Goal: Task Accomplishment & Management: Manage account settings

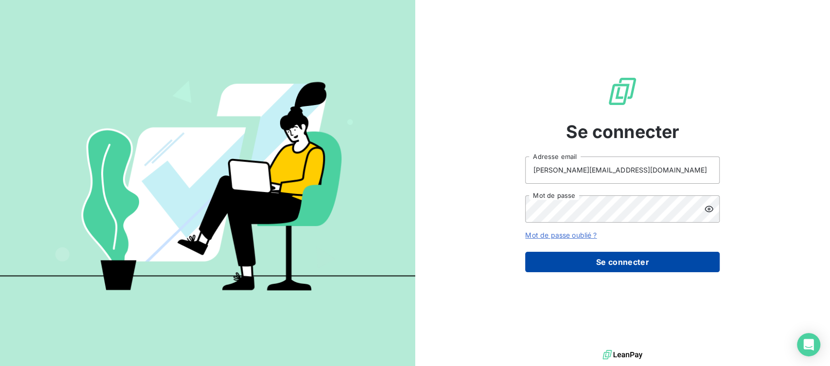
click at [577, 252] on button "Se connecter" at bounding box center [622, 262] width 194 height 20
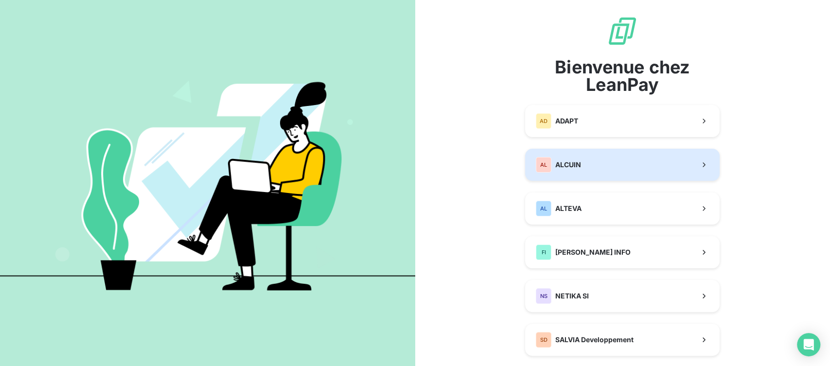
click at [565, 165] on span "ALCUIN" at bounding box center [568, 165] width 26 height 10
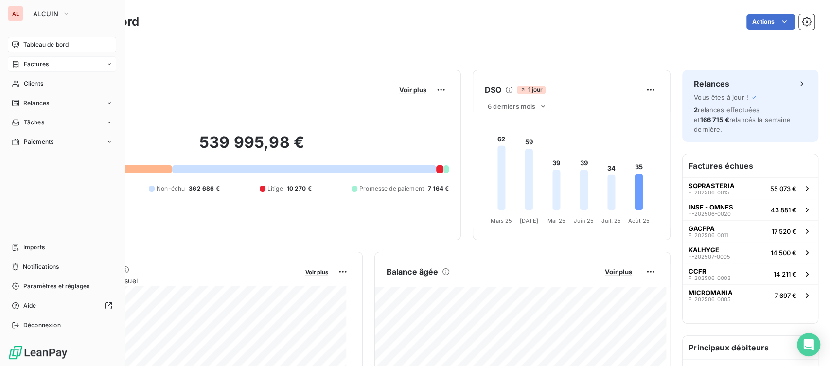
click at [36, 63] on span "Factures" at bounding box center [36, 64] width 25 height 9
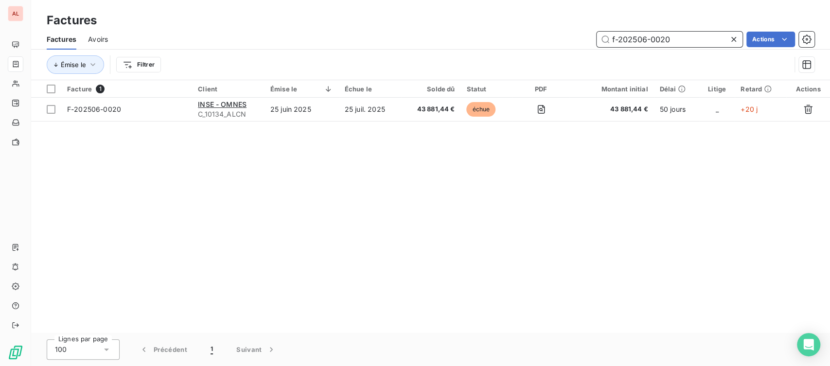
click at [646, 39] on input "f-202506-0020" at bounding box center [669, 40] width 146 height 16
click at [678, 42] on input "f-202410-0020" at bounding box center [669, 40] width 146 height 16
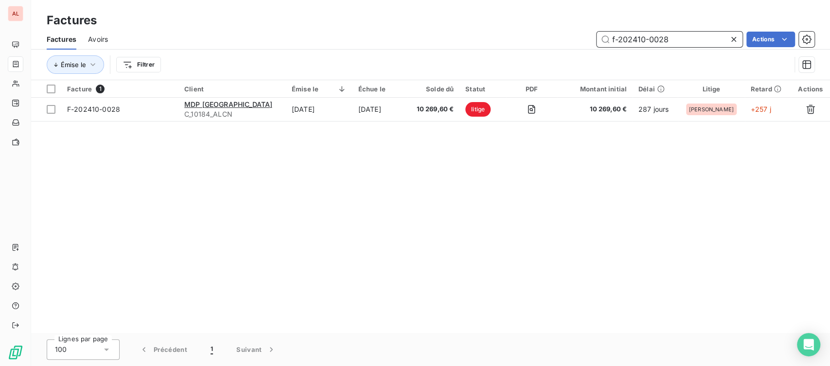
type input "f-202410-0028"
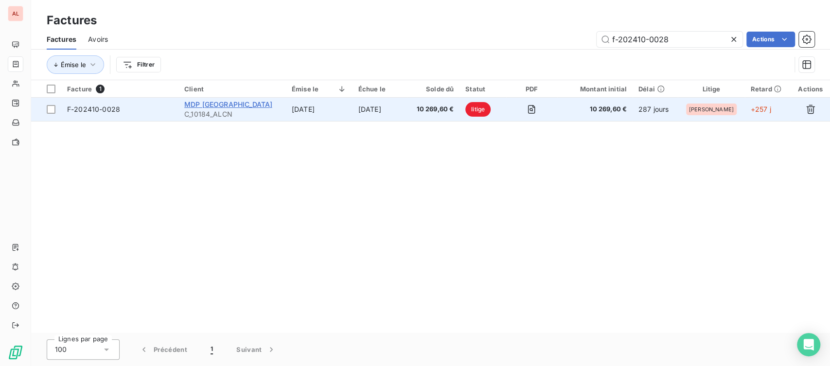
click at [212, 102] on span "MDP PARIS" at bounding box center [228, 104] width 88 height 8
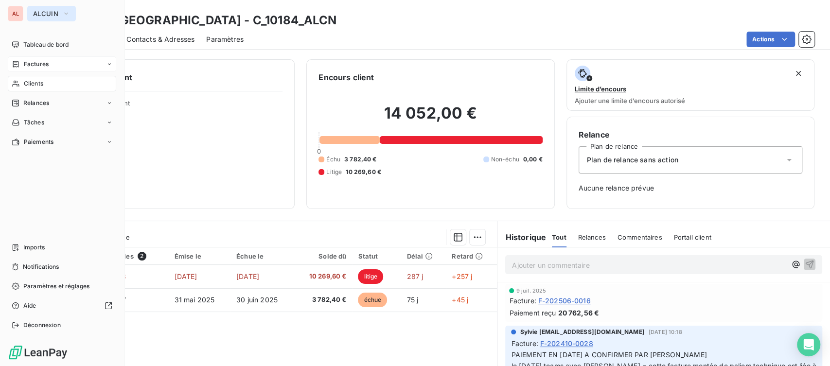
click at [68, 16] on icon "button" at bounding box center [66, 14] width 8 height 10
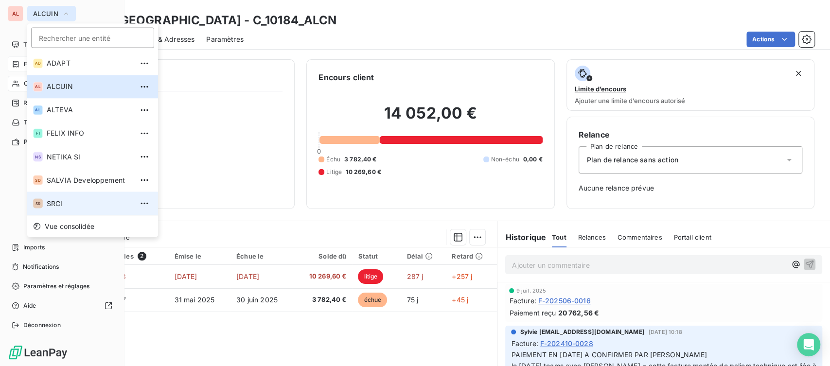
click at [69, 209] on li "SR SRCI" at bounding box center [92, 203] width 131 height 23
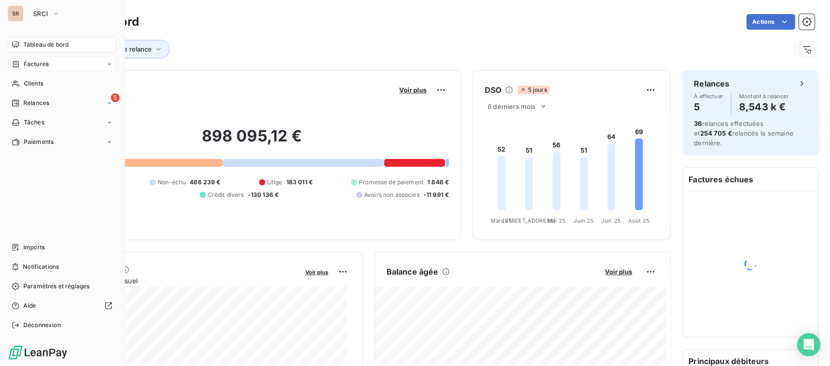
click at [30, 61] on span "Factures" at bounding box center [36, 64] width 25 height 9
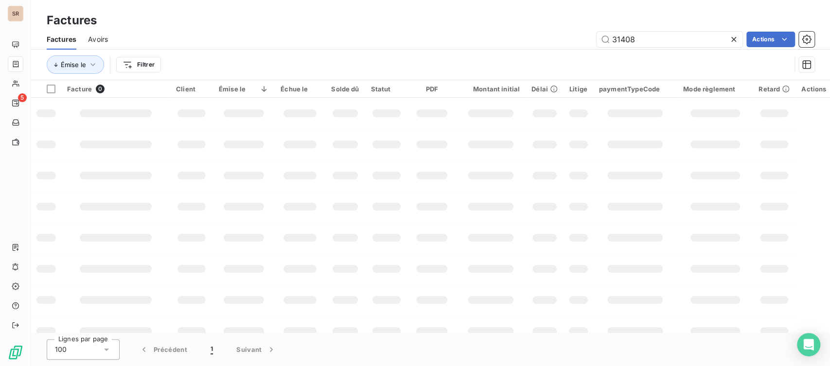
drag, startPoint x: 639, startPoint y: 35, endPoint x: 572, endPoint y: 36, distance: 67.1
click at [572, 36] on div "31408 Actions" at bounding box center [467, 40] width 695 height 16
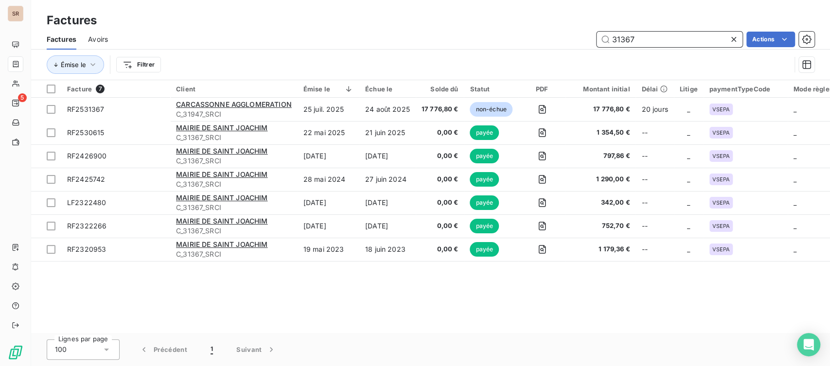
click at [644, 40] on input "31367" at bounding box center [669, 40] width 146 height 16
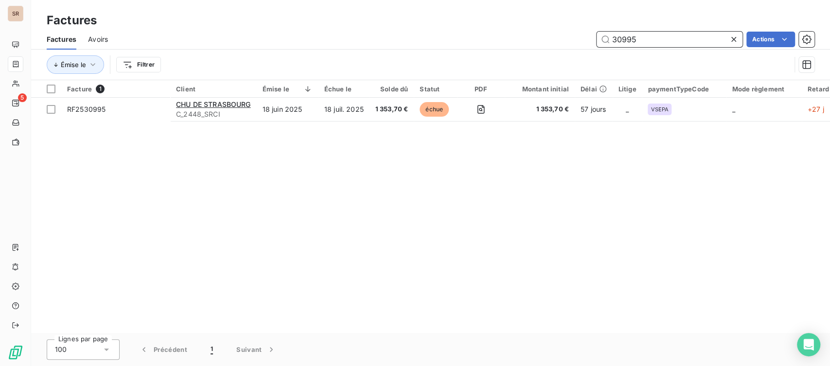
click at [642, 39] on input "30995" at bounding box center [669, 40] width 146 height 16
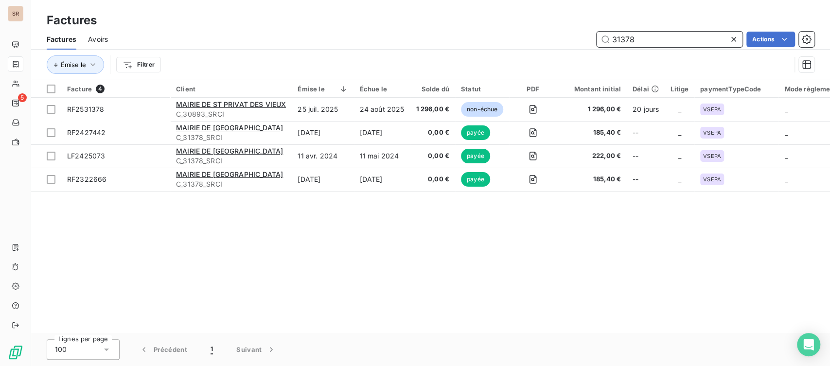
click at [652, 36] on input "31378" at bounding box center [669, 40] width 146 height 16
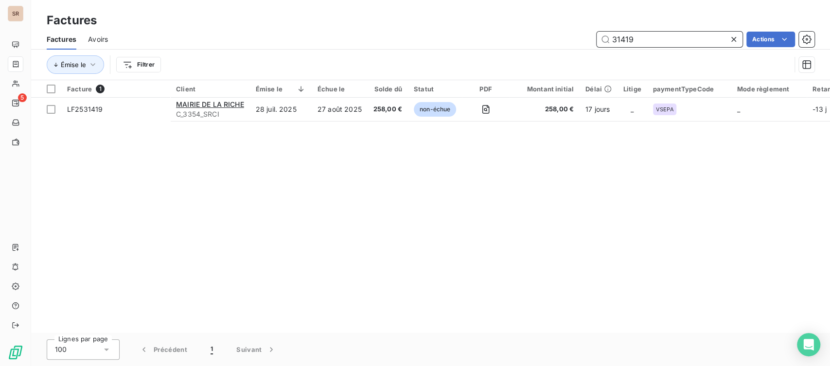
click at [637, 40] on input "31419" at bounding box center [669, 40] width 146 height 16
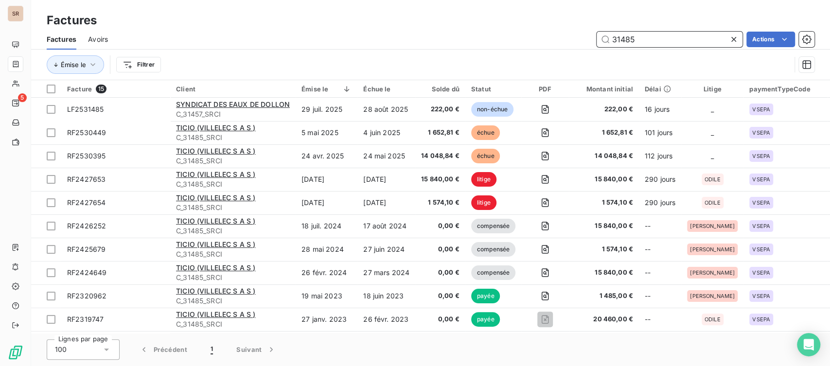
click at [650, 33] on input "31485" at bounding box center [669, 40] width 146 height 16
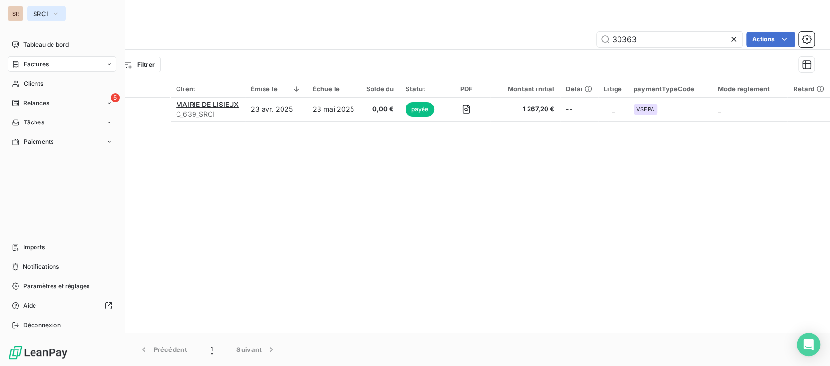
click at [60, 14] on button "SRCI" at bounding box center [46, 14] width 38 height 16
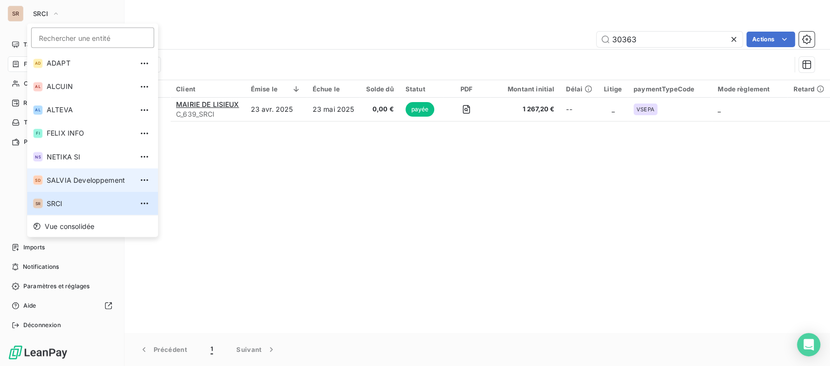
click at [66, 184] on span "SALVIA Developpement" at bounding box center [90, 180] width 86 height 10
type input "55646"
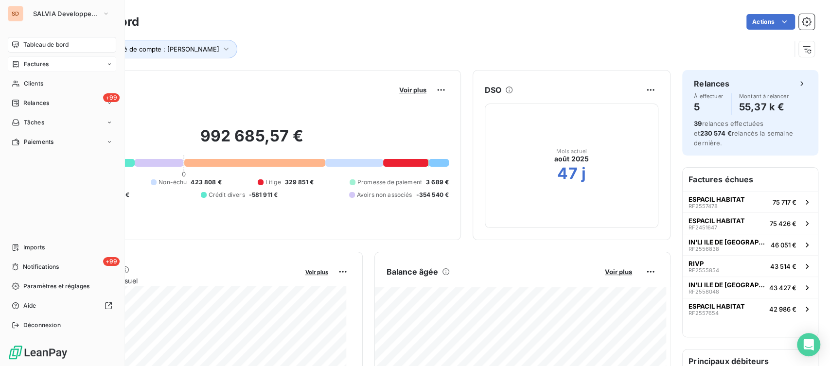
click at [31, 66] on span "Factures" at bounding box center [36, 64] width 25 height 9
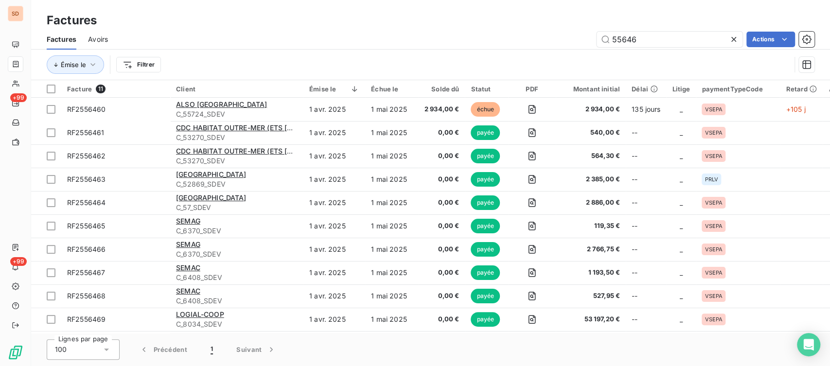
drag, startPoint x: 638, startPoint y: 42, endPoint x: 573, endPoint y: 39, distance: 65.2
click at [574, 39] on div "55646 Actions" at bounding box center [467, 40] width 695 height 16
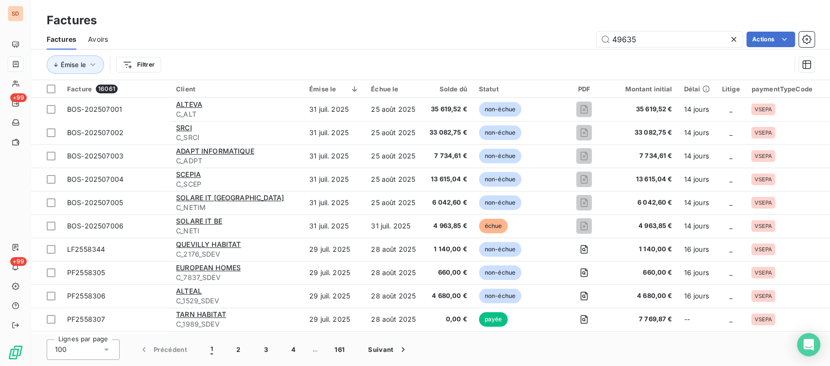
type input "49635"
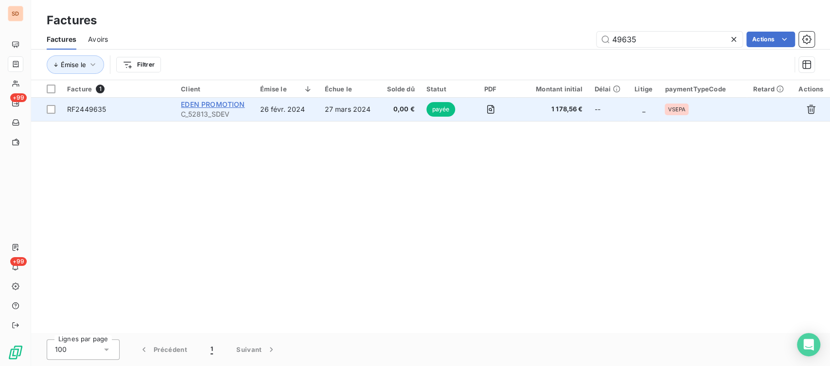
click at [195, 105] on span "EDEN PROMOTION" at bounding box center [213, 104] width 64 height 8
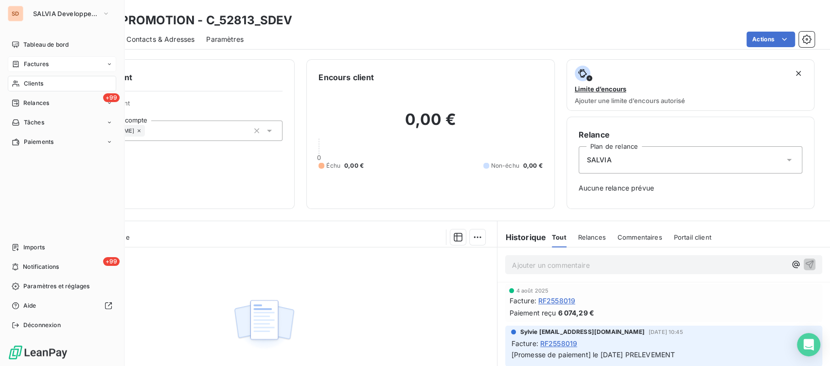
click at [31, 86] on span "Clients" at bounding box center [33, 83] width 19 height 9
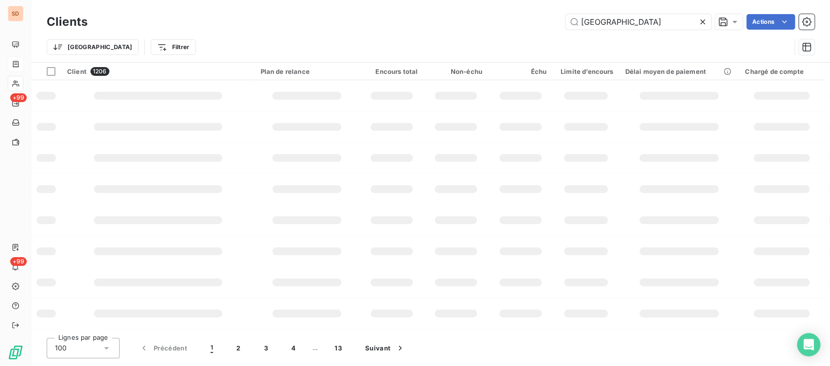
type input "ROUEN"
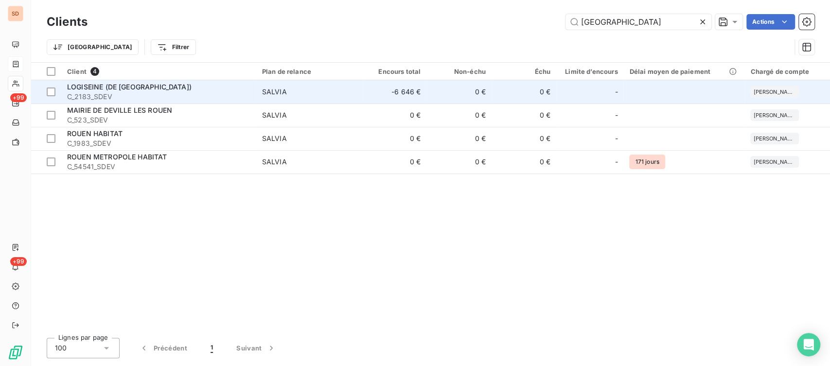
click at [102, 95] on span "C_2183_SDEV" at bounding box center [158, 97] width 183 height 10
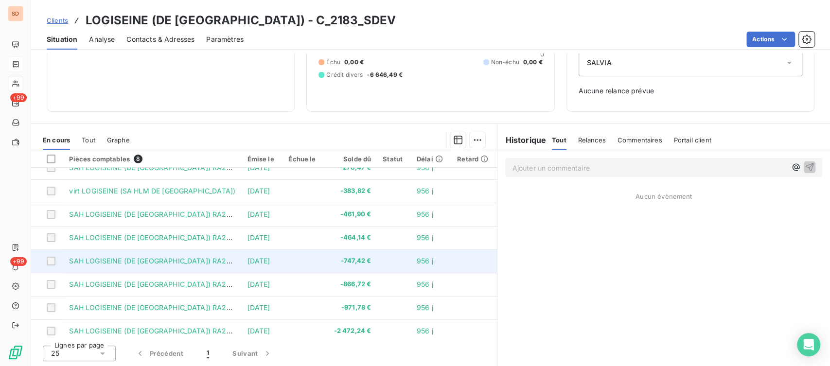
scroll to position [17, 0]
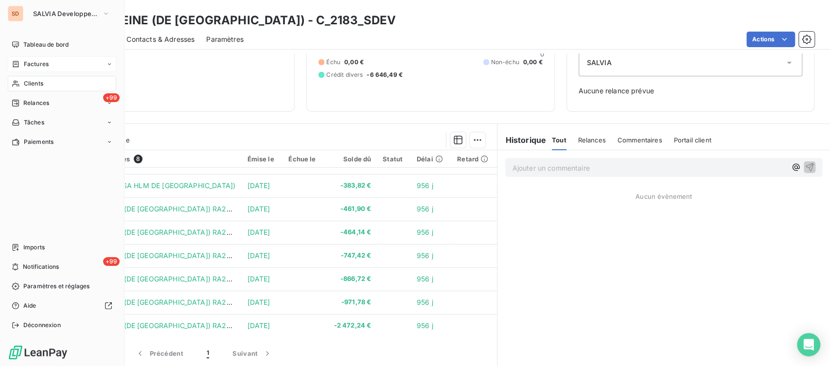
click at [25, 67] on span "Factures" at bounding box center [36, 64] width 25 height 9
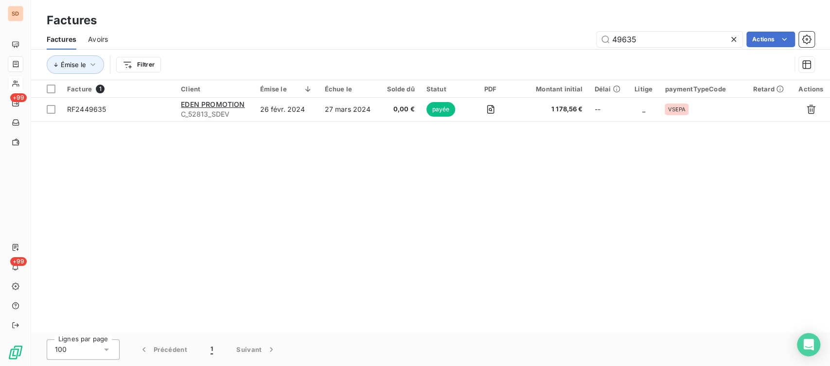
click at [732, 36] on icon at bounding box center [734, 40] width 10 height 10
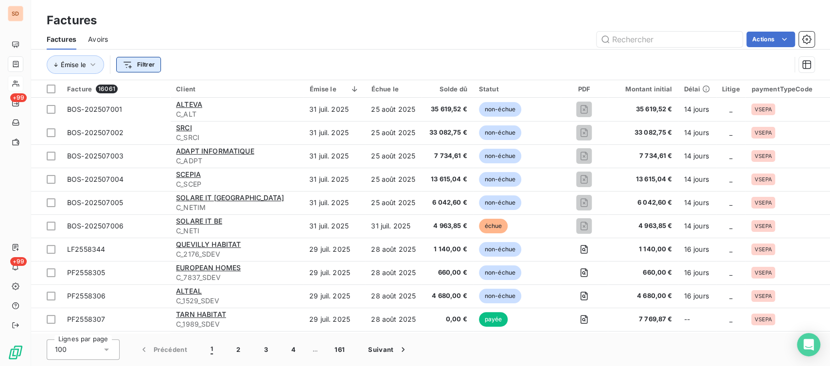
click at [141, 62] on html "SD +99 +99 Factures Factures Avoirs Actions Émise le Filtrer Facture 16061 Clie…" at bounding box center [415, 183] width 830 height 366
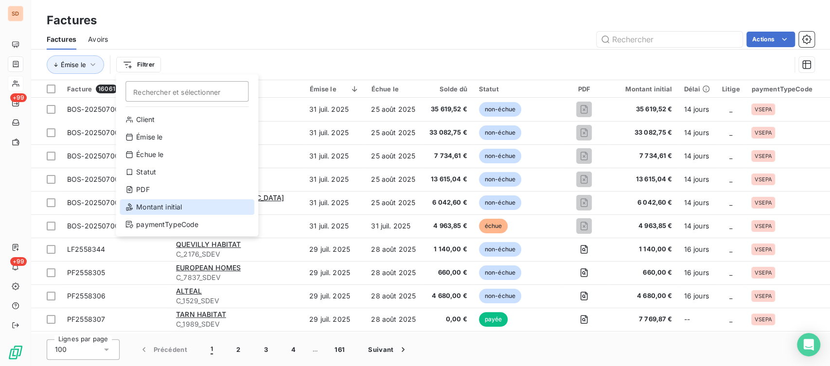
click at [155, 206] on div "Montant initial" at bounding box center [187, 207] width 135 height 16
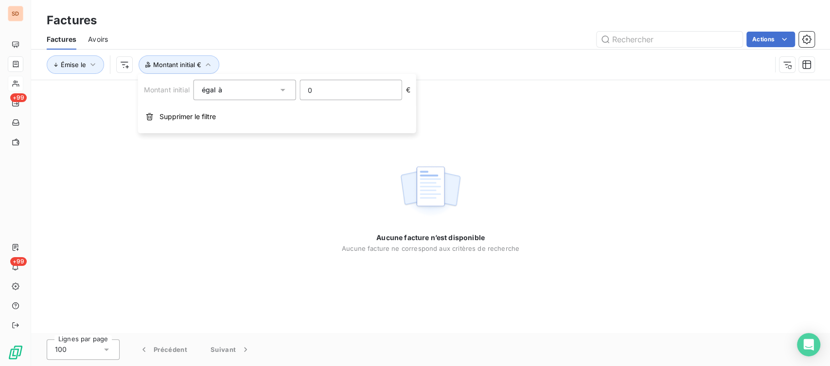
click at [340, 94] on input "0" at bounding box center [350, 89] width 101 height 19
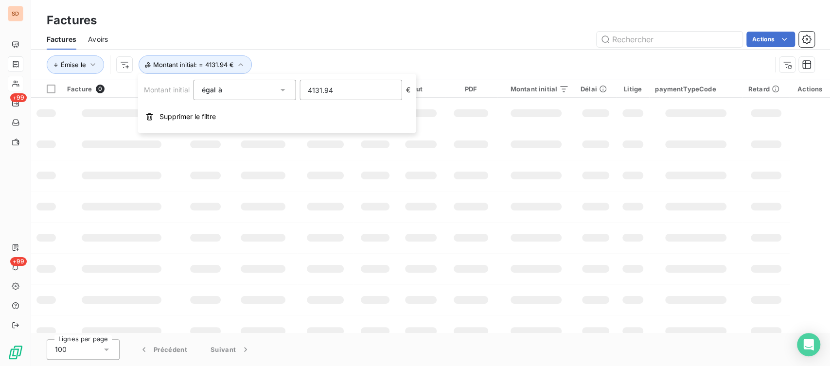
type input "4131.94"
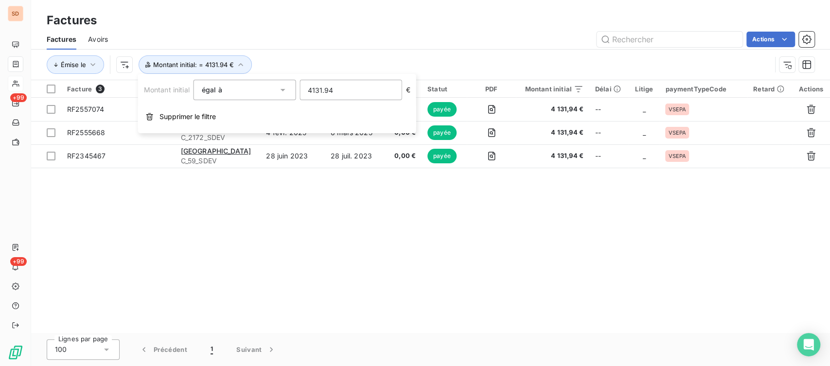
click at [376, 219] on div "Facture 3 Client Émise le Échue le Solde dû Statut PDF Montant initial Délai Li…" at bounding box center [430, 206] width 799 height 253
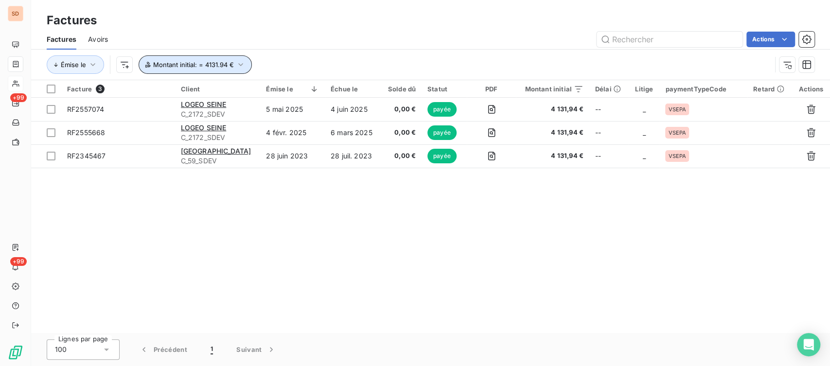
click at [238, 63] on icon "button" at bounding box center [241, 65] width 10 height 10
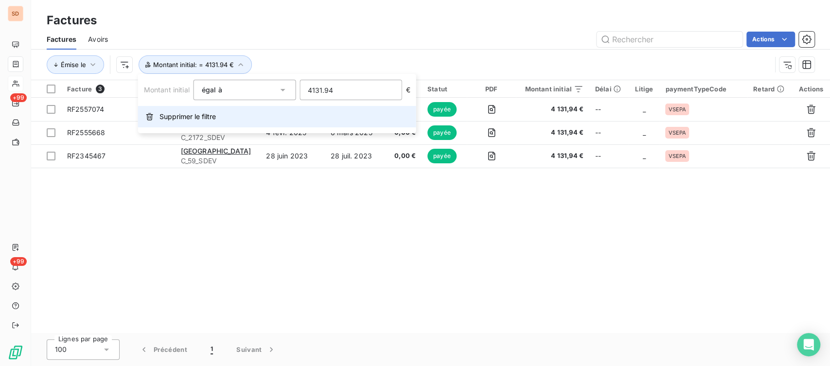
click at [202, 117] on span "Supprimer le filtre" at bounding box center [187, 117] width 56 height 10
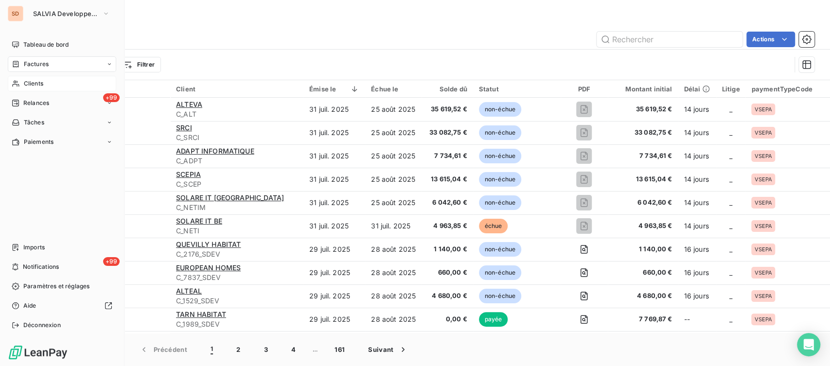
click at [18, 86] on icon at bounding box center [15, 84] width 7 height 6
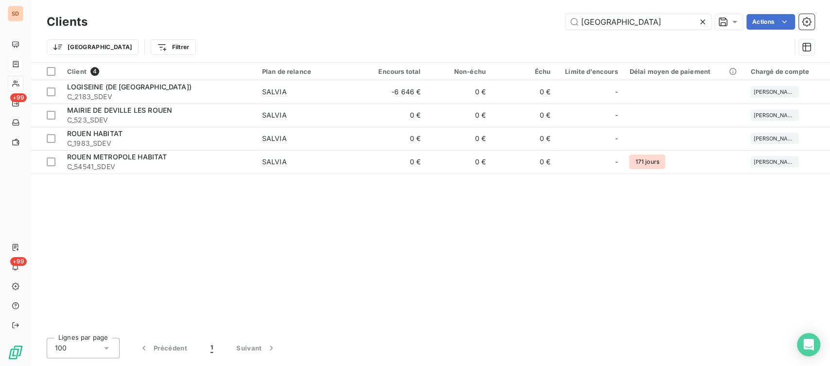
drag, startPoint x: 615, startPoint y: 17, endPoint x: 526, endPoint y: 24, distance: 89.3
click at [527, 24] on div "ROUEN Actions" at bounding box center [456, 22] width 715 height 16
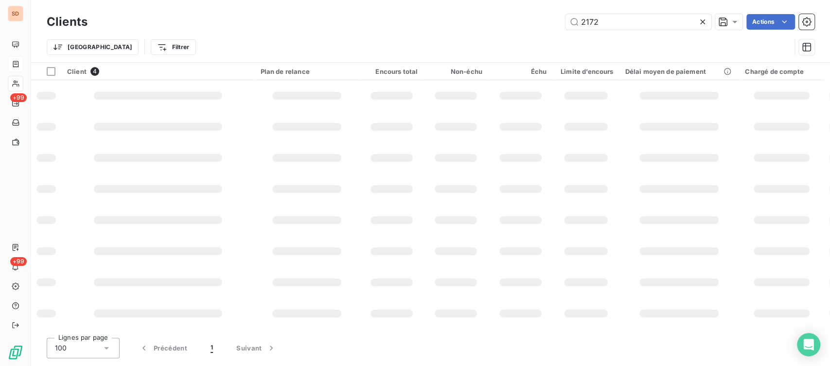
type input "2172"
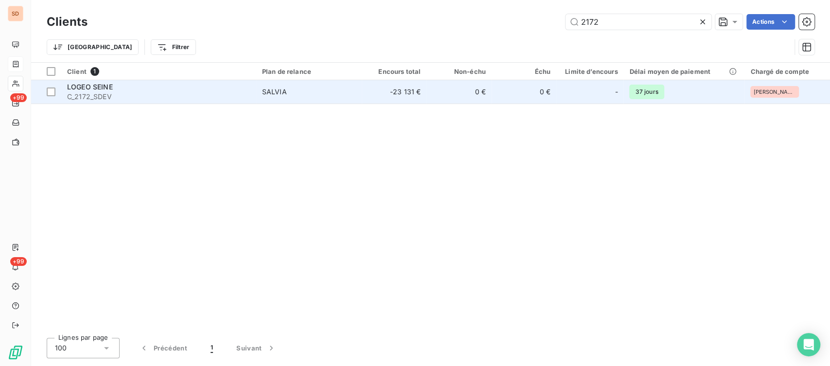
click at [81, 88] on span "LOGEO SEINE" at bounding box center [90, 87] width 46 height 8
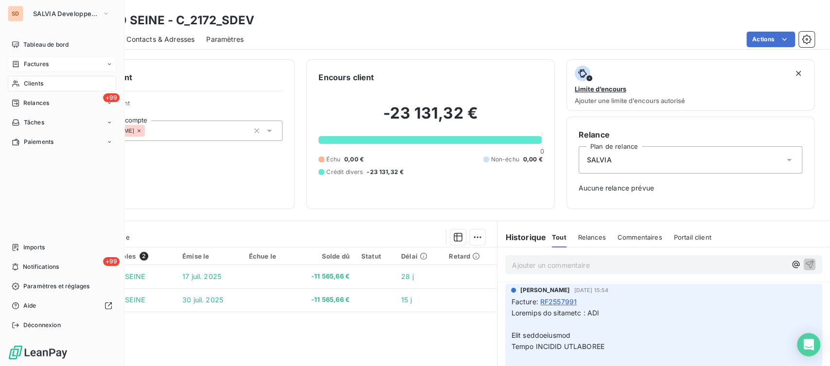
click at [22, 85] on div "Clients" at bounding box center [62, 84] width 108 height 16
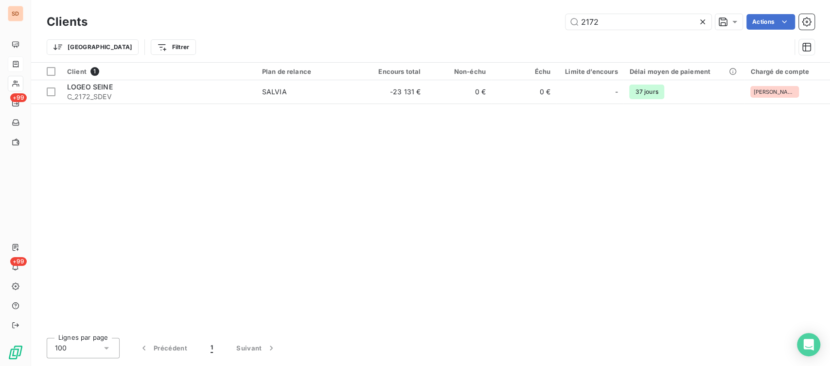
drag, startPoint x: 599, startPoint y: 18, endPoint x: 557, endPoint y: 21, distance: 42.4
click at [559, 21] on div "2172 Actions" at bounding box center [456, 22] width 715 height 16
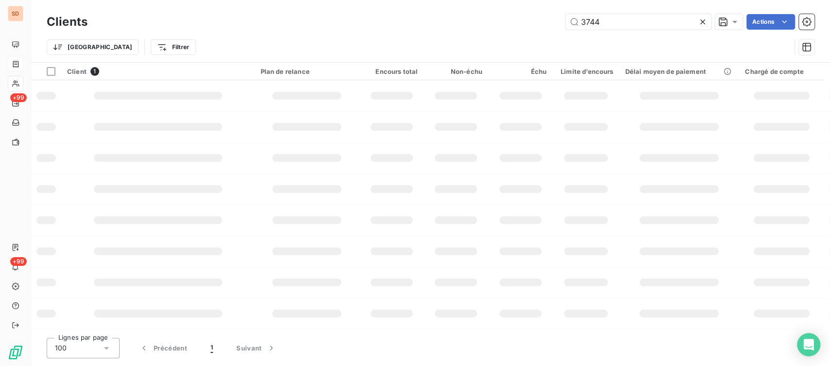
type input "3744"
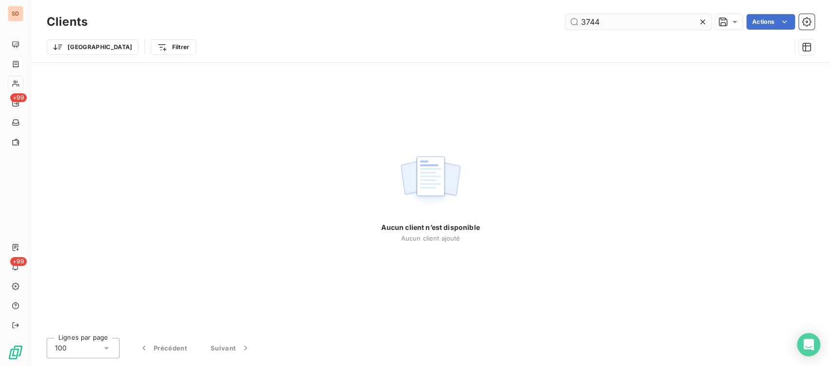
drag, startPoint x: 613, startPoint y: 23, endPoint x: 558, endPoint y: 18, distance: 54.6
click at [565, 20] on input "3744" at bounding box center [638, 22] width 146 height 16
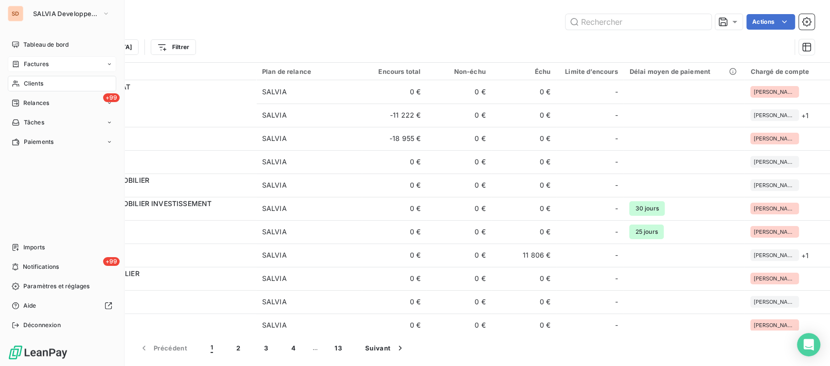
click at [39, 59] on div "Factures" at bounding box center [62, 64] width 108 height 16
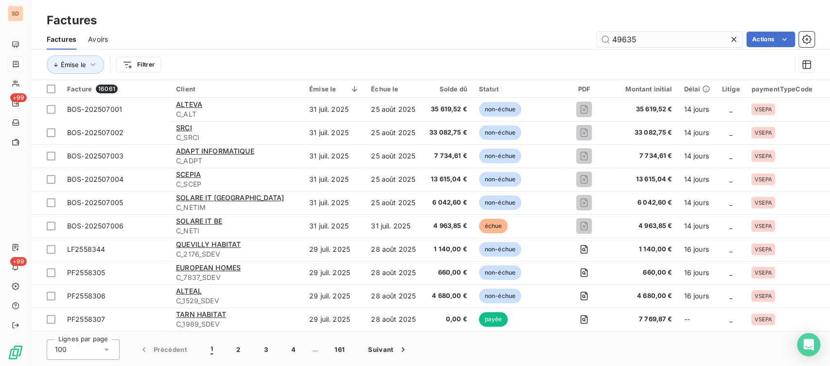
type input "49635"
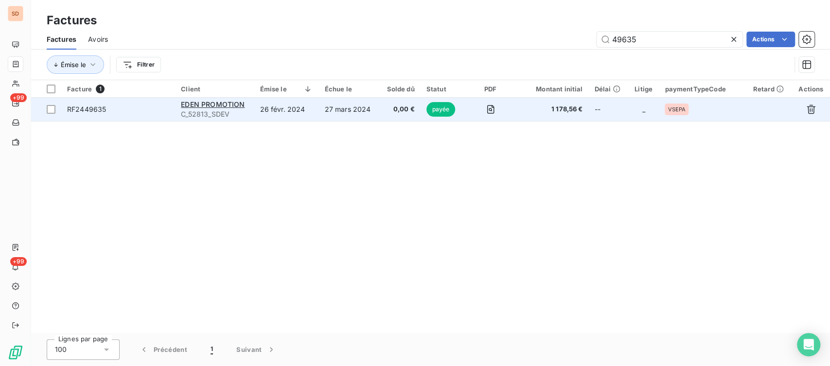
click at [101, 110] on span "RF2449635" at bounding box center [86, 109] width 39 height 8
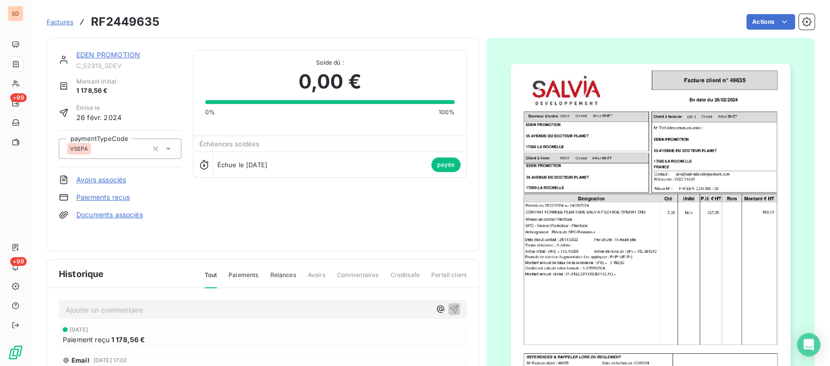
click at [107, 53] on link "EDEN PROMOTION" at bounding box center [108, 55] width 64 height 8
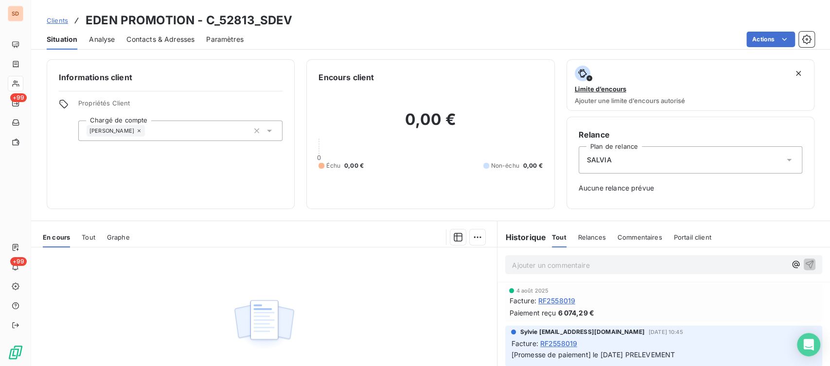
click at [61, 37] on span "Situation" at bounding box center [62, 40] width 31 height 10
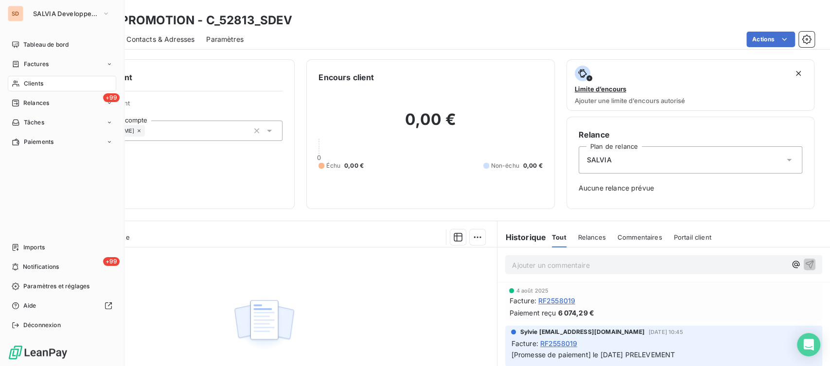
click at [36, 63] on span "Factures" at bounding box center [36, 64] width 25 height 9
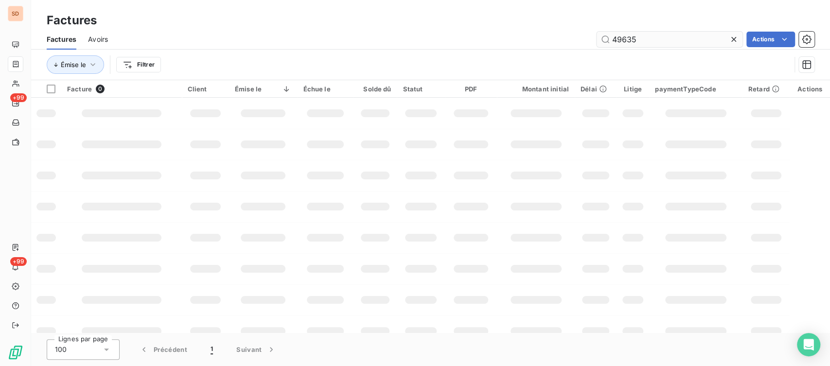
drag, startPoint x: 639, startPoint y: 39, endPoint x: 604, endPoint y: 39, distance: 34.5
click at [610, 40] on input "49635" at bounding box center [669, 40] width 146 height 16
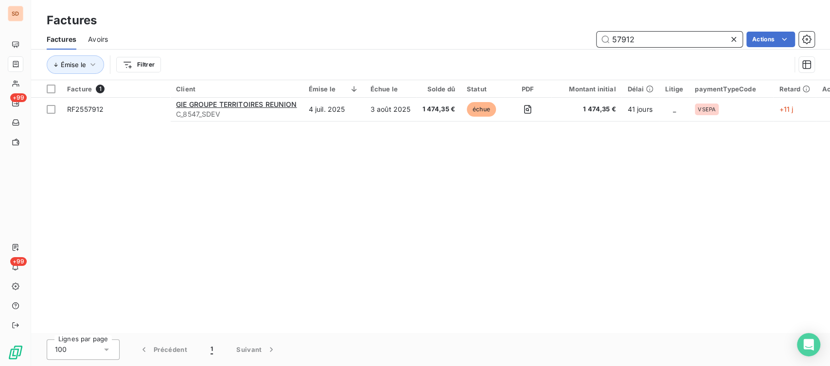
drag, startPoint x: 653, startPoint y: 41, endPoint x: 572, endPoint y: 52, distance: 81.9
click at [582, 48] on div "Factures Avoirs 57912 Actions" at bounding box center [430, 39] width 799 height 20
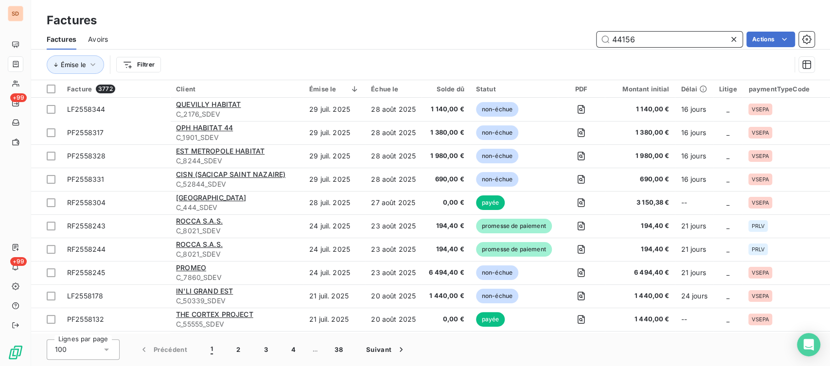
type input "44156"
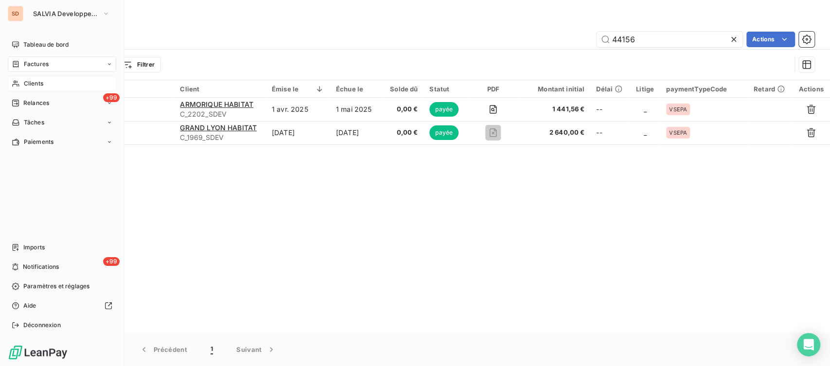
click at [23, 82] on div "Clients" at bounding box center [62, 84] width 108 height 16
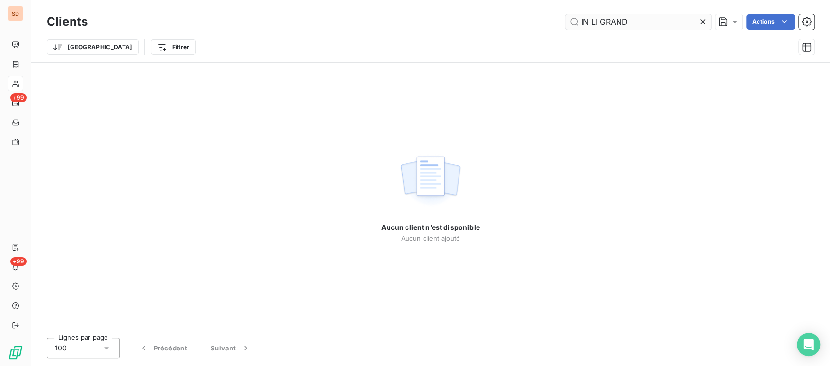
click at [591, 20] on input "IN LI GRAND" at bounding box center [638, 22] width 146 height 16
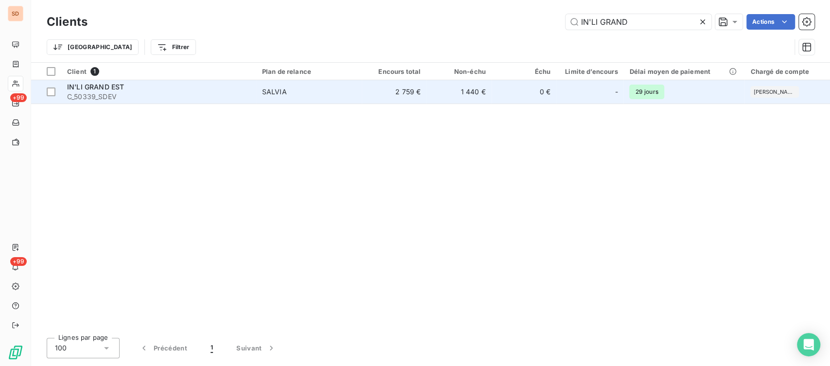
type input "IN'LI GRAND"
click at [92, 88] on span "IN'LI GRAND EST" at bounding box center [95, 87] width 57 height 8
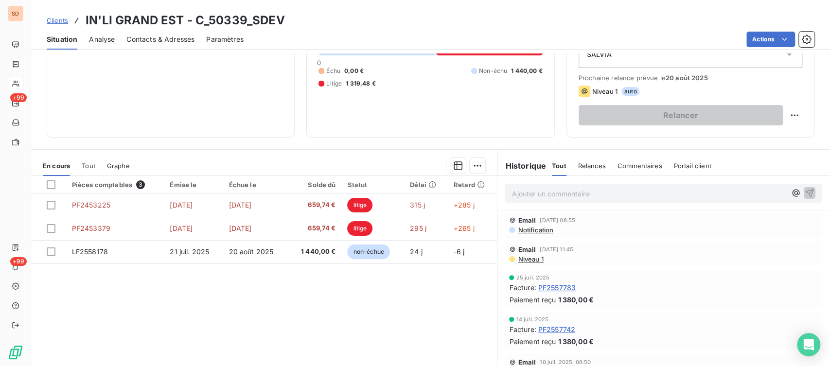
scroll to position [108, 0]
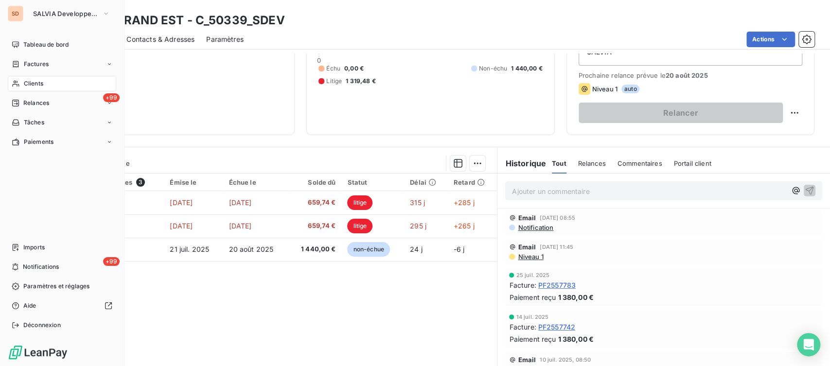
click at [27, 86] on span "Clients" at bounding box center [33, 83] width 19 height 9
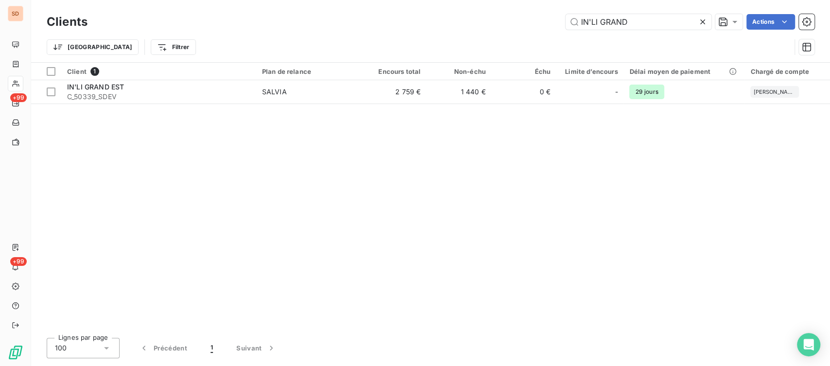
drag, startPoint x: 630, startPoint y: 18, endPoint x: 492, endPoint y: 30, distance: 138.6
click at [503, 30] on div "Clients IN'LI GRAND Actions" at bounding box center [431, 22] width 768 height 20
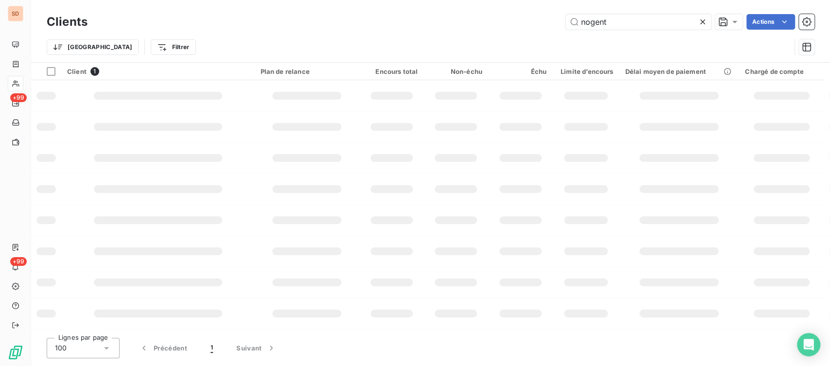
type input "nogent"
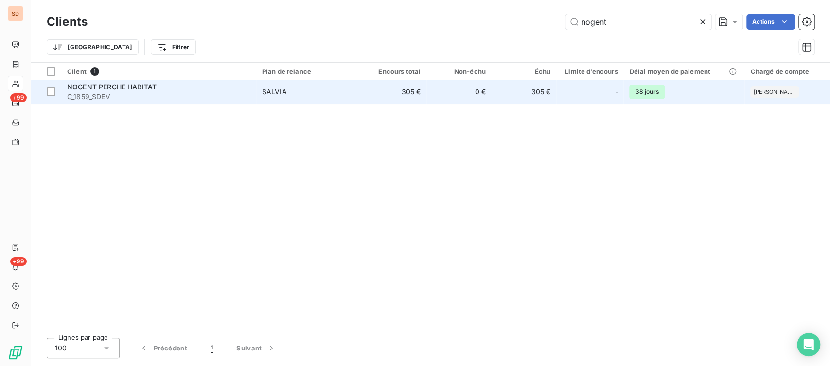
click at [92, 93] on span "C_1859_SDEV" at bounding box center [158, 97] width 183 height 10
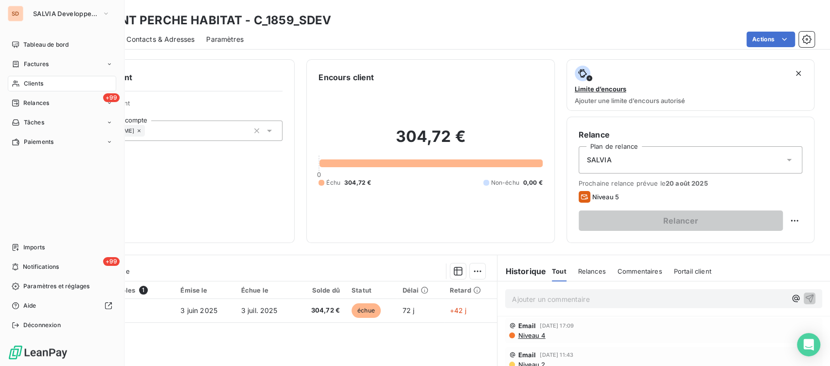
click at [35, 83] on span "Clients" at bounding box center [33, 83] width 19 height 9
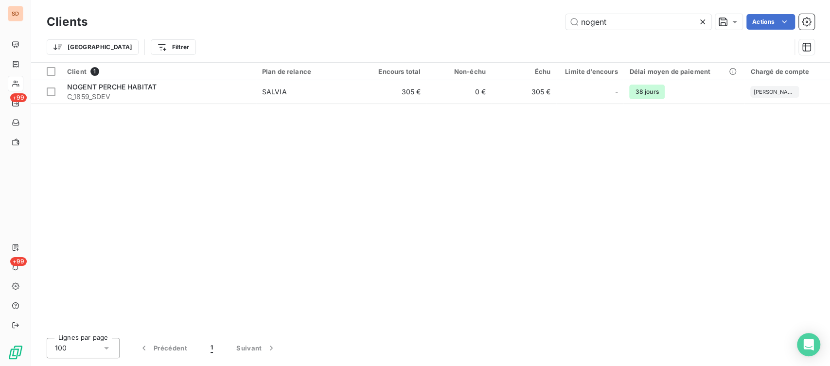
drag, startPoint x: 613, startPoint y: 25, endPoint x: 513, endPoint y: 31, distance: 99.3
click at [517, 32] on div "Clients nogent Actions" at bounding box center [431, 22] width 768 height 20
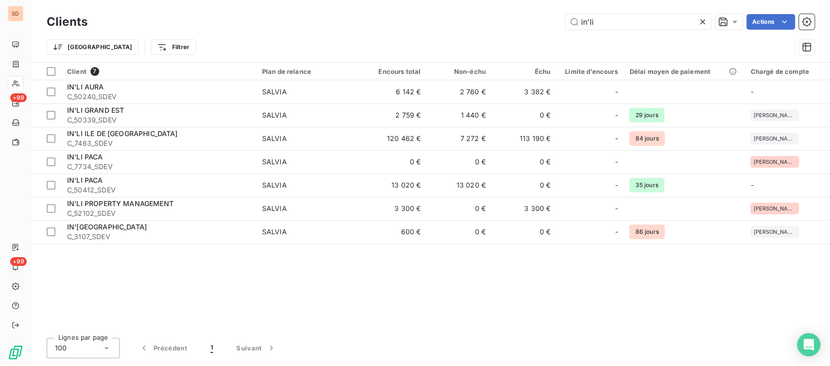
type input "in'li"
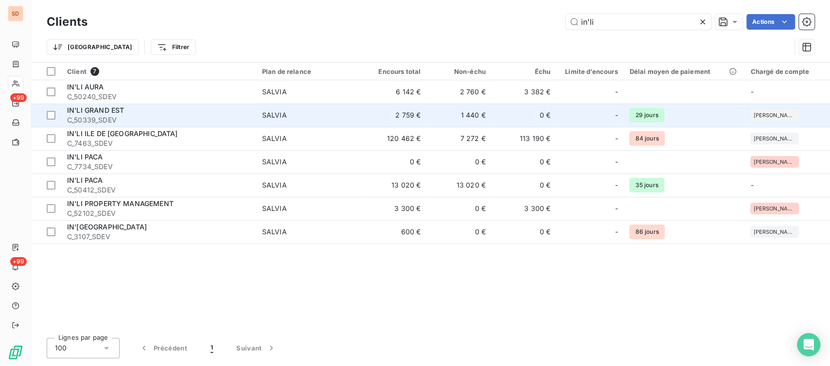
click at [102, 119] on span "C_50339_SDEV" at bounding box center [158, 120] width 183 height 10
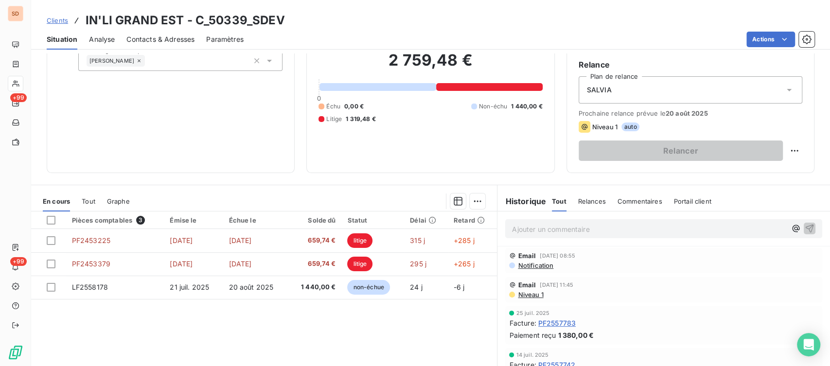
scroll to position [23, 0]
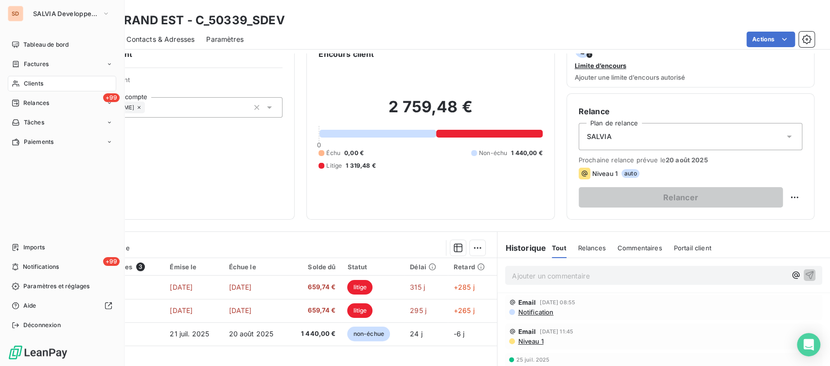
click at [38, 83] on span "Clients" at bounding box center [33, 83] width 19 height 9
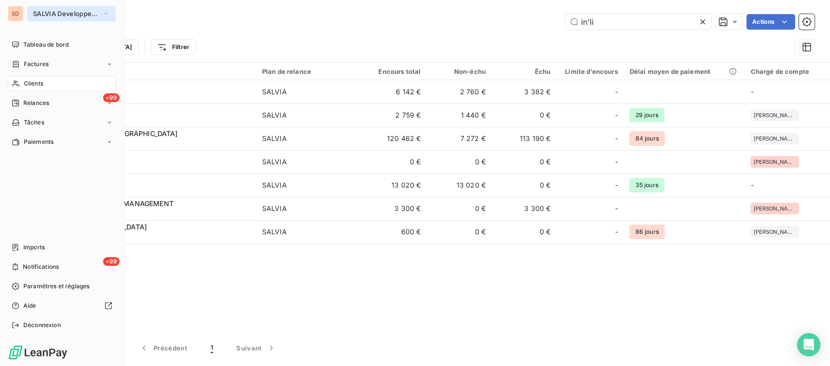
click at [106, 11] on icon "button" at bounding box center [106, 14] width 8 height 10
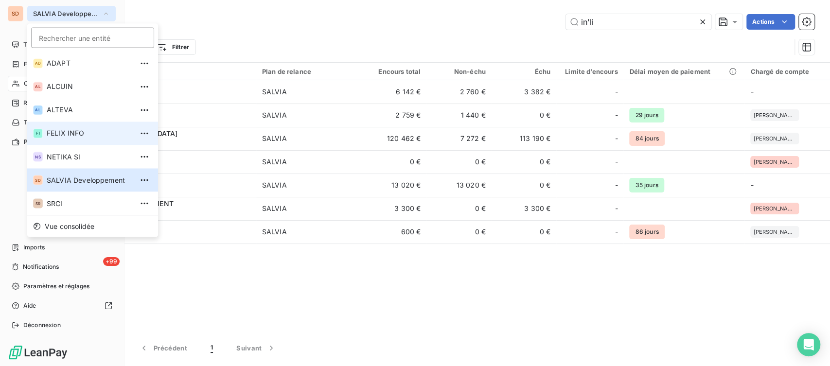
click at [61, 131] on span "FELIX INFO" at bounding box center [90, 133] width 86 height 10
type input "116592"
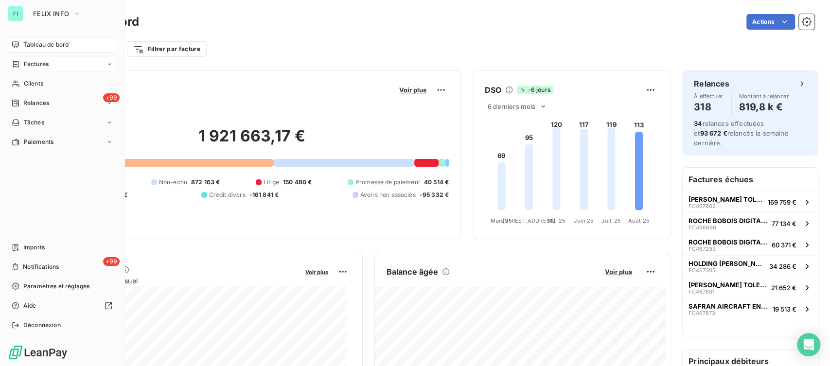
click at [34, 65] on span "Factures" at bounding box center [36, 64] width 25 height 9
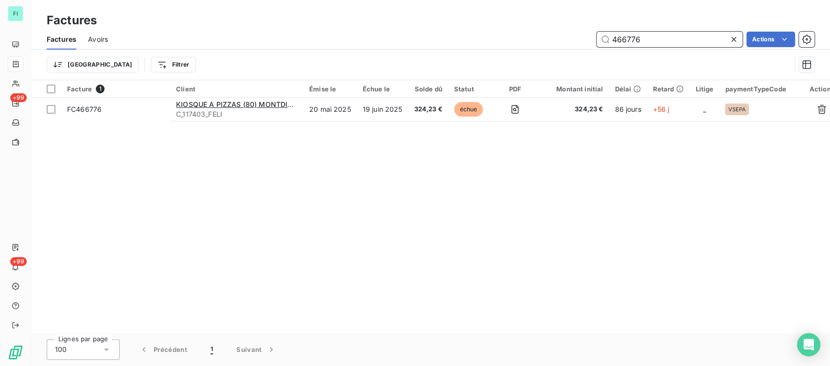
click at [643, 40] on input "466776" at bounding box center [669, 40] width 146 height 16
click at [641, 40] on input "463662" at bounding box center [669, 40] width 146 height 16
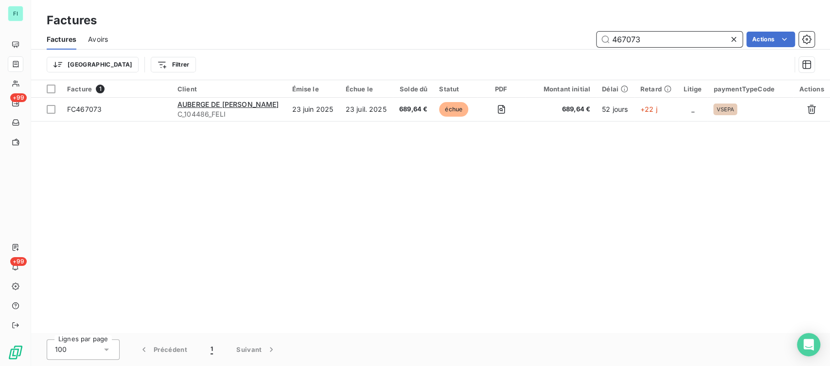
type input "467073"
click at [734, 40] on icon at bounding box center [733, 39] width 5 height 5
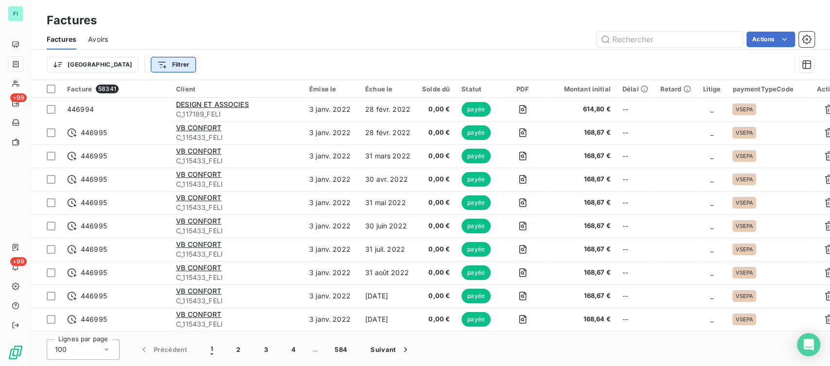
click at [125, 65] on html "FI +99 +99 Factures Factures Avoirs Actions Trier Filtrer Facture 58341 Client …" at bounding box center [415, 183] width 830 height 366
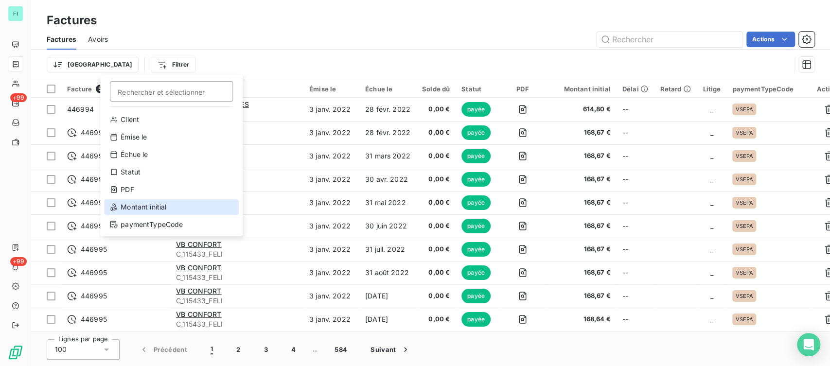
click at [133, 205] on div "Montant initial" at bounding box center [171, 207] width 135 height 16
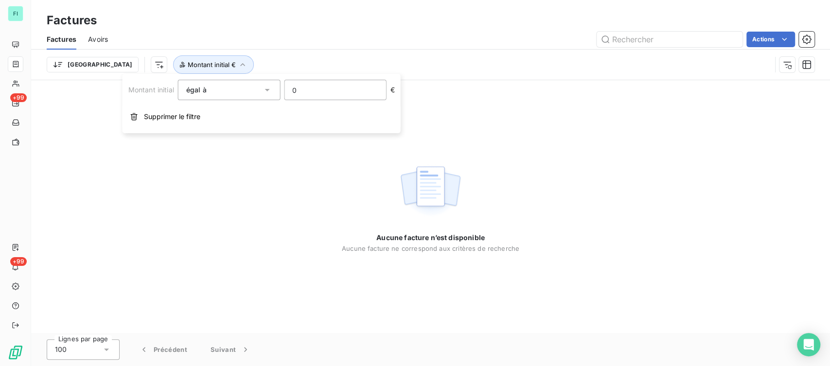
click at [306, 92] on input "0" at bounding box center [334, 89] width 101 height 19
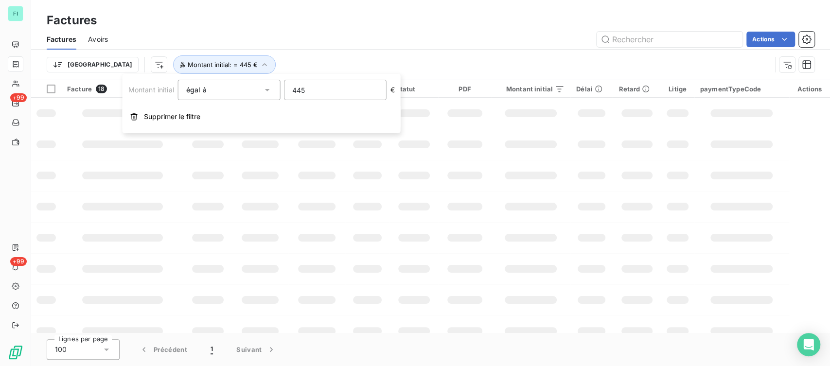
type input "4455"
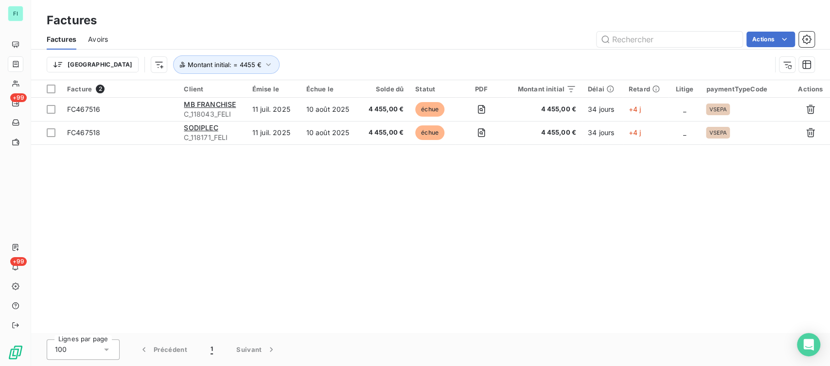
click at [416, 198] on div "Facture 2 Client Émise le Échue le Solde dû Statut PDF Montant initial Délai Re…" at bounding box center [430, 206] width 799 height 253
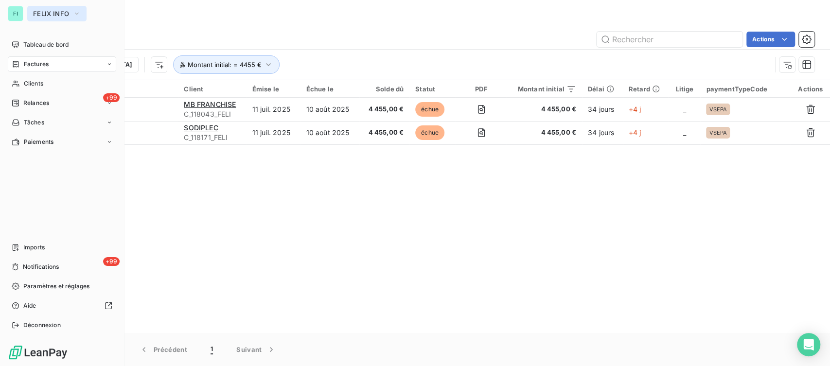
click at [78, 11] on icon "button" at bounding box center [77, 14] width 8 height 10
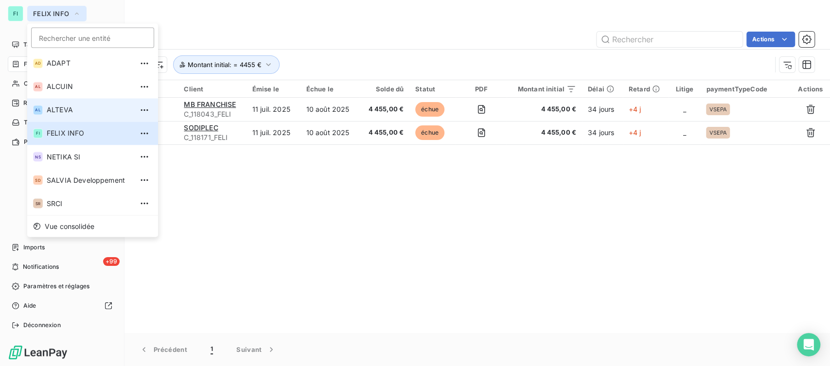
click at [66, 113] on span "ALTEVA" at bounding box center [90, 110] width 86 height 10
type input "10612"
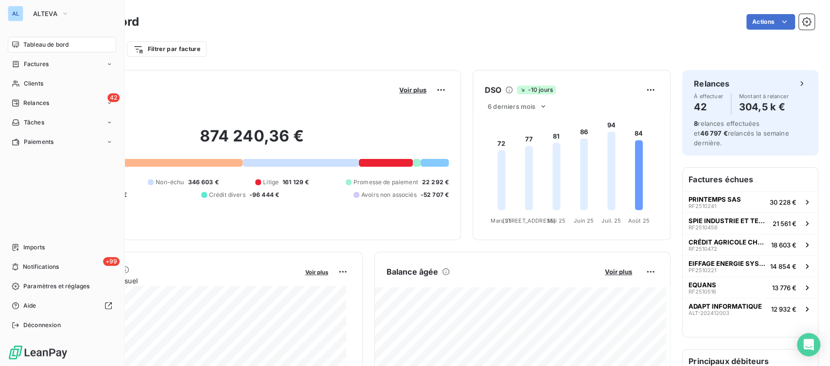
click at [25, 64] on span "Factures" at bounding box center [36, 64] width 25 height 9
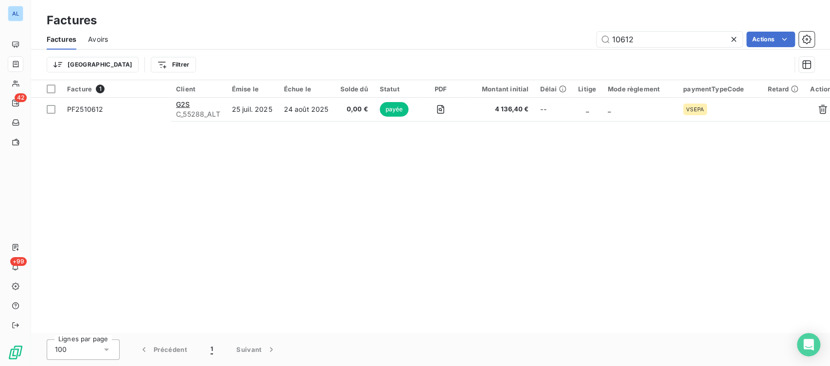
drag, startPoint x: 631, startPoint y: 39, endPoint x: 560, endPoint y: 47, distance: 70.9
click at [565, 49] on div "Factures Avoirs 10612 Actions" at bounding box center [430, 39] width 799 height 20
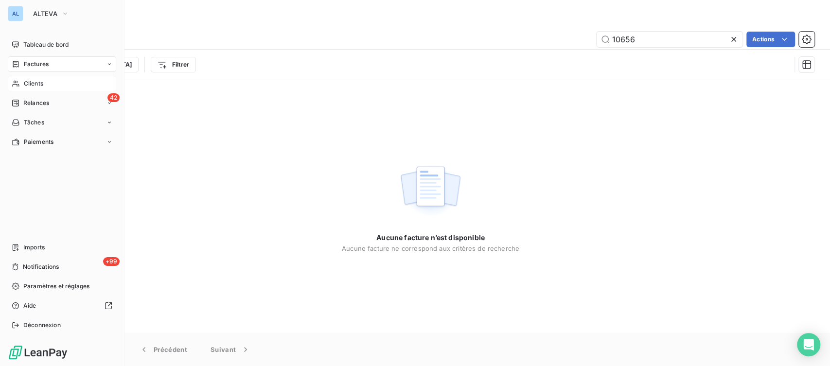
type input "10656"
click at [36, 85] on span "Clients" at bounding box center [33, 83] width 19 height 9
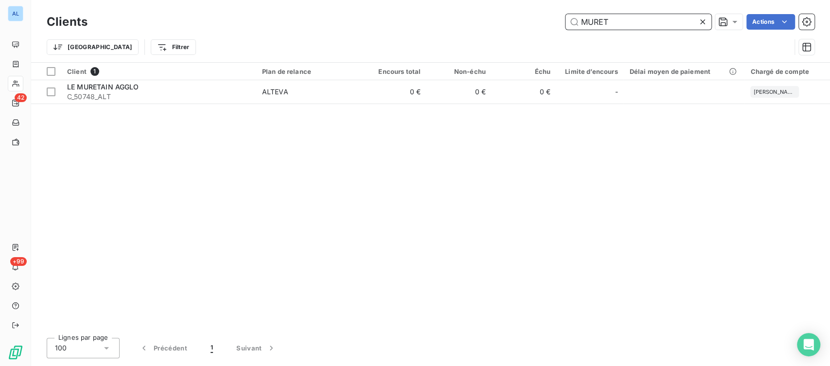
click at [637, 17] on input "MURET" at bounding box center [638, 22] width 146 height 16
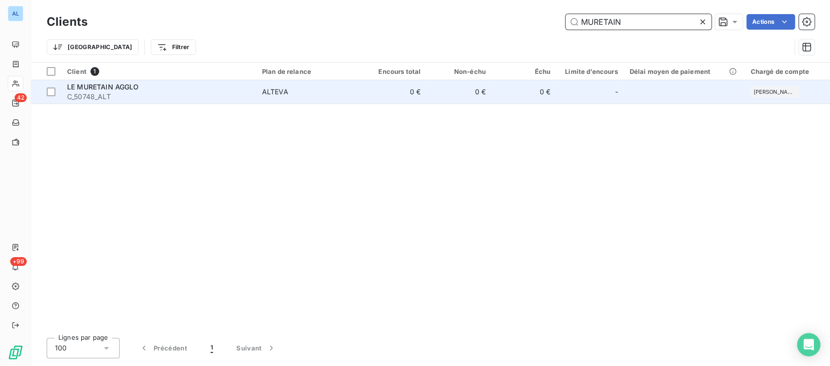
type input "MURETAIN"
click at [82, 88] on span "LE MURETAIN AGGLO" at bounding box center [103, 87] width 72 height 8
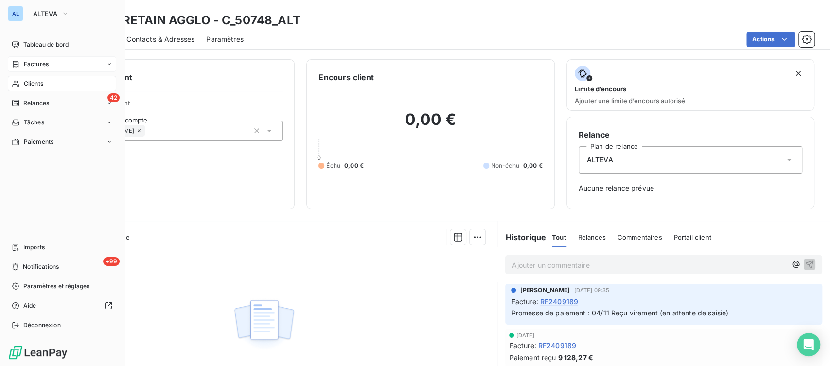
click at [27, 69] on div "Factures" at bounding box center [62, 64] width 108 height 16
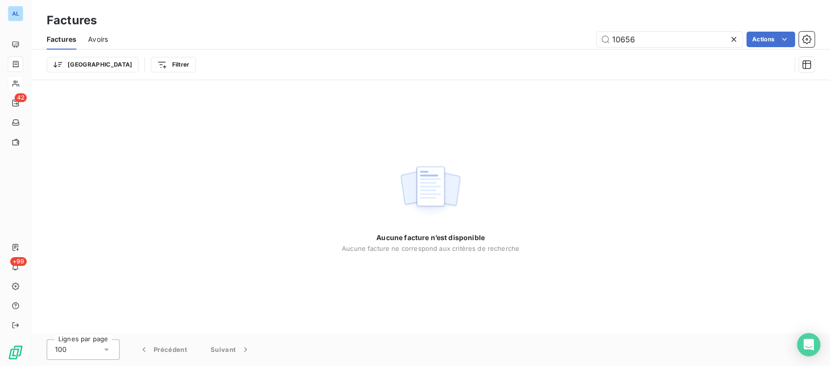
click at [738, 35] on div at bounding box center [736, 40] width 14 height 16
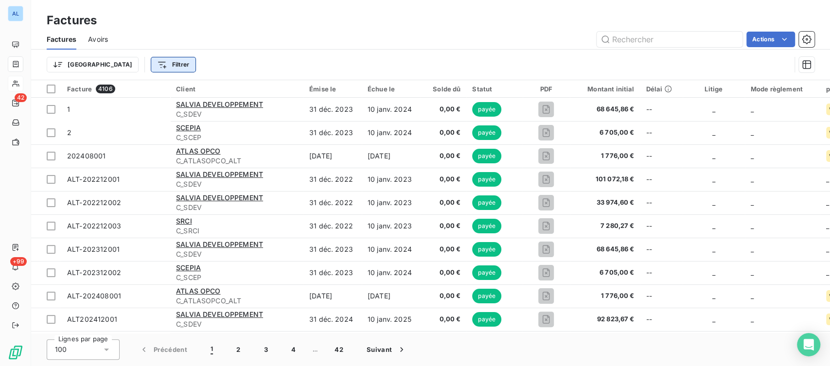
click at [128, 64] on html "AL 42 +99 Factures Factures Avoirs Actions Trier Filtrer Facture 4106 Client Ém…" at bounding box center [415, 183] width 830 height 366
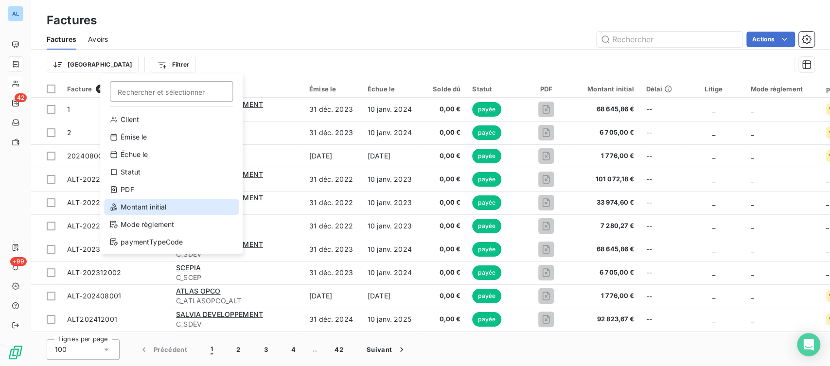
click at [159, 203] on div "Montant initial" at bounding box center [171, 207] width 135 height 16
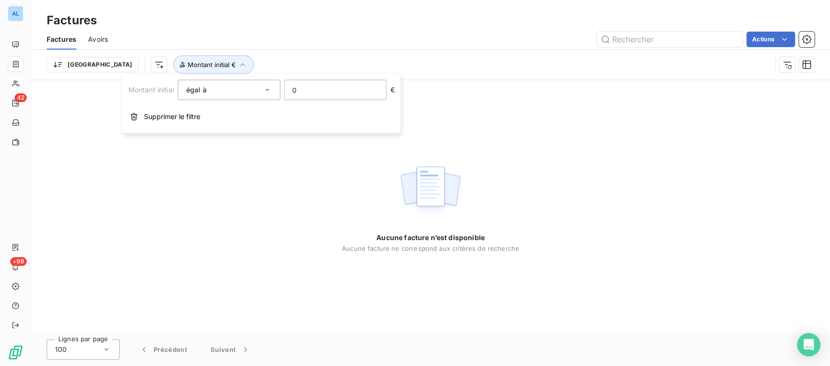
click at [337, 92] on input "0" at bounding box center [334, 89] width 101 height 19
type input "9"
type input "5140.8"
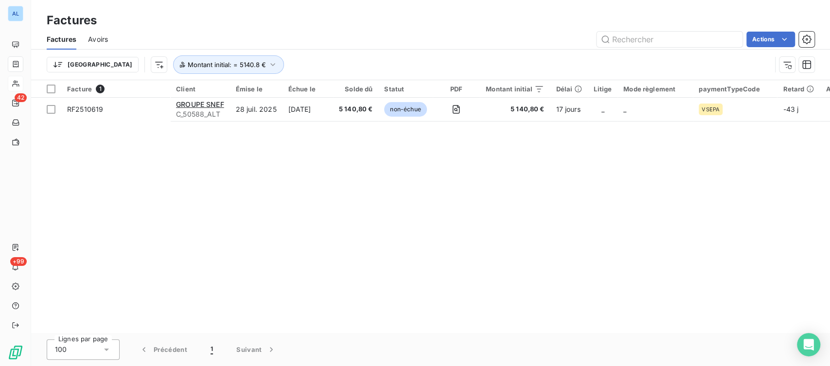
click at [548, 174] on div "Facture 1 Client Émise le Échue le Solde dû Statut PDF Montant initial Délai Li…" at bounding box center [430, 206] width 799 height 253
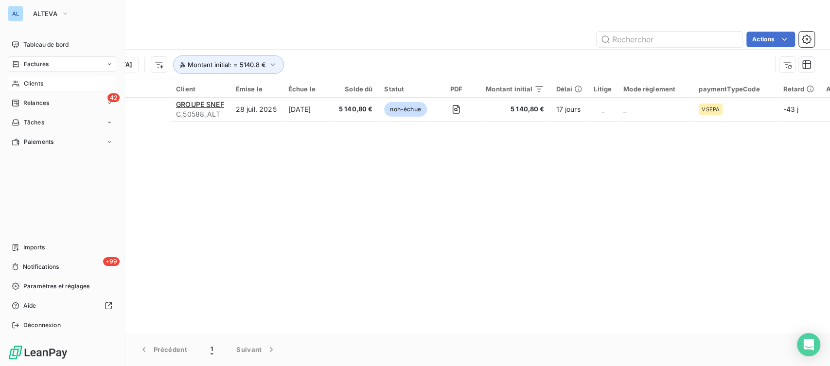
click at [20, 64] on div "Factures" at bounding box center [30, 64] width 37 height 9
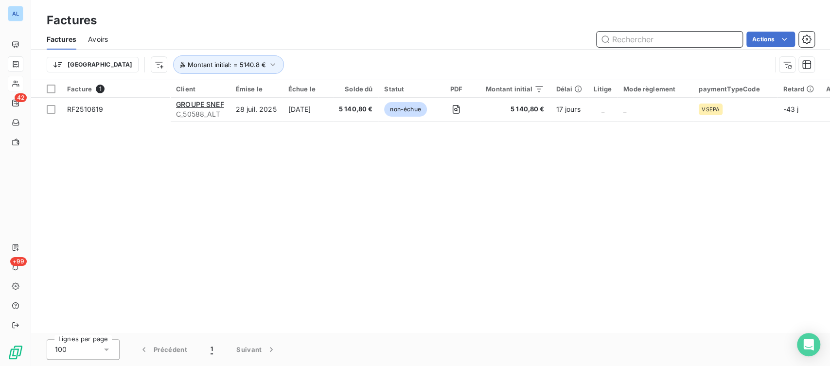
click at [635, 38] on input "text" at bounding box center [669, 40] width 146 height 16
type input "10619"
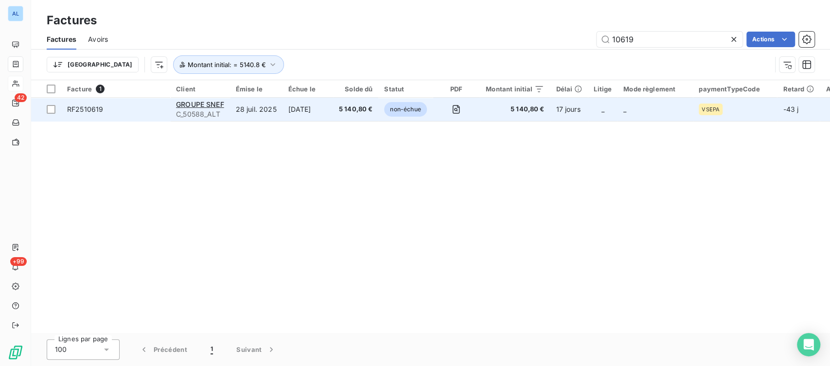
click at [86, 110] on span "RF2510619" at bounding box center [85, 109] width 36 height 8
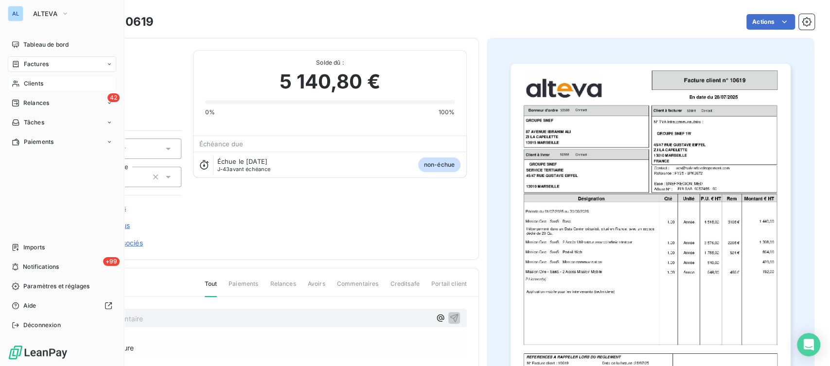
click at [23, 68] on div "Factures" at bounding box center [30, 64] width 37 height 9
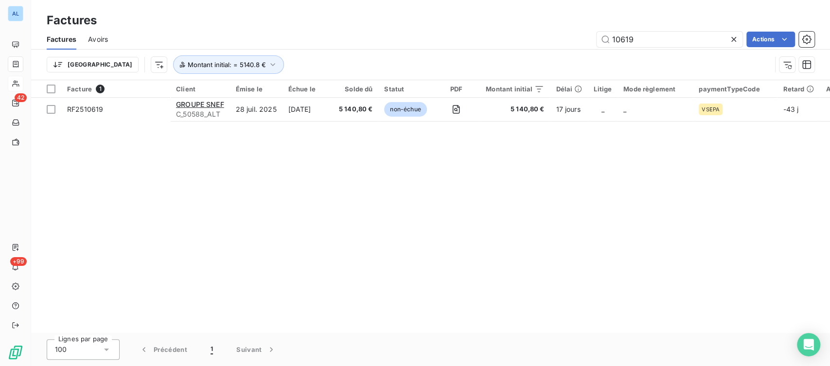
drag, startPoint x: 638, startPoint y: 42, endPoint x: 568, endPoint y: 41, distance: 69.5
click at [571, 41] on div "10619 Actions" at bounding box center [467, 40] width 695 height 16
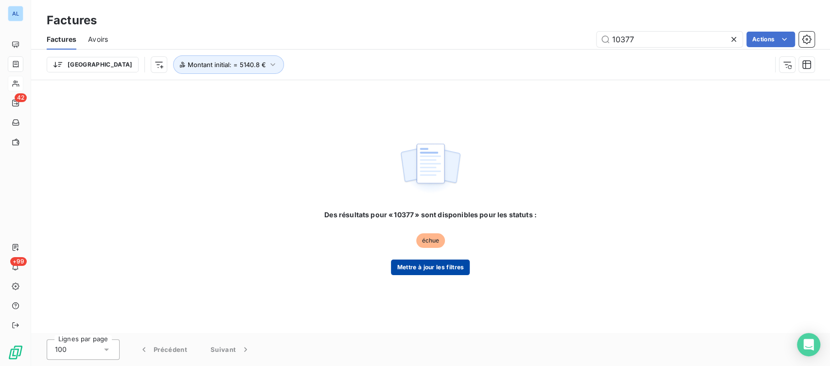
click at [440, 266] on button "Mettre à jour les filtres" at bounding box center [430, 268] width 79 height 16
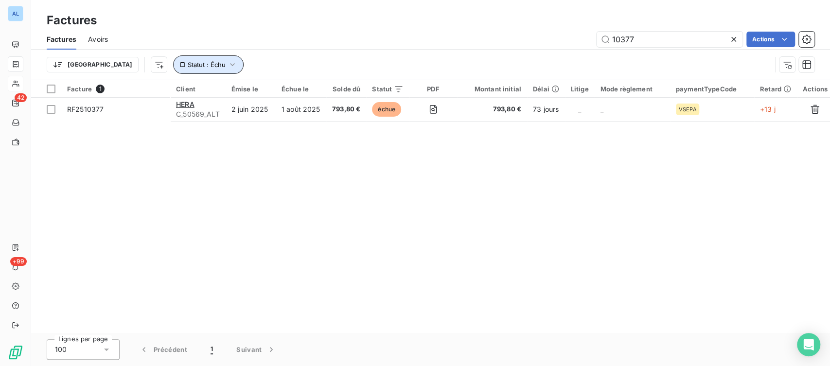
click at [228, 65] on icon "button" at bounding box center [233, 65] width 10 height 10
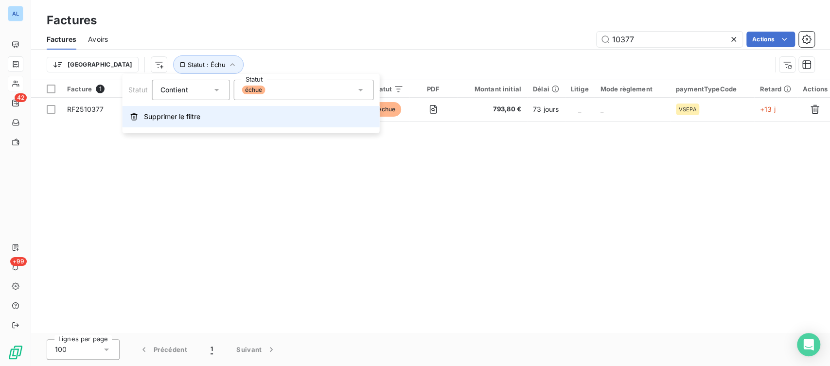
click at [172, 118] on span "Supprimer le filtre" at bounding box center [172, 117] width 56 height 10
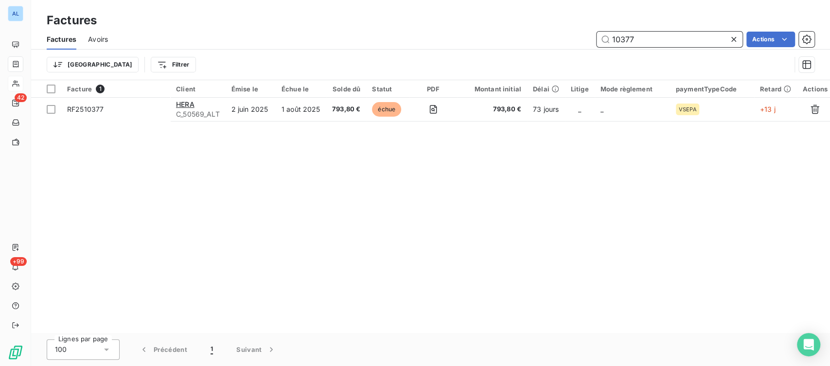
click at [641, 36] on input "10377" at bounding box center [669, 40] width 146 height 16
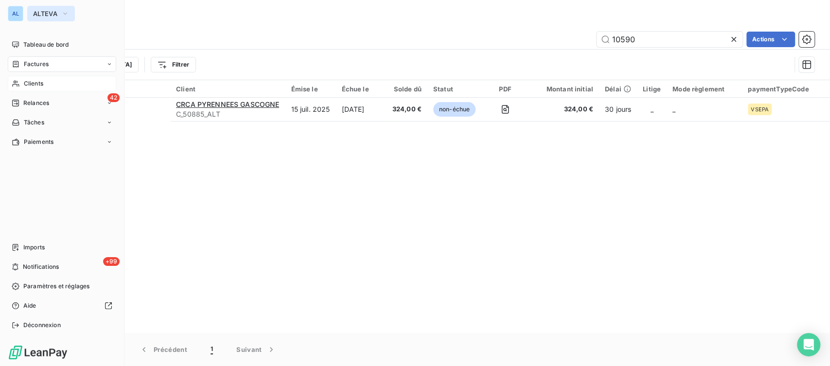
click at [69, 12] on icon "button" at bounding box center [65, 14] width 8 height 10
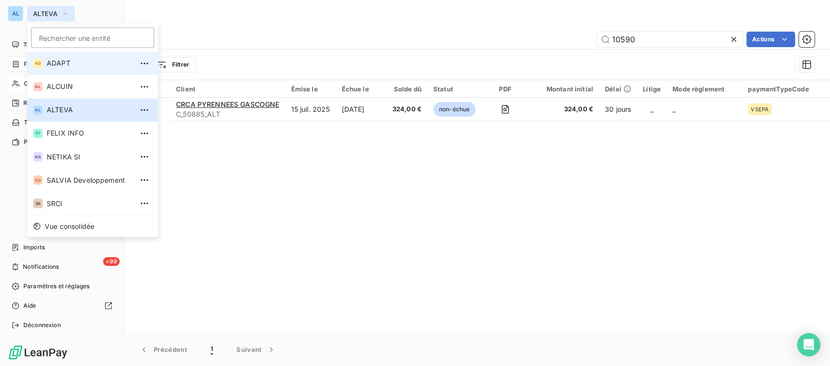
click at [53, 62] on span "ADAPT" at bounding box center [90, 63] width 86 height 10
type input "25529"
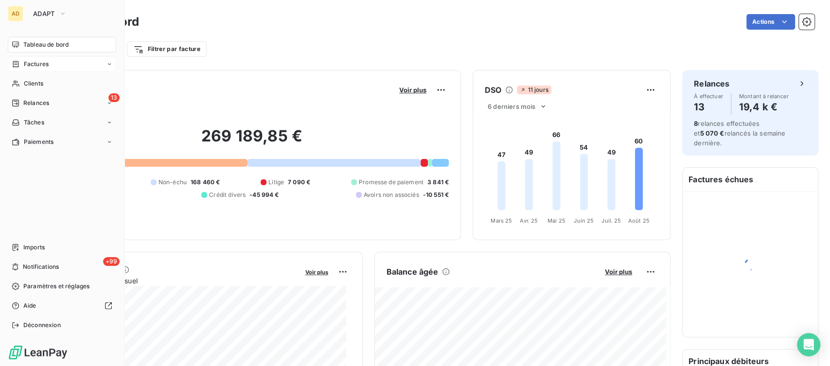
click at [34, 63] on span "Factures" at bounding box center [36, 64] width 25 height 9
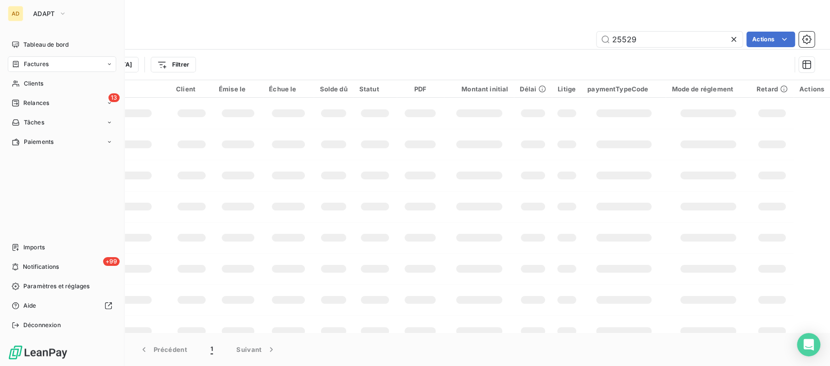
drag, startPoint x: 31, startPoint y: 64, endPoint x: 48, endPoint y: 68, distance: 16.9
click at [32, 65] on span "Factures" at bounding box center [36, 64] width 25 height 9
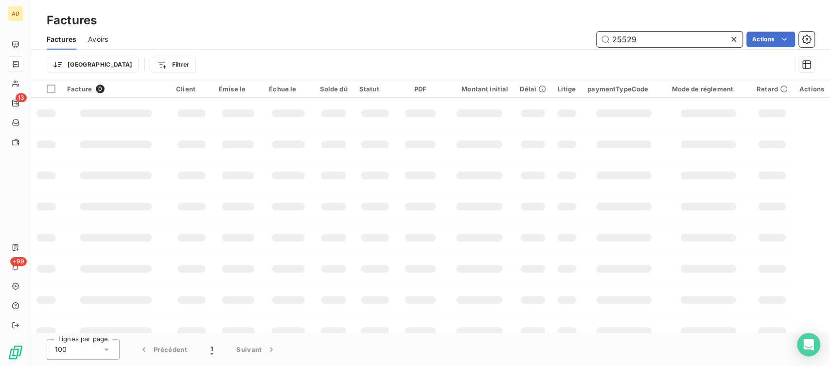
drag, startPoint x: 652, startPoint y: 39, endPoint x: 536, endPoint y: 53, distance: 117.1
click at [536, 53] on div "Factures Avoirs 25529 Actions Trier Filtrer" at bounding box center [430, 54] width 799 height 51
type input "25653"
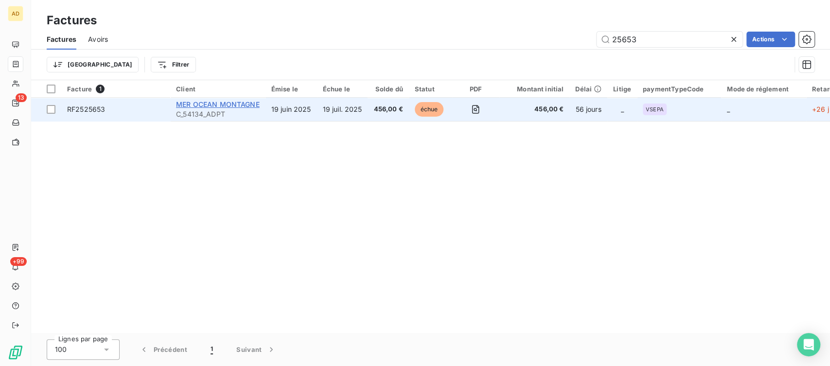
click at [200, 107] on span "MER OCEAN MONTAGNE" at bounding box center [218, 104] width 84 height 8
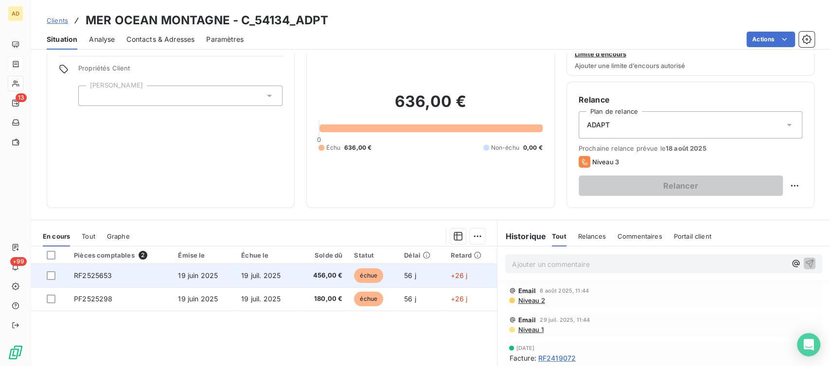
scroll to position [54, 0]
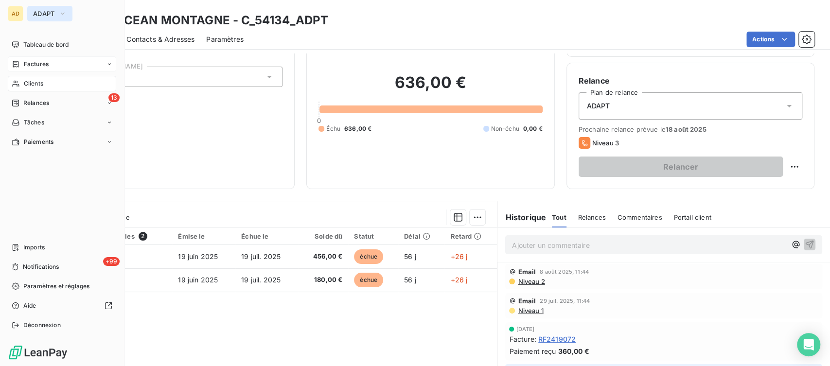
click at [68, 13] on button "ADAPT" at bounding box center [49, 14] width 45 height 16
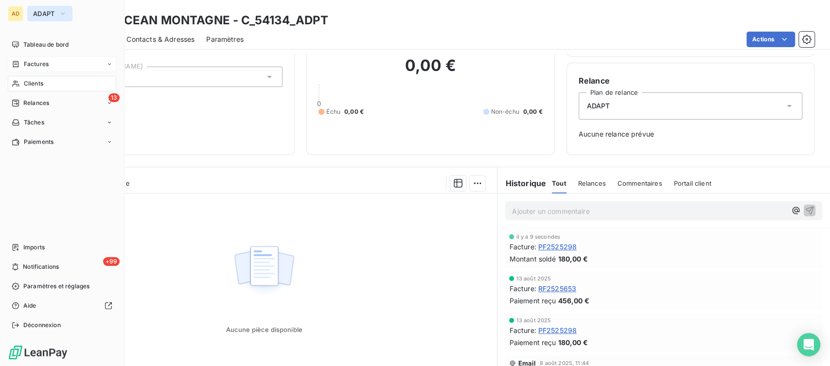
click at [61, 13] on icon "button" at bounding box center [63, 14] width 8 height 10
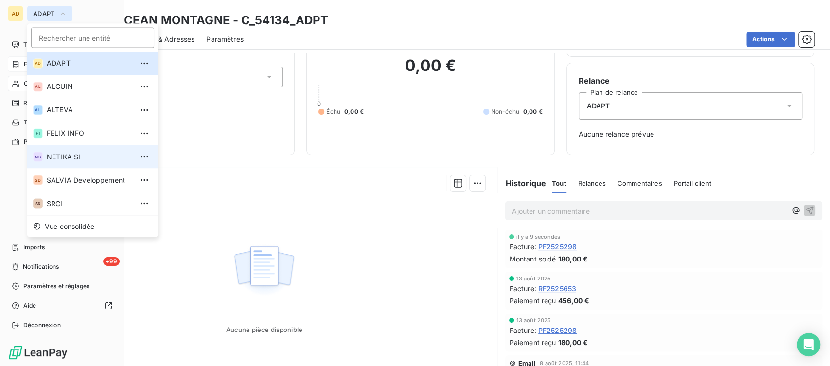
click at [65, 161] on span "NETIKA SI" at bounding box center [90, 157] width 86 height 10
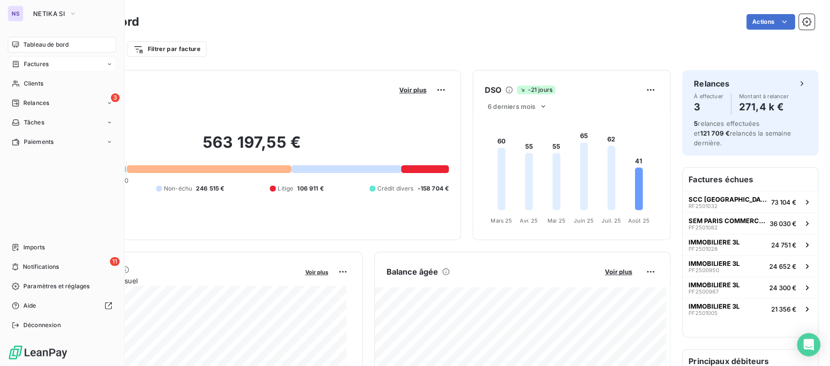
click at [47, 63] on span "Factures" at bounding box center [36, 64] width 25 height 9
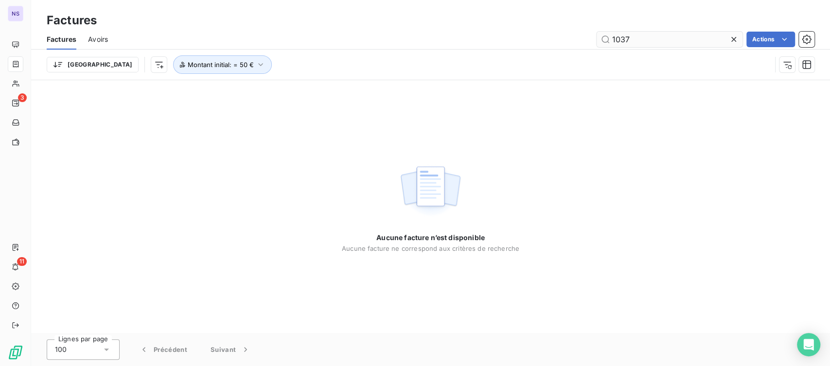
type input "1037"
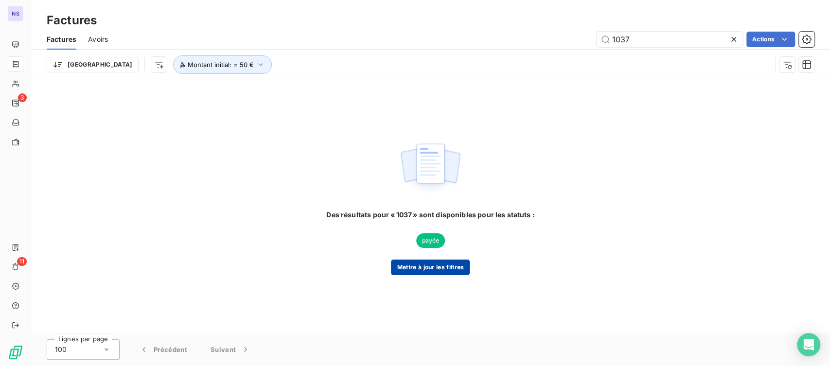
click at [447, 266] on button "Mettre à jour les filtres" at bounding box center [430, 268] width 79 height 16
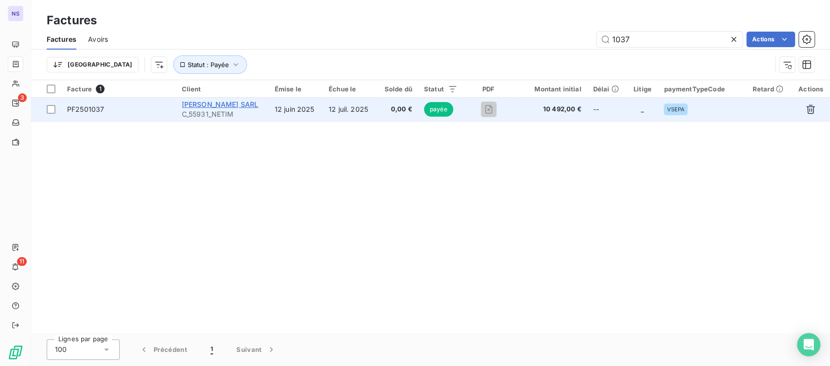
click at [196, 106] on span "[PERSON_NAME] SARL" at bounding box center [220, 104] width 77 height 8
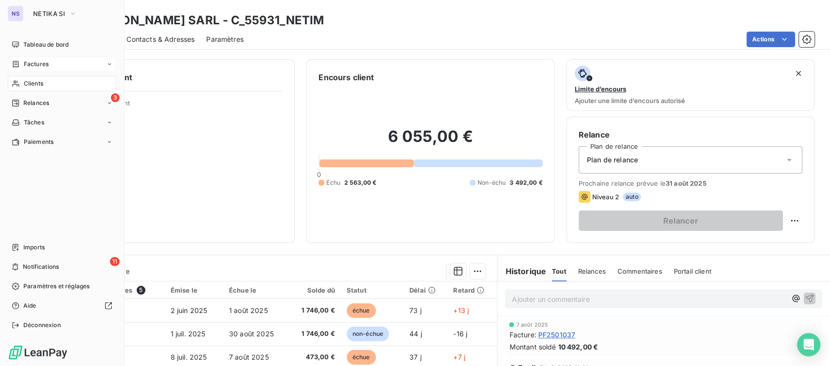
drag, startPoint x: 78, startPoint y: 14, endPoint x: 79, endPoint y: 22, distance: 8.3
click at [79, 14] on button "NETIKA SI" at bounding box center [54, 14] width 55 height 16
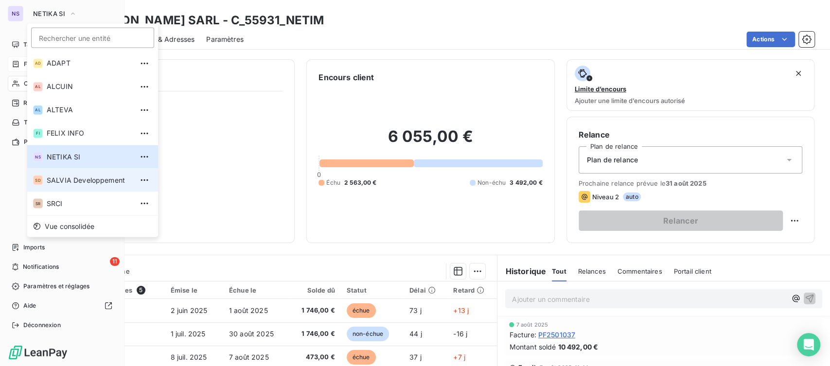
click at [70, 178] on span "SALVIA Developpement" at bounding box center [90, 180] width 86 height 10
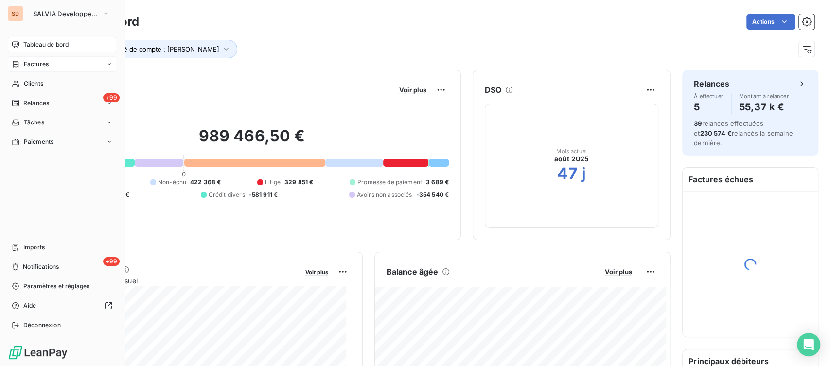
click at [36, 62] on span "Factures" at bounding box center [36, 64] width 25 height 9
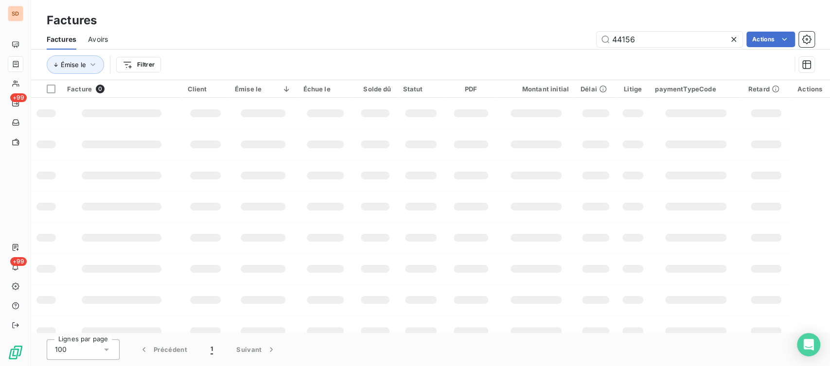
drag, startPoint x: 645, startPoint y: 40, endPoint x: 507, endPoint y: 57, distance: 138.6
click at [507, 57] on div "Factures Avoirs 44156 Actions Émise le Filtrer" at bounding box center [430, 54] width 799 height 51
type input "58168"
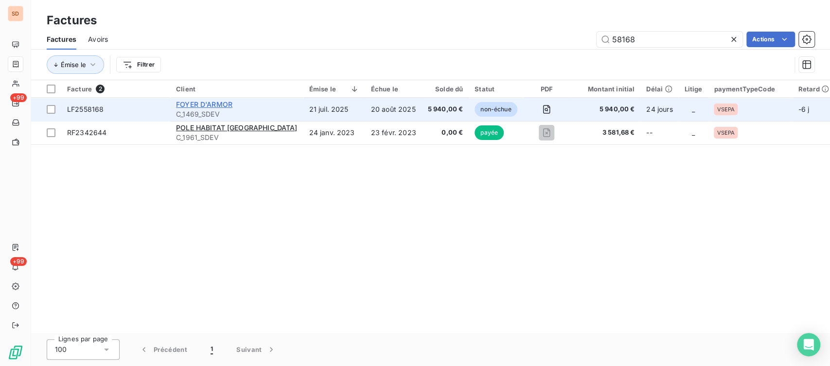
click at [195, 102] on span "FOYER D'ARMOR" at bounding box center [204, 104] width 56 height 8
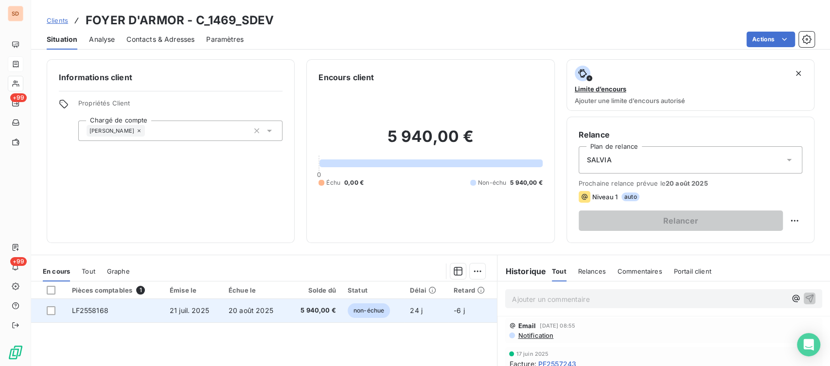
click at [97, 312] on span "LF2558168" at bounding box center [90, 310] width 36 height 8
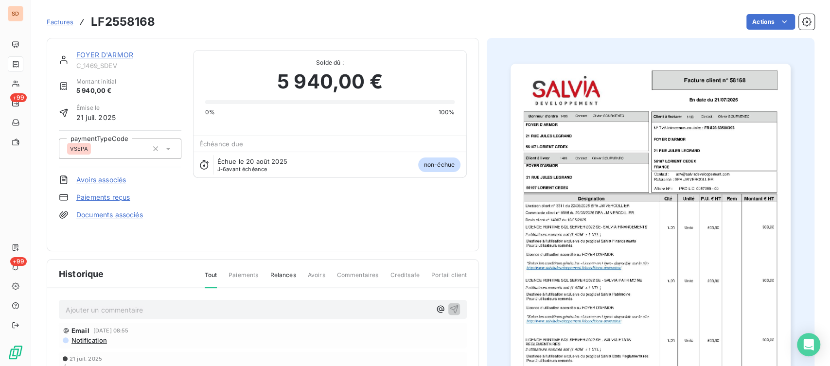
click at [107, 304] on p "Ajouter un commentaire ﻿" at bounding box center [248, 310] width 365 height 12
click at [451, 304] on icon "button" at bounding box center [454, 309] width 10 height 10
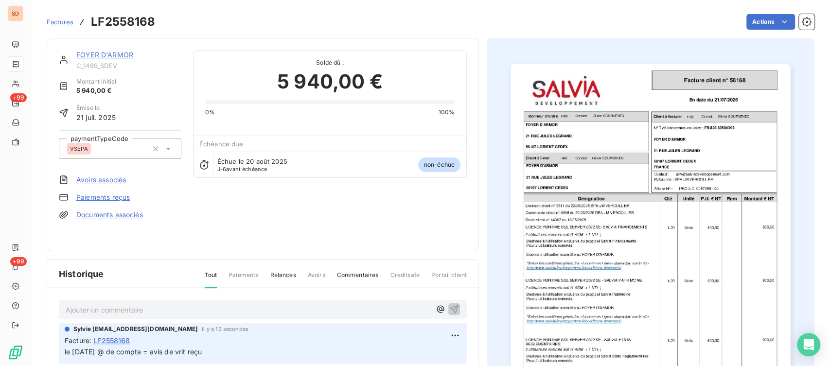
click at [128, 216] on link "Documents associés" at bounding box center [109, 215] width 67 height 10
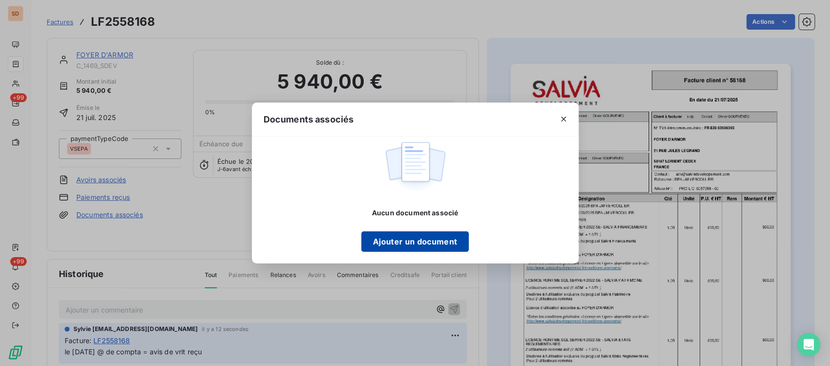
click at [426, 237] on button "Ajouter un document" at bounding box center [414, 241] width 107 height 20
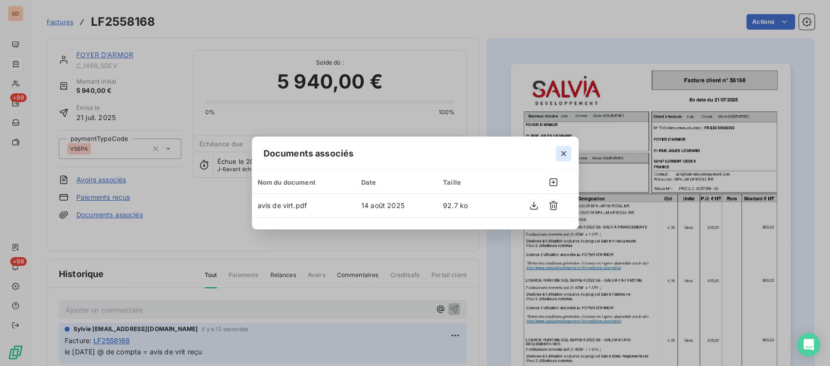
click at [564, 153] on icon "button" at bounding box center [564, 154] width 10 height 10
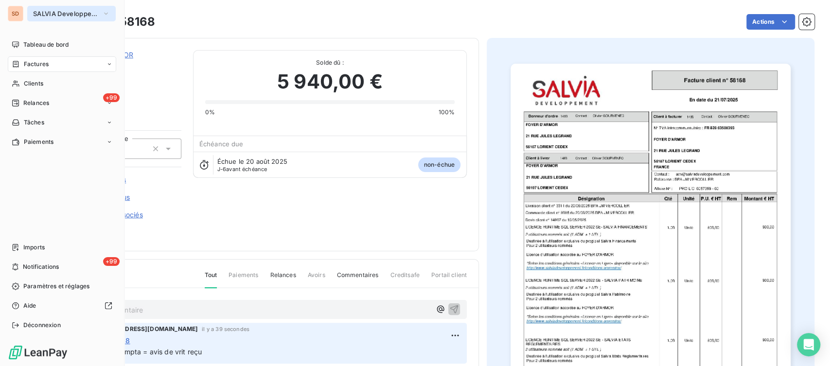
click at [105, 13] on icon "button" at bounding box center [106, 14] width 8 height 10
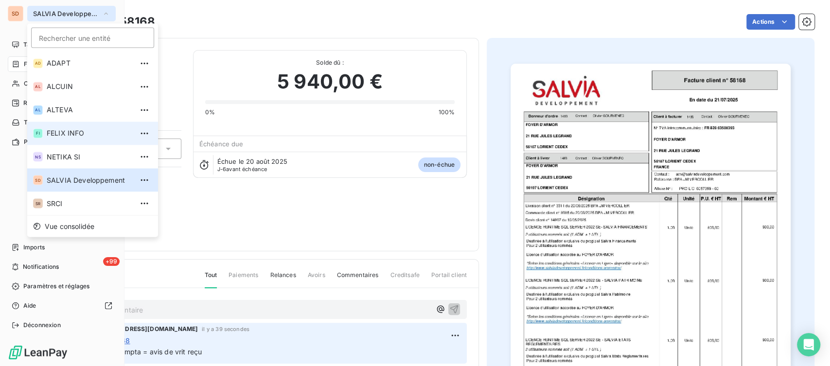
click at [67, 134] on span "FELIX INFO" at bounding box center [90, 133] width 86 height 10
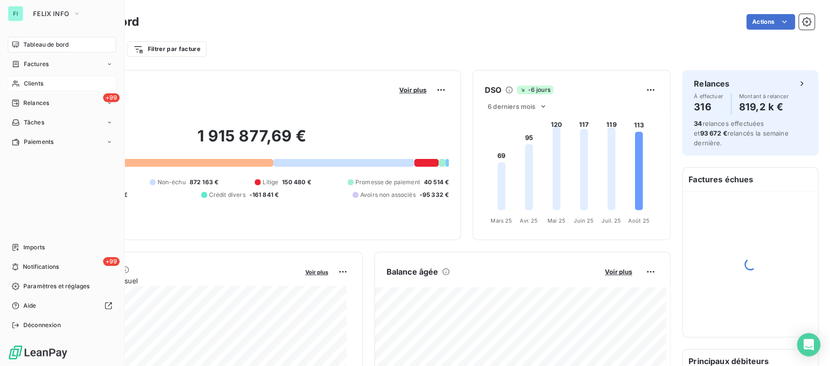
click at [20, 81] on div "Clients" at bounding box center [62, 84] width 108 height 16
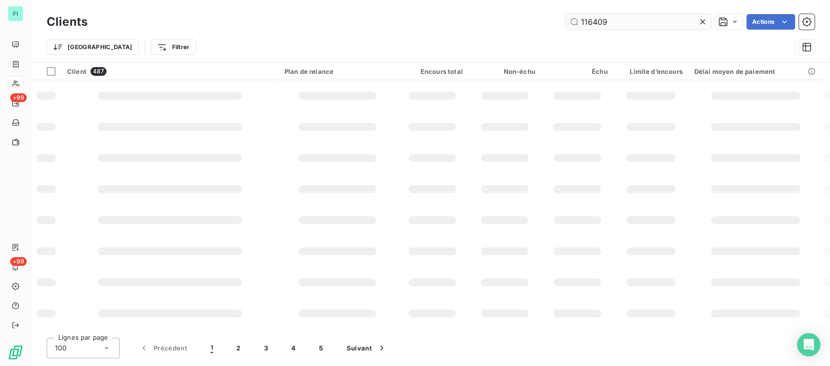
type input "116409"
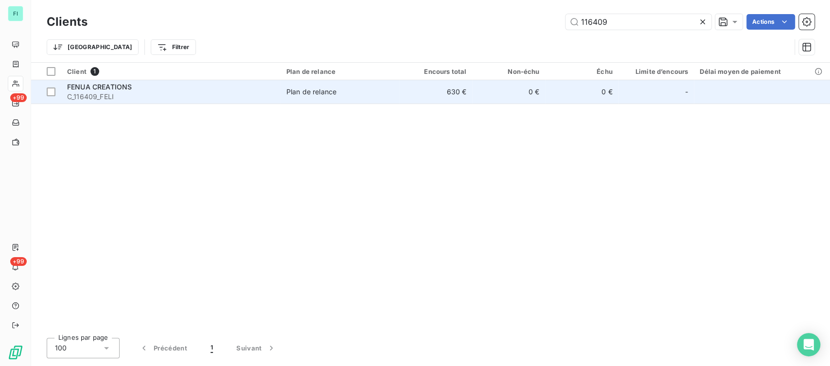
click at [99, 90] on span "FENUA CREATIONS" at bounding box center [99, 87] width 65 height 8
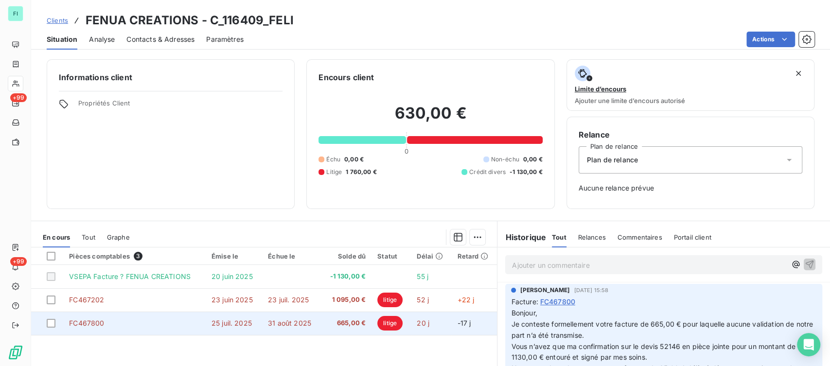
click at [88, 323] on span "FC467800" at bounding box center [86, 323] width 35 height 8
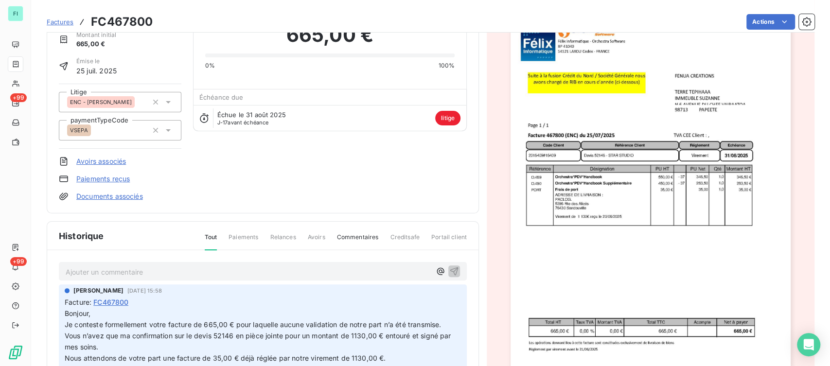
scroll to position [1, 0]
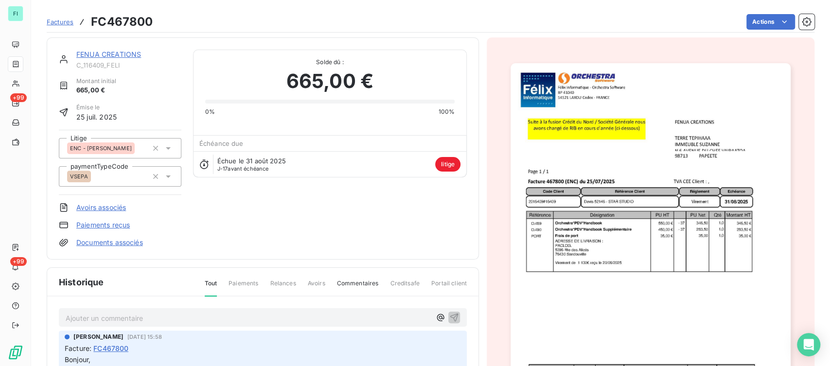
click at [167, 147] on icon at bounding box center [168, 148] width 5 height 2
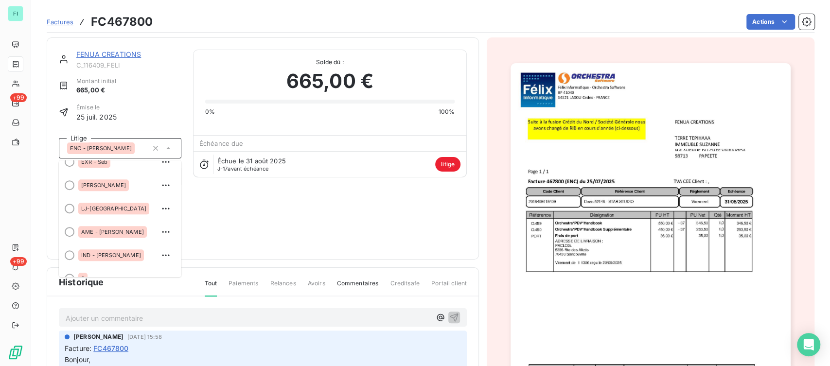
scroll to position [390, 0]
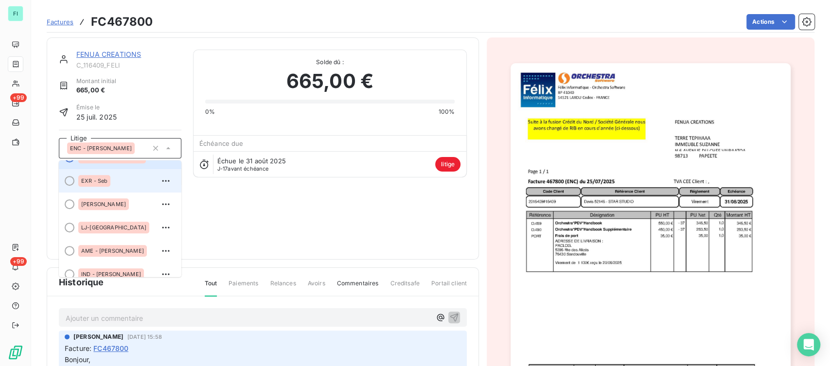
click at [70, 181] on div at bounding box center [70, 181] width 10 height 10
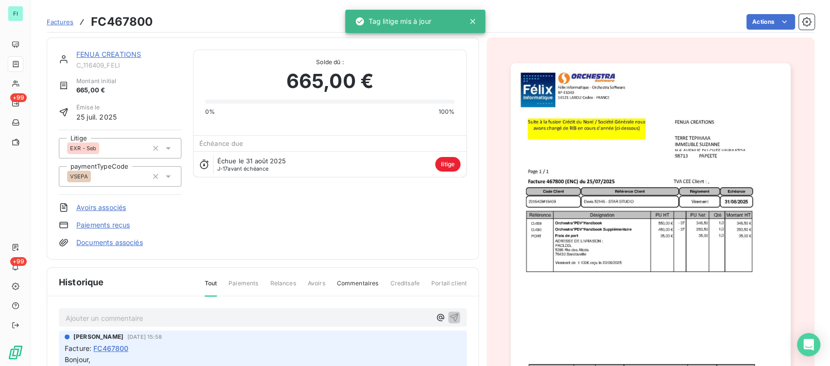
click at [112, 312] on p "Ajouter un commentaire ﻿" at bounding box center [248, 318] width 365 height 12
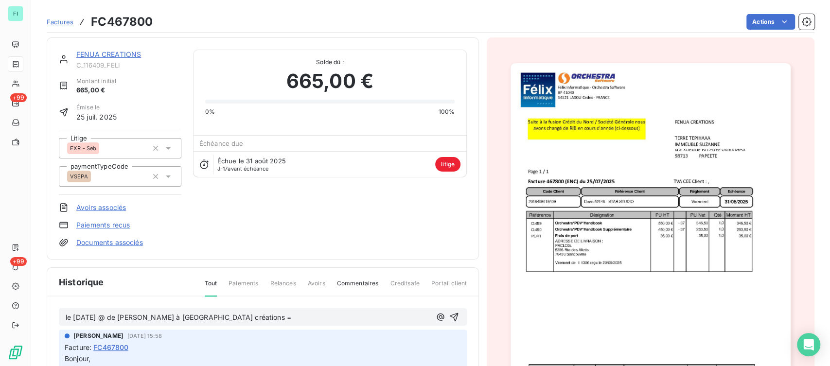
click at [219, 319] on p "le [DATE] @ de [PERSON_NAME] à [GEOGRAPHIC_DATA] créations =" at bounding box center [248, 317] width 365 height 11
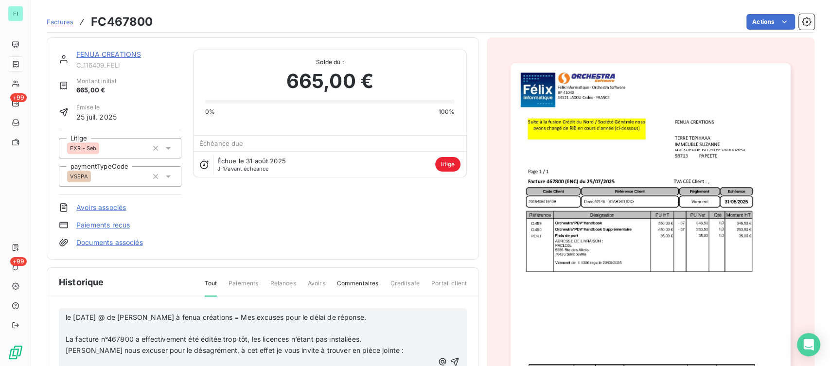
click at [81, 330] on p "﻿" at bounding box center [250, 328] width 368 height 11
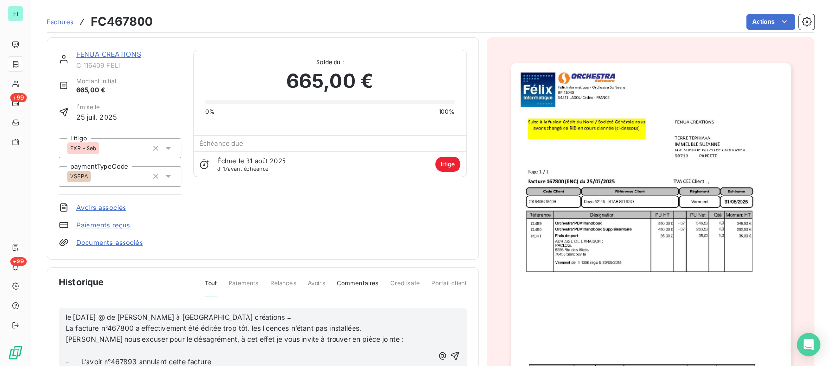
click at [77, 351] on p "﻿" at bounding box center [250, 350] width 368 height 11
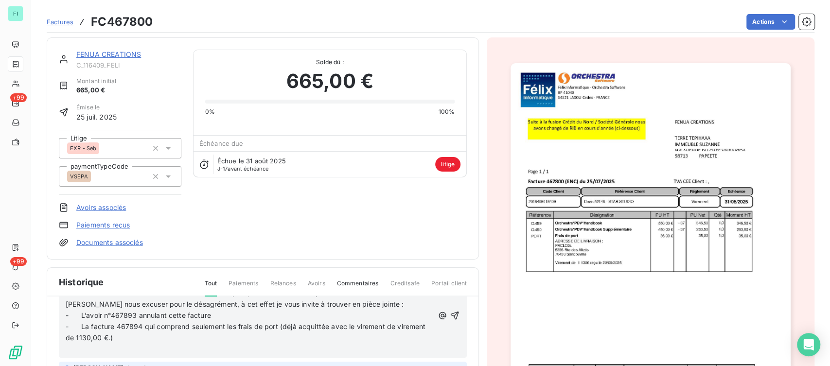
scroll to position [54, 0]
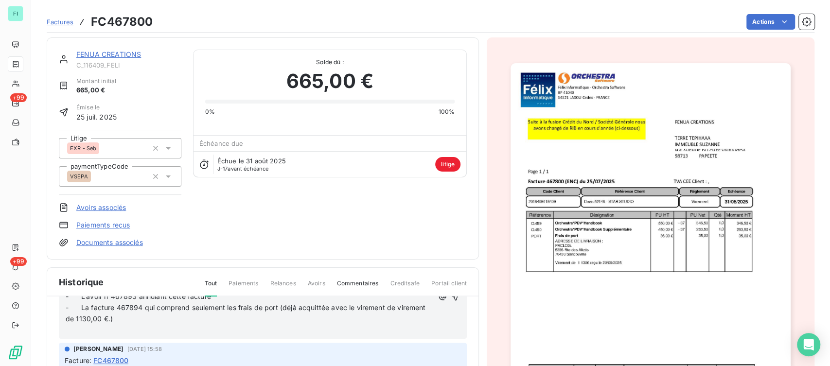
click at [87, 328] on p "﻿" at bounding box center [250, 330] width 368 height 11
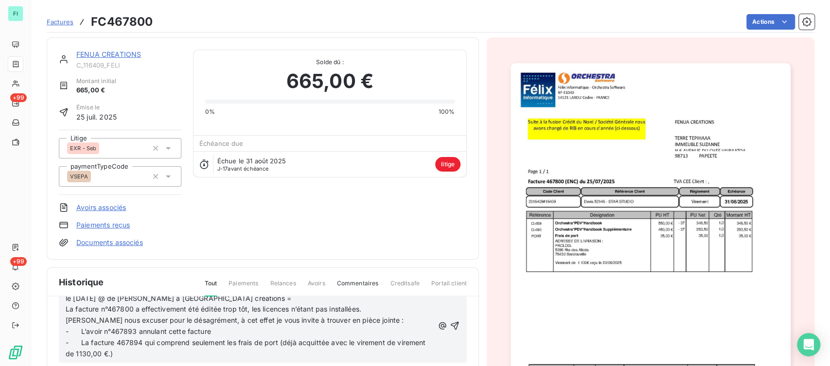
scroll to position [0, 0]
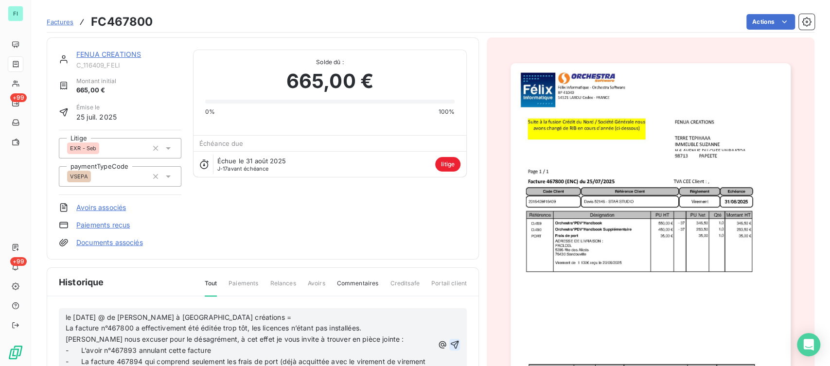
click at [450, 342] on icon "button" at bounding box center [455, 345] width 10 height 10
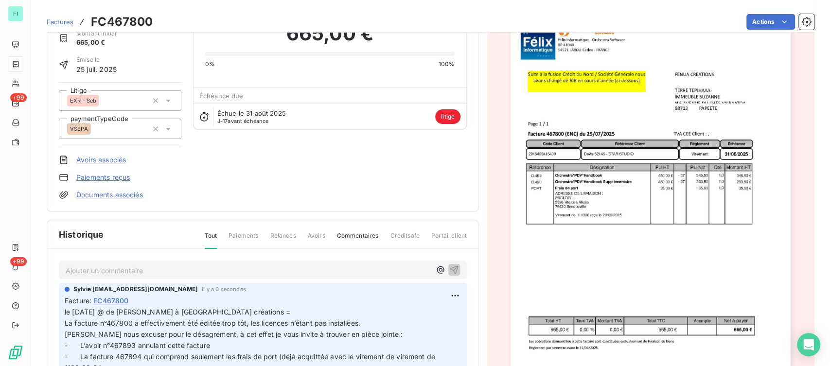
scroll to position [109, 0]
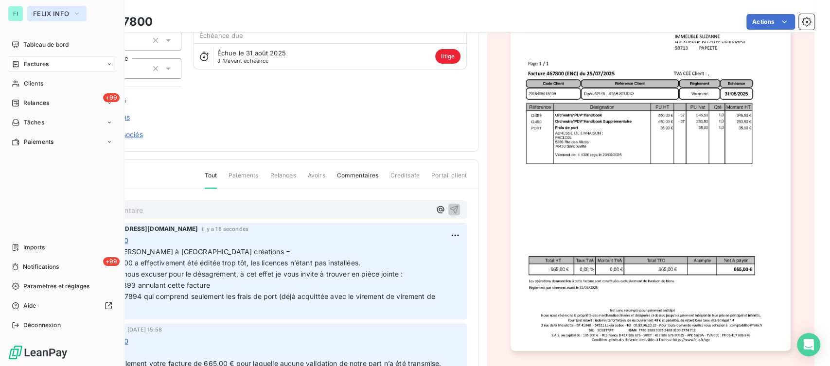
click at [78, 12] on icon "button" at bounding box center [77, 14] width 8 height 10
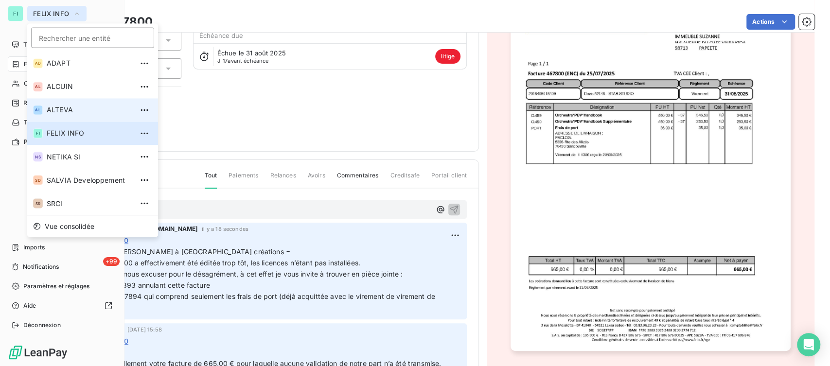
click at [63, 106] on span "ALTEVA" at bounding box center [90, 110] width 86 height 10
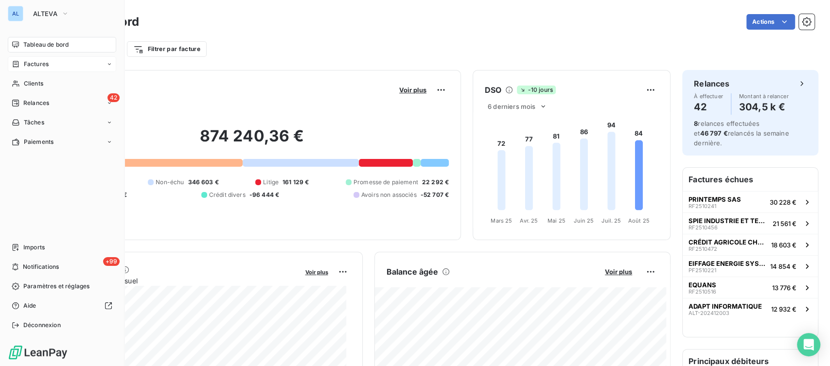
click at [27, 65] on span "Factures" at bounding box center [36, 64] width 25 height 9
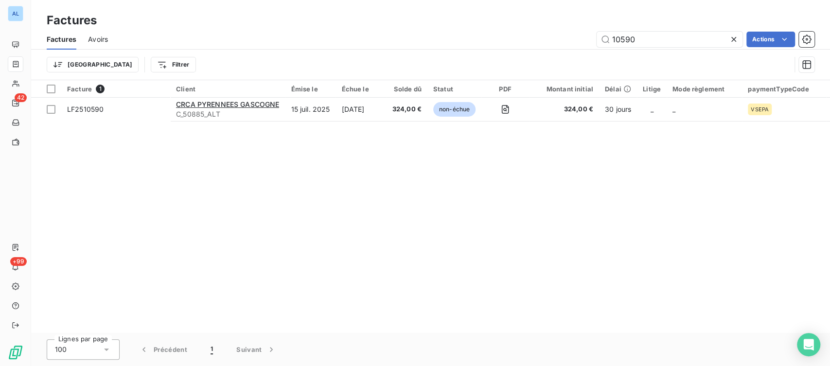
drag, startPoint x: 632, startPoint y: 36, endPoint x: 525, endPoint y: 55, distance: 108.5
click at [525, 55] on div "Factures Avoirs 10590 Actions Trier Filtrer" at bounding box center [430, 54] width 799 height 51
type input "10638"
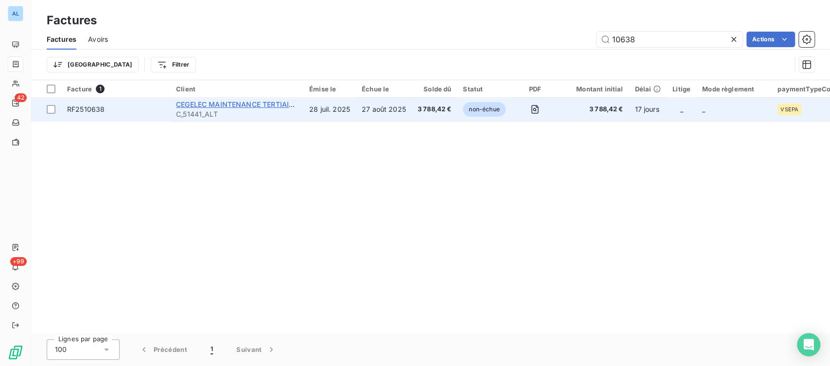
click at [197, 104] on span "CEGELEC MAINTENANCE TERTIAIRE SE" at bounding box center [242, 104] width 132 height 8
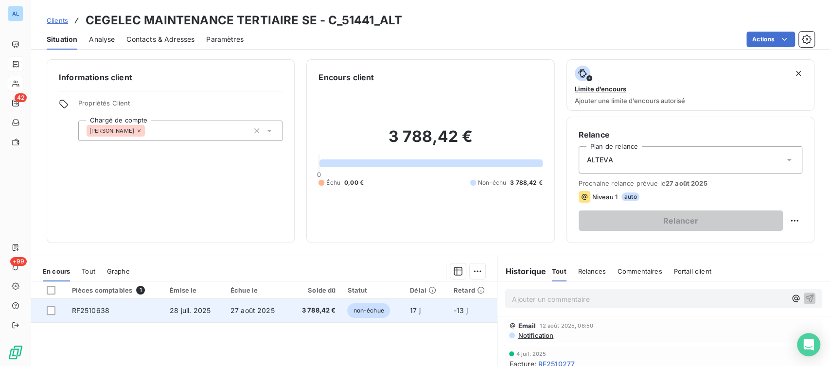
click at [97, 313] on span "RF2510638" at bounding box center [90, 310] width 37 height 8
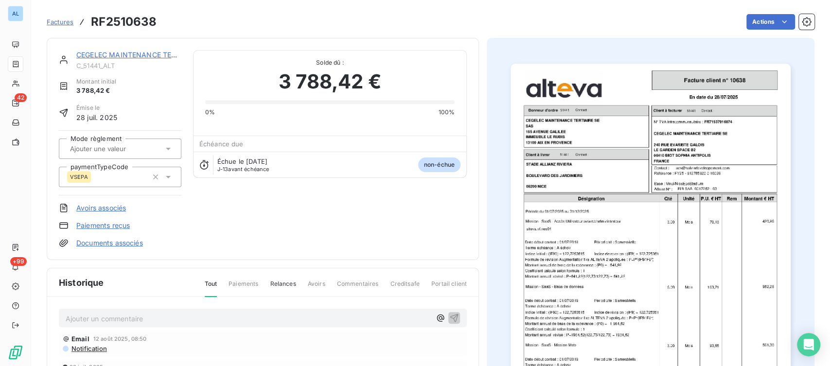
click at [96, 316] on p "Ajouter un commentaire ﻿" at bounding box center [248, 319] width 365 height 12
click at [452, 317] on icon "button" at bounding box center [454, 318] width 10 height 10
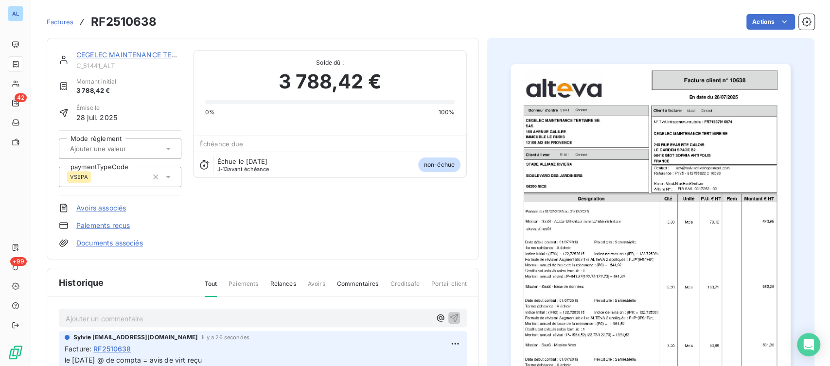
click at [109, 241] on link "Documents associés" at bounding box center [109, 243] width 67 height 10
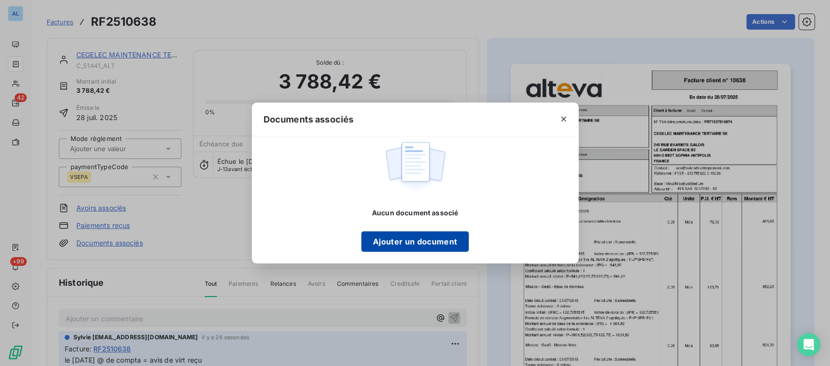
click at [378, 238] on button "Ajouter un document" at bounding box center [414, 241] width 107 height 20
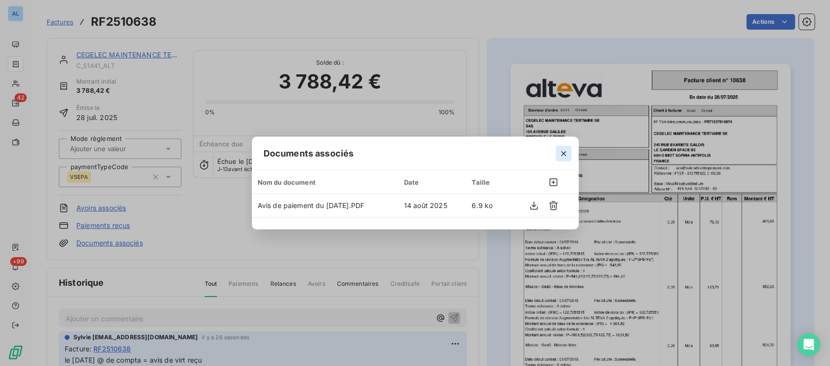
click at [563, 154] on icon "button" at bounding box center [564, 154] width 10 height 10
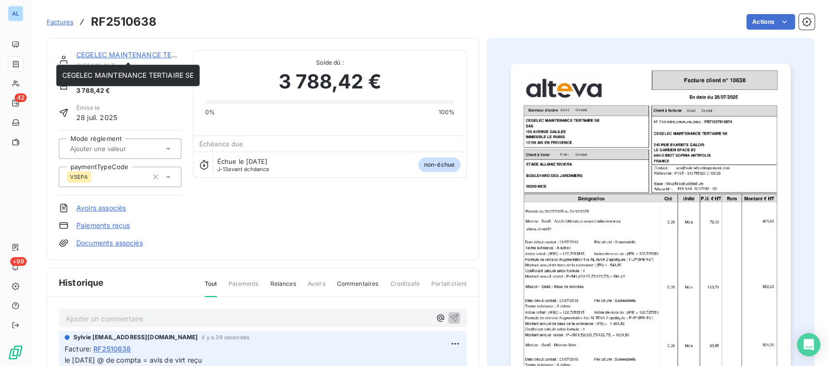
click at [133, 58] on link "CEGELEC MAINTENANCE TERTIAIRE SE" at bounding box center [142, 55] width 132 height 8
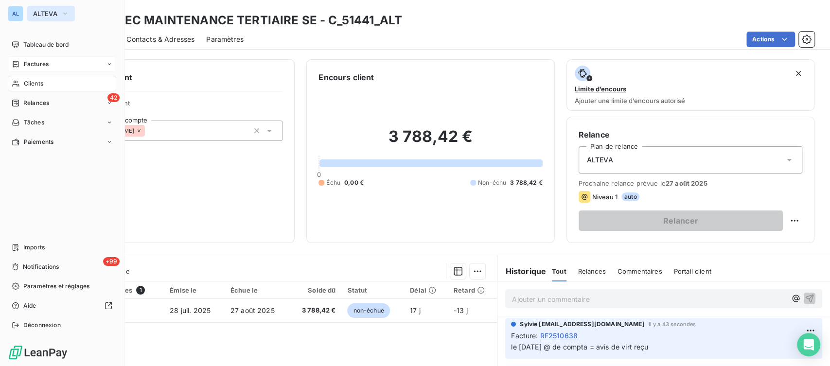
drag, startPoint x: 67, startPoint y: 13, endPoint x: 68, endPoint y: 19, distance: 6.3
click at [67, 14] on icon "button" at bounding box center [65, 14] width 8 height 10
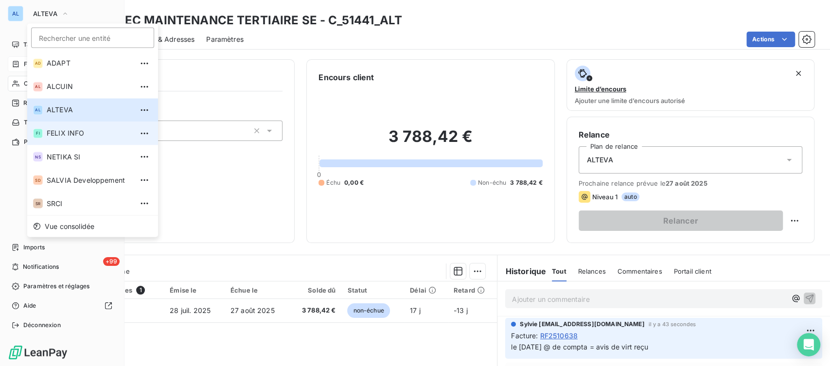
click at [59, 134] on span "FELIX INFO" at bounding box center [90, 133] width 86 height 10
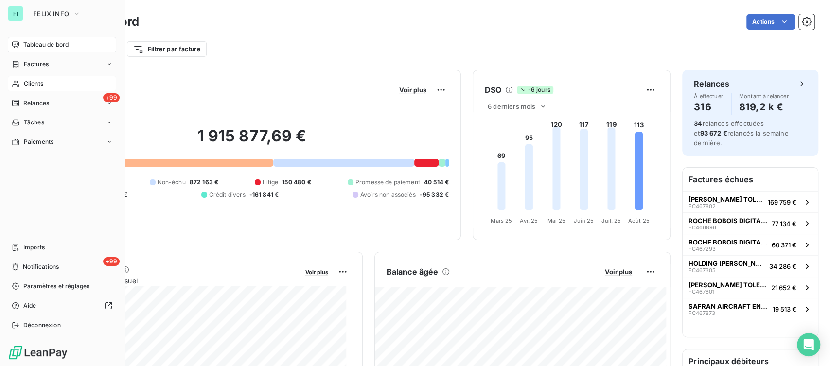
click at [38, 82] on span "Clients" at bounding box center [33, 83] width 19 height 9
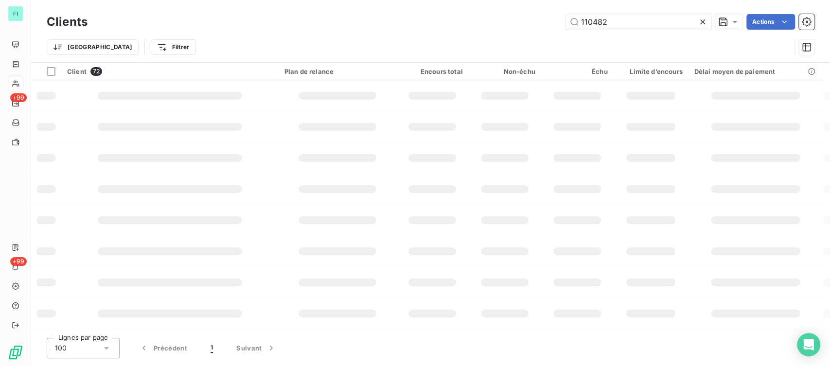
type input "110482"
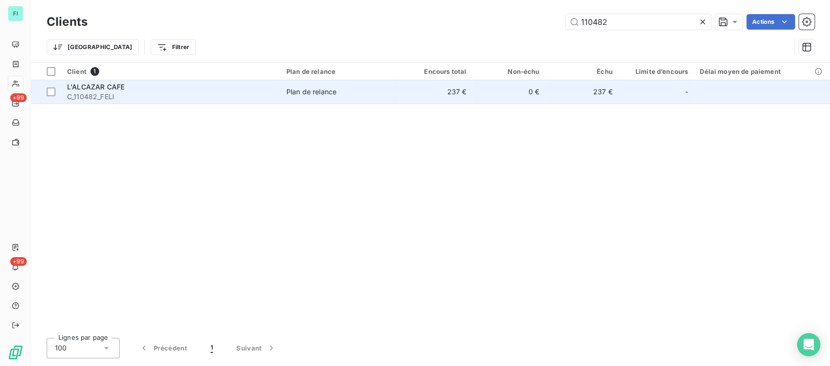
click at [96, 89] on span "L'ALCAZAR CAFE" at bounding box center [95, 87] width 57 height 8
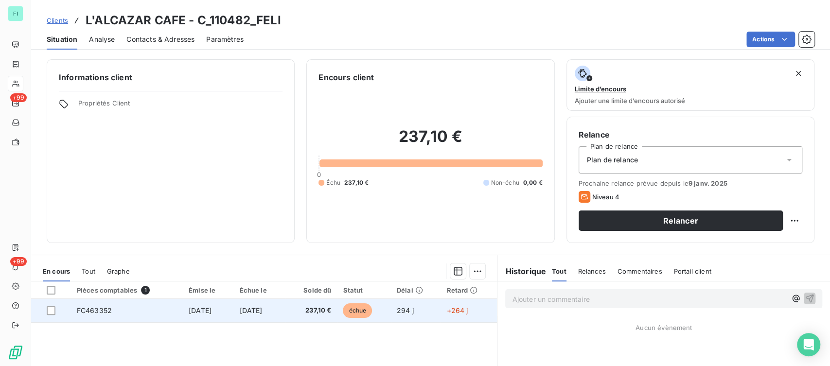
click at [93, 308] on span "FC463352" at bounding box center [94, 310] width 35 height 8
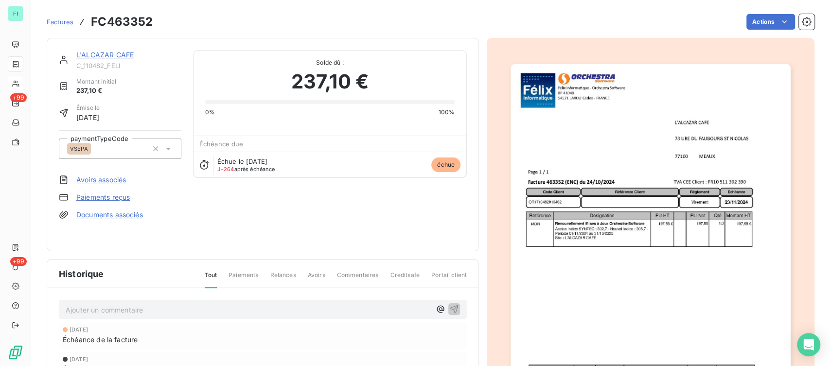
click at [93, 304] on p "Ajouter un commentaire ﻿" at bounding box center [248, 310] width 365 height 12
click at [187, 304] on p "le [DATE] @ de émilie =" at bounding box center [248, 309] width 365 height 11
click at [450, 305] on icon "button" at bounding box center [454, 309] width 8 height 8
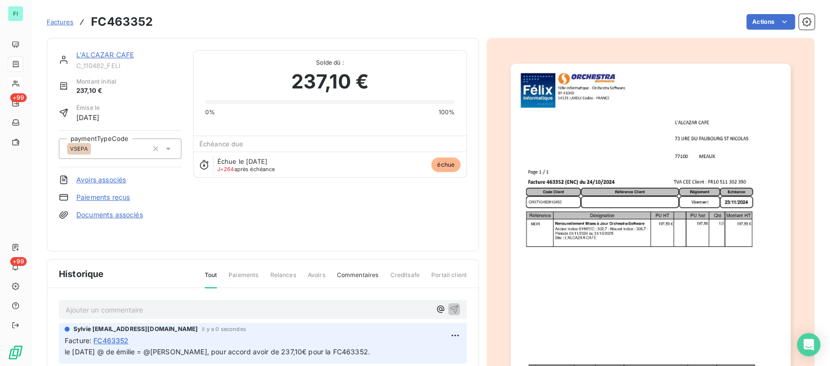
click at [108, 55] on link "L'ALCAZAR CAFE" at bounding box center [104, 55] width 57 height 8
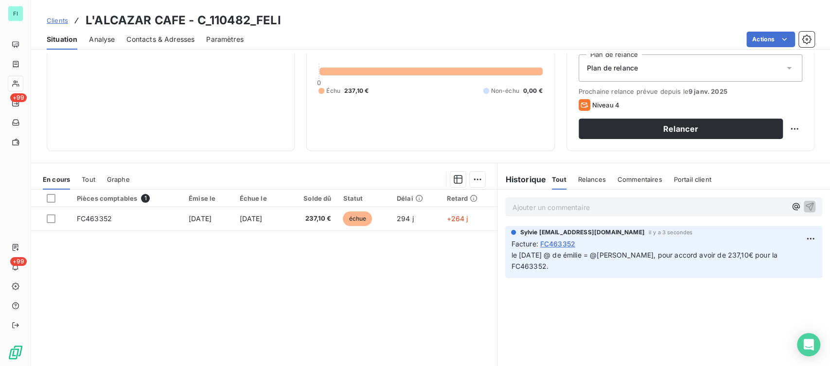
scroll to position [132, 0]
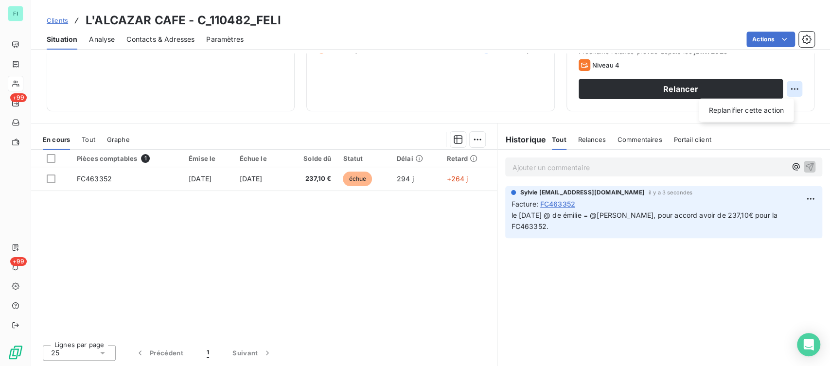
click at [789, 90] on html "FI +99 +99 Clients L'ALCAZAR CAFE - C_110482_FELI Situation Analyse Contacts & …" at bounding box center [415, 183] width 830 height 366
click at [766, 107] on div "Replanifier cette action" at bounding box center [745, 111] width 87 height 16
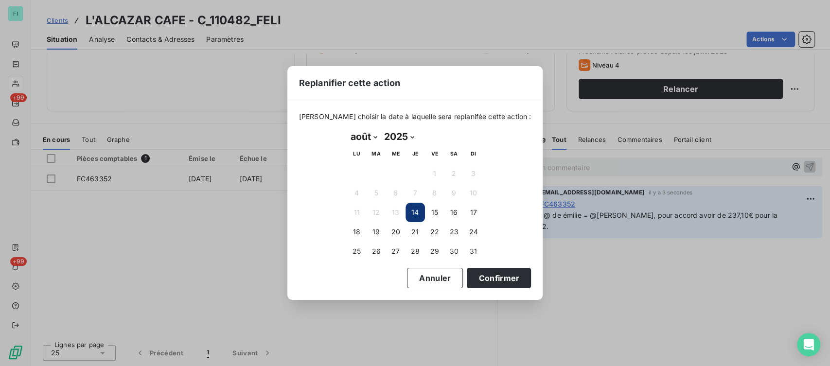
click at [374, 138] on select "janvier février mars avril mai juin juillet août septembre octobre novembre déc…" at bounding box center [364, 137] width 34 height 16
select select "8"
click at [347, 129] on select "janvier février mars avril mai juin juillet août septembre octobre novembre déc…" at bounding box center [364, 137] width 34 height 16
click at [438, 170] on button "5" at bounding box center [434, 173] width 19 height 19
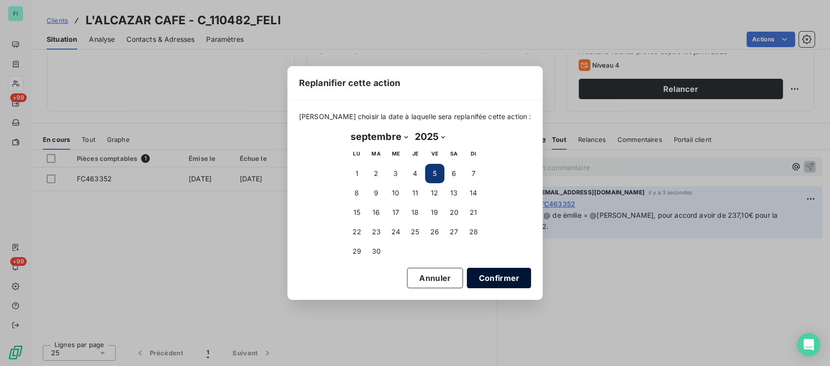
click at [493, 274] on button "Confirmer" at bounding box center [499, 278] width 64 height 20
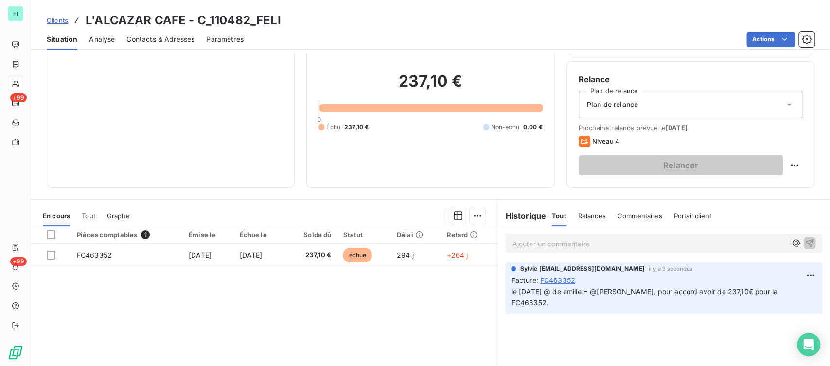
scroll to position [23, 0]
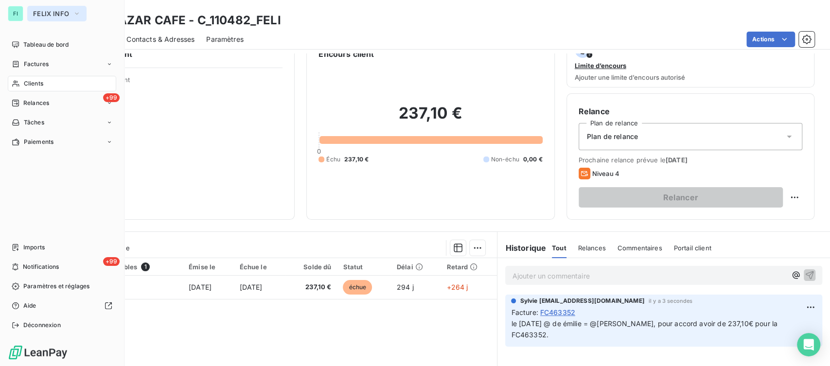
click at [75, 14] on icon "button" at bounding box center [77, 14] width 8 height 10
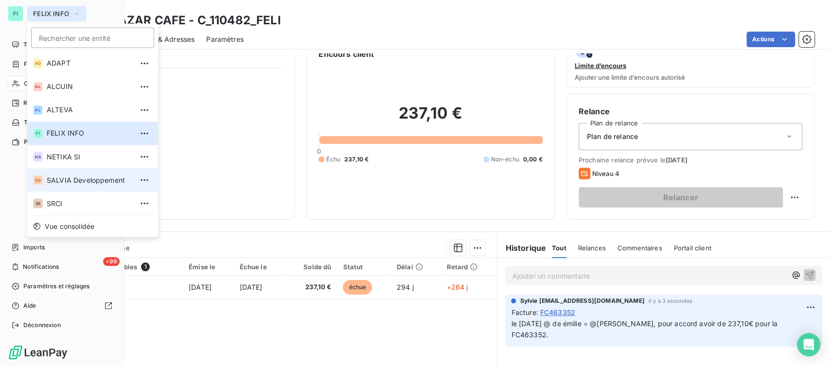
click at [63, 180] on span "SALVIA Developpement" at bounding box center [90, 180] width 86 height 10
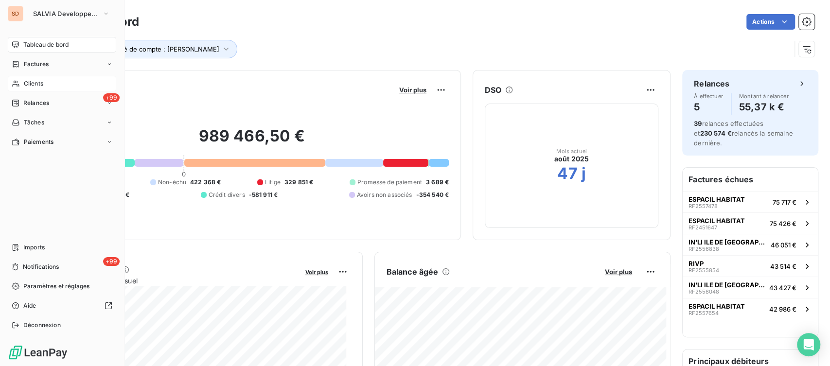
click at [27, 85] on span "Clients" at bounding box center [33, 83] width 19 height 9
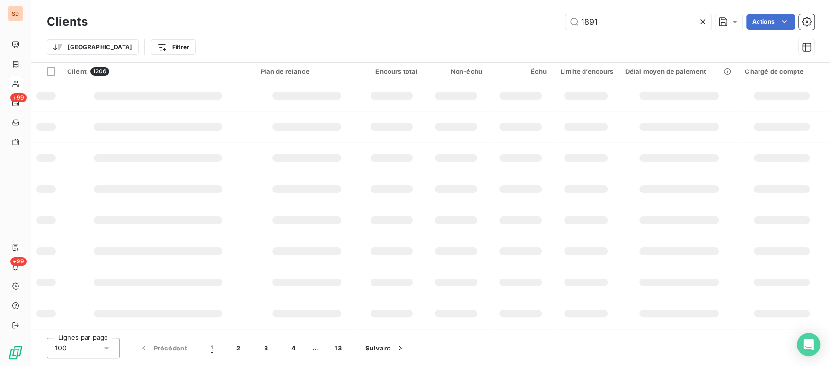
type input "1891"
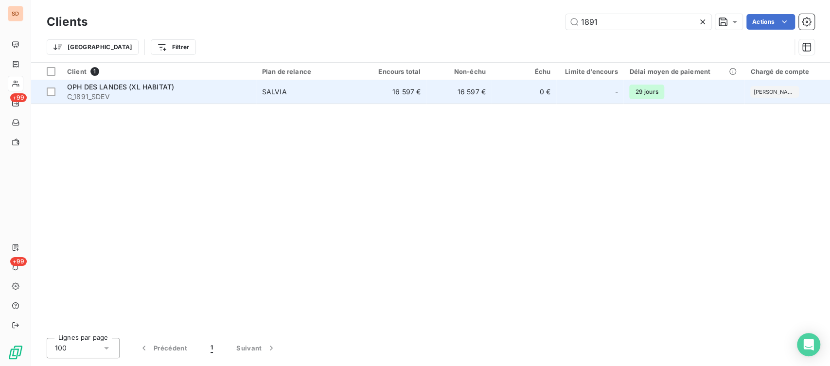
click at [86, 86] on span "OPH DES LANDES (XL HABITAT)" at bounding box center [120, 87] width 107 height 8
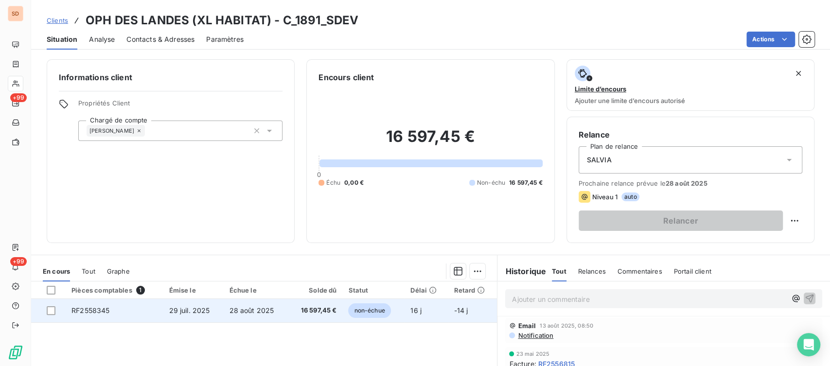
click at [94, 310] on span "RF2558345" at bounding box center [90, 310] width 38 height 8
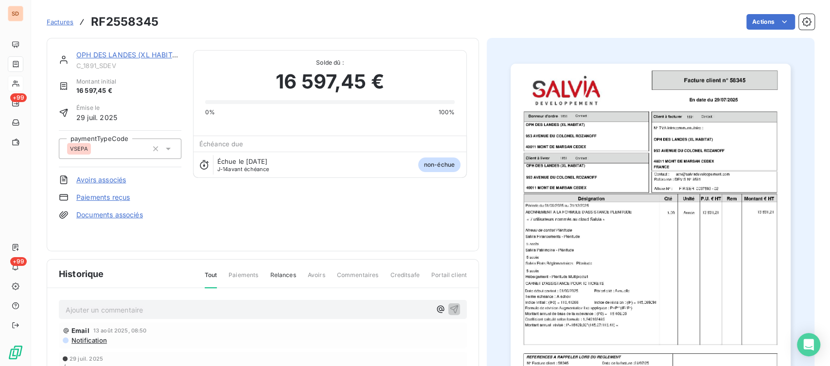
click at [105, 304] on p "Ajouter un commentaire ﻿" at bounding box center [248, 310] width 365 height 12
click at [192, 306] on p "le [DATE] @ de mme condoure =" at bounding box center [248, 309] width 365 height 11
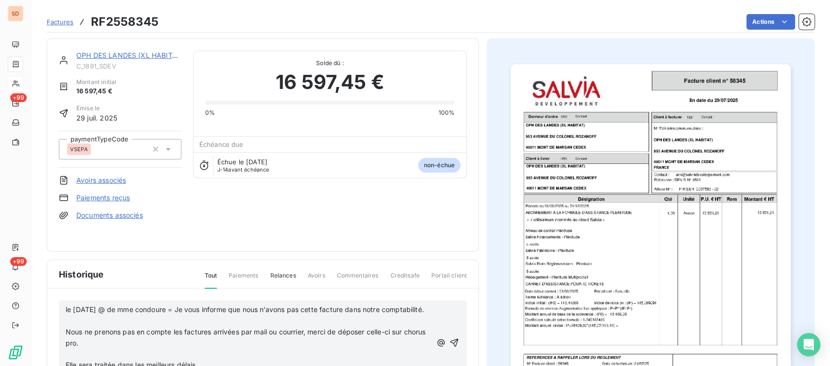
scroll to position [109, 0]
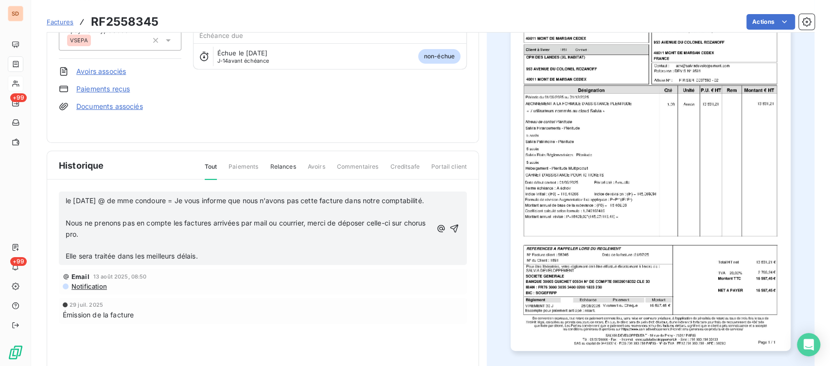
click at [70, 246] on p "﻿" at bounding box center [249, 245] width 366 height 11
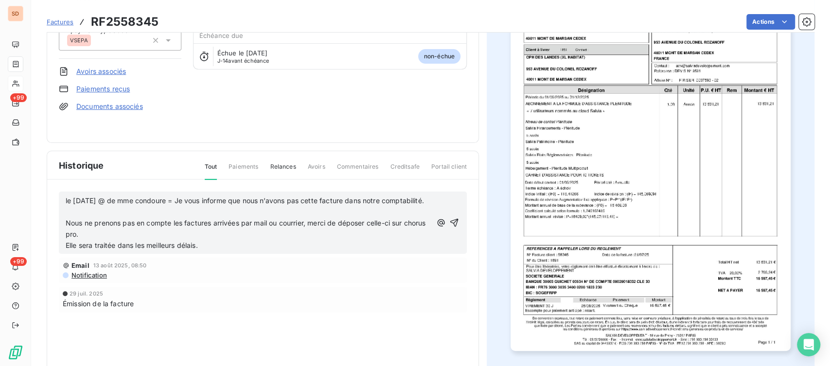
click at [70, 215] on p "﻿" at bounding box center [249, 212] width 366 height 11
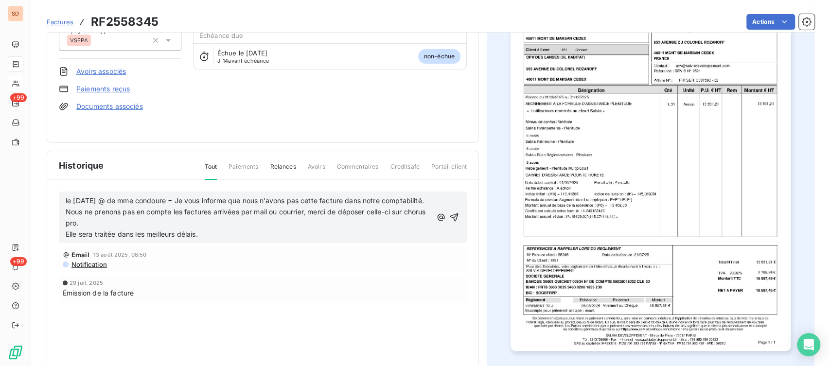
click at [66, 196] on span "le [DATE] @ de mme condoure = Je vous informe que nous n’avons pas cette factur…" at bounding box center [245, 200] width 358 height 8
click at [68, 195] on p "le [DATE] @ de mme condoure = Je vous informe que nous n’avons pas cette factur…" at bounding box center [249, 200] width 366 height 11
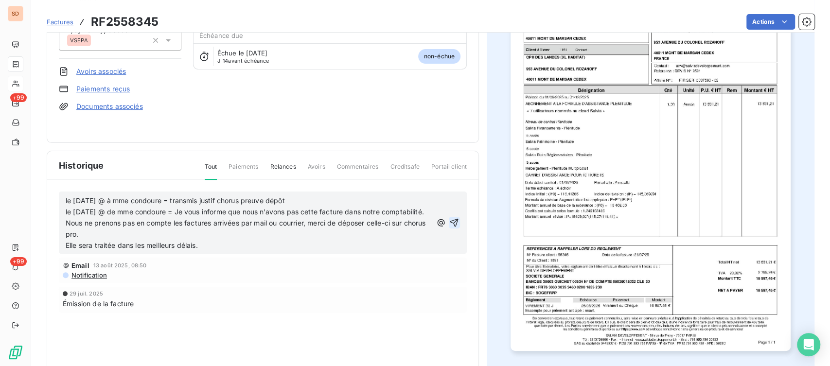
click at [449, 224] on icon "button" at bounding box center [454, 223] width 10 height 10
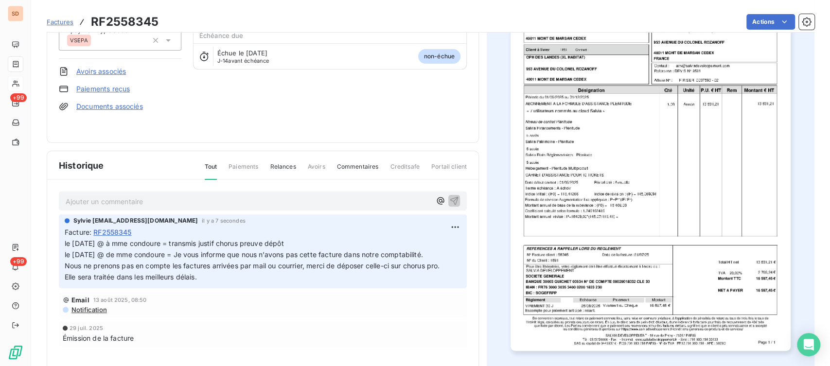
click at [101, 107] on link "Documents associés" at bounding box center [109, 107] width 67 height 10
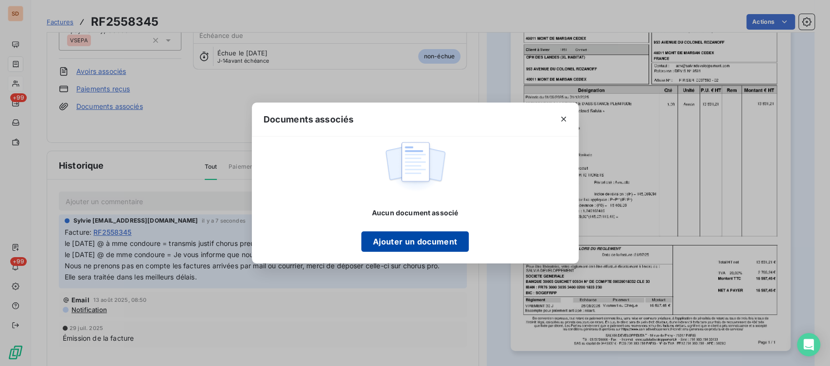
click at [377, 238] on button "Ajouter un document" at bounding box center [414, 241] width 107 height 20
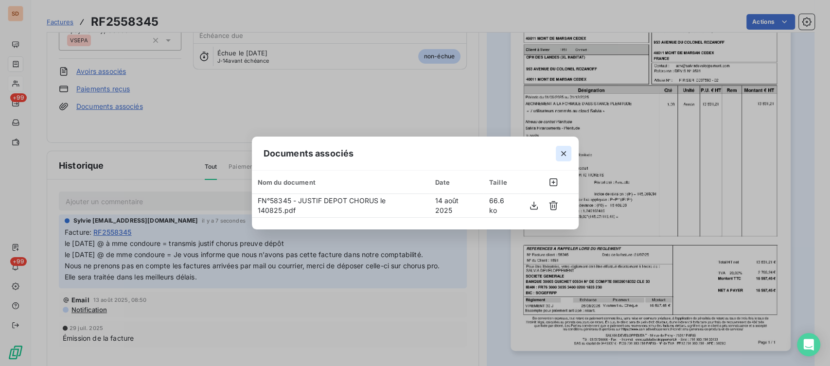
click at [564, 154] on icon "button" at bounding box center [564, 154] width 10 height 10
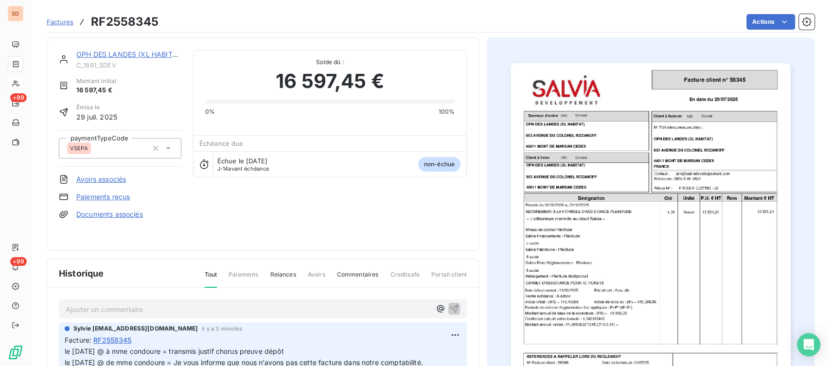
scroll to position [0, 0]
click at [106, 215] on link "Documents associés" at bounding box center [109, 215] width 67 height 10
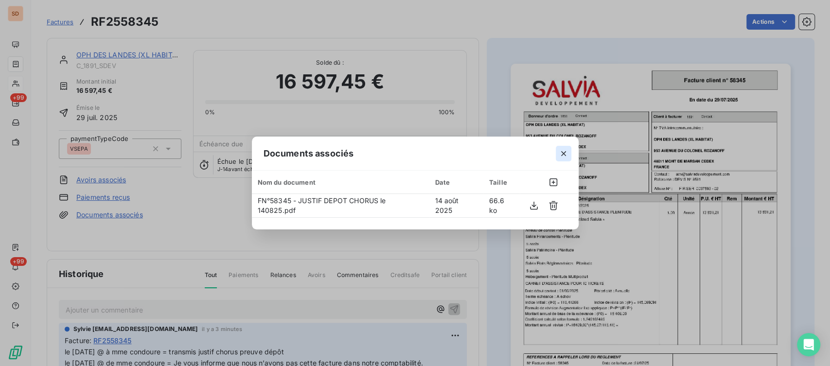
click at [564, 152] on icon "button" at bounding box center [564, 154] width 10 height 10
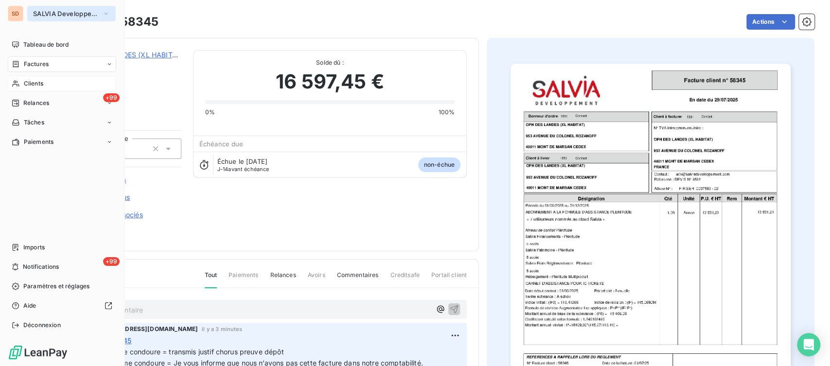
click at [106, 11] on icon "button" at bounding box center [106, 14] width 8 height 10
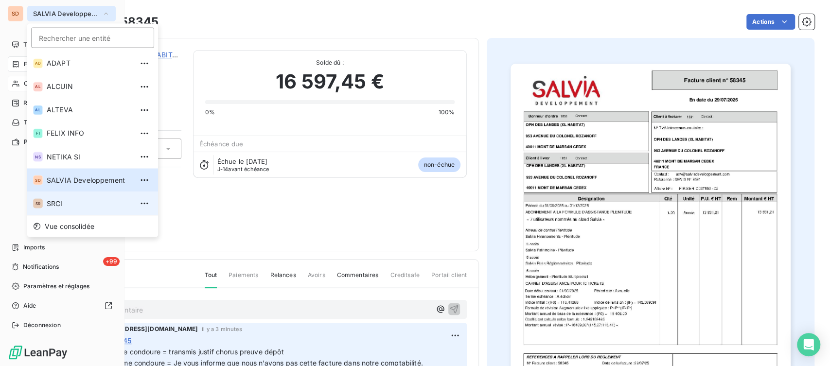
click at [61, 204] on span "SRCI" at bounding box center [90, 203] width 86 height 10
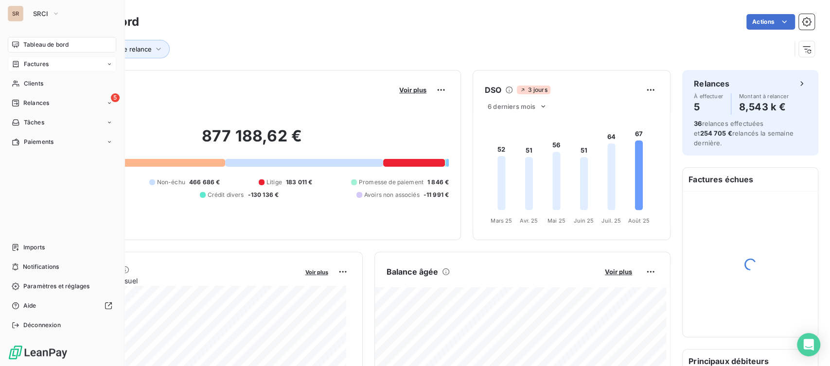
click at [28, 68] on span "Factures" at bounding box center [36, 64] width 25 height 9
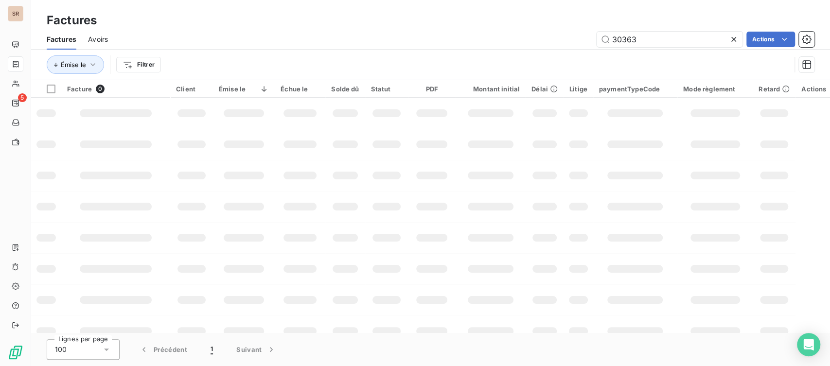
drag, startPoint x: 645, startPoint y: 32, endPoint x: 591, endPoint y: 37, distance: 54.2
click at [592, 37] on div "30363 Actions" at bounding box center [467, 40] width 695 height 16
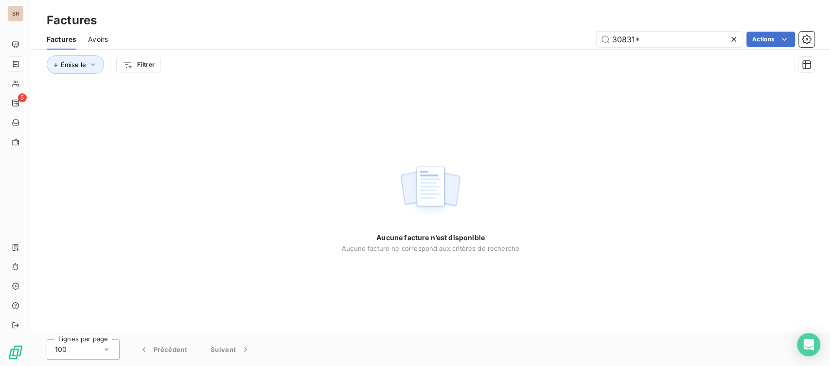
type input "30831"
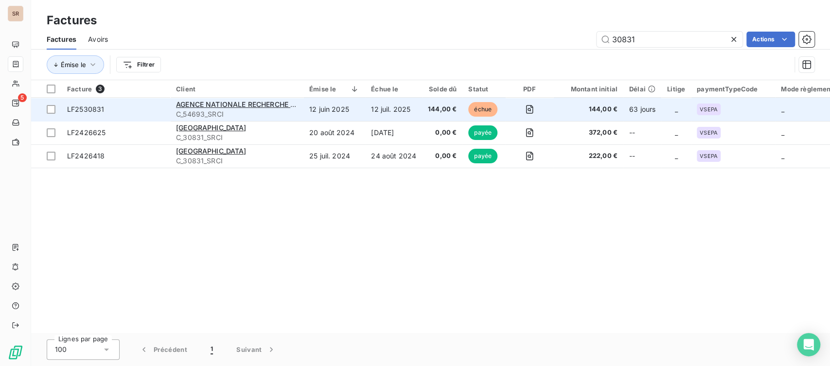
click at [95, 110] on span "LF2530831" at bounding box center [85, 109] width 37 height 8
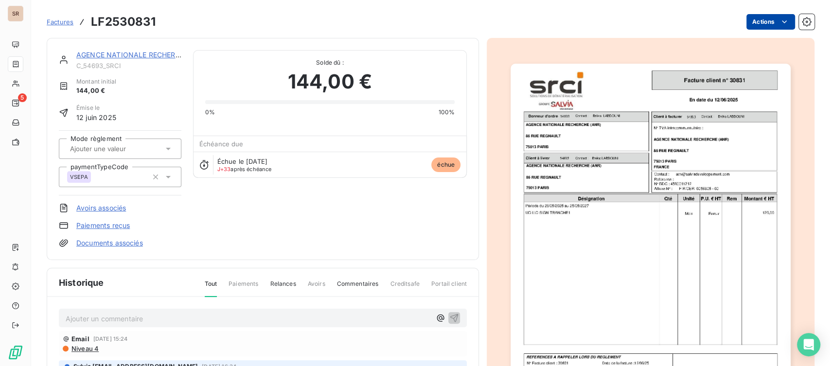
click at [752, 22] on html "SR 5 Factures LF2530831 Actions AGENCE NATIONALE RECHERCHE (ANR) C_54693_SRCI M…" at bounding box center [415, 183] width 830 height 366
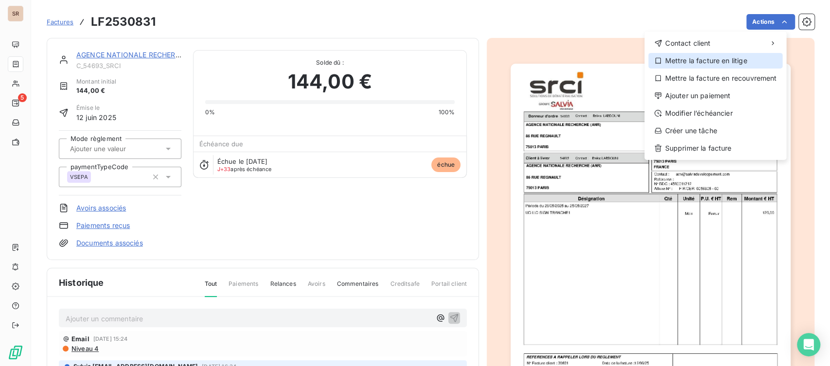
click at [726, 58] on div "Mettre la facture en litige" at bounding box center [715, 61] width 134 height 16
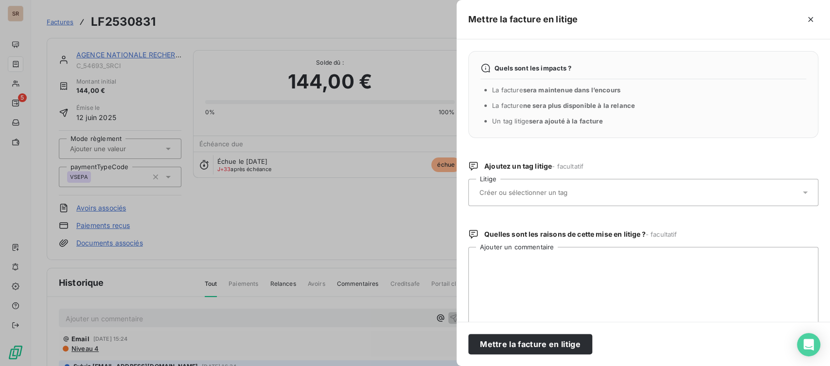
click at [801, 192] on icon at bounding box center [805, 193] width 10 height 10
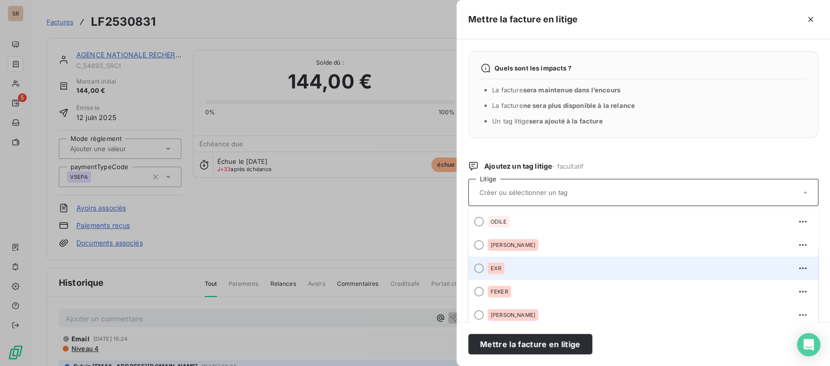
scroll to position [54, 0]
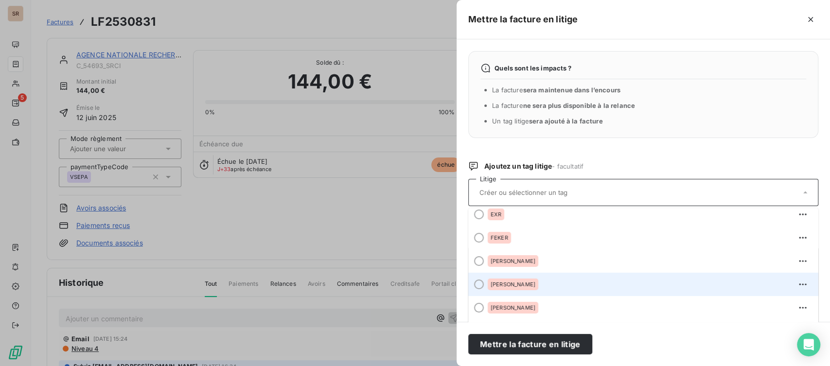
click at [477, 284] on div at bounding box center [479, 285] width 10 height 10
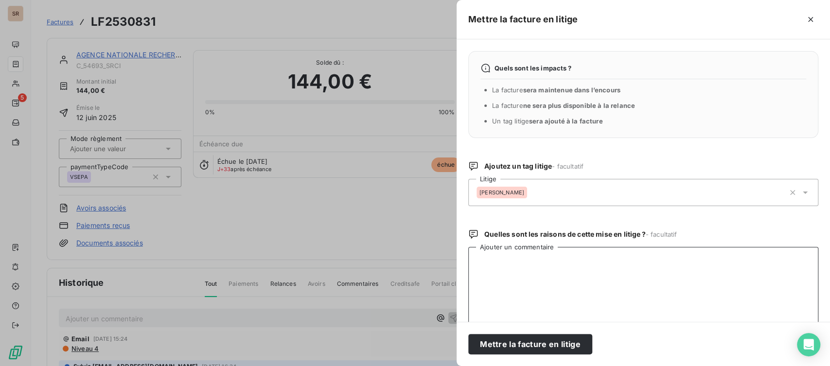
click at [492, 274] on textarea "Ajouter un commentaire" at bounding box center [643, 297] width 350 height 101
click at [590, 272] on textarea "le [DATE] @ à [PERSON_NAME] pour modif = en cours le [DATE] @ de [PERSON_NAME] =" at bounding box center [643, 297] width 350 height 101
paste textarea "Nous avons reçu sur Chorus la facture 30831,or nous ne pouvons pas les faire me…"
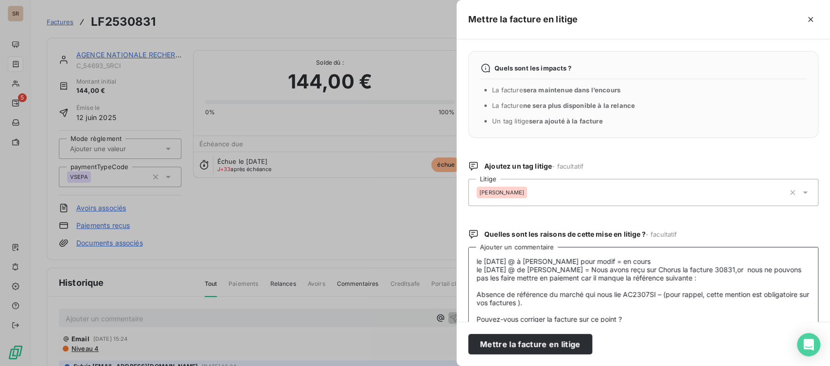
scroll to position [25, 0]
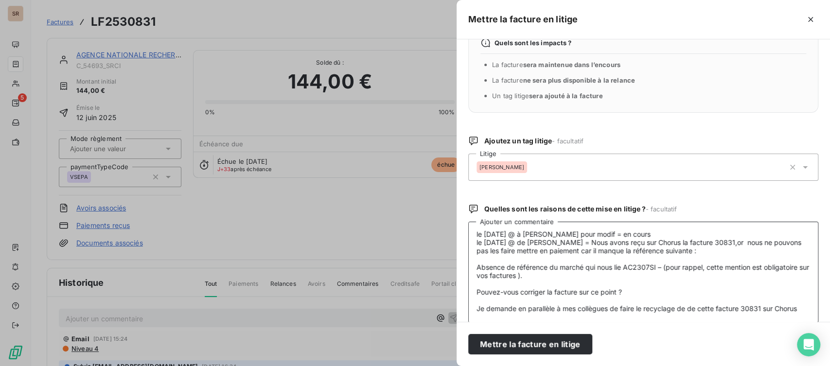
click at [482, 289] on textarea "le [DATE] @ à [PERSON_NAME] pour modif = en cours le [DATE] @ de [PERSON_NAME] …" at bounding box center [643, 272] width 350 height 101
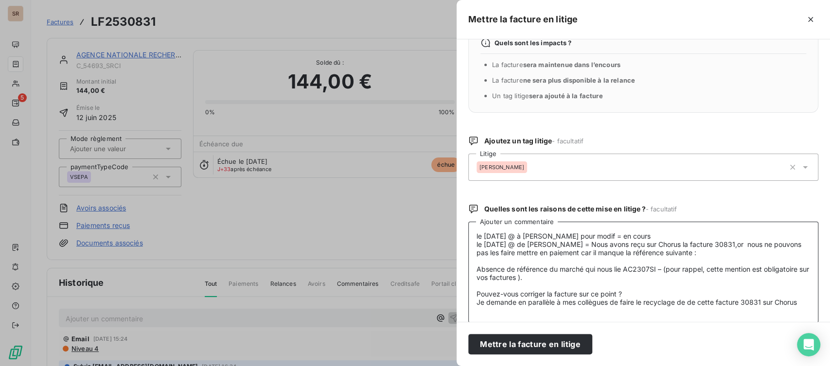
scroll to position [1, 0]
click at [480, 283] on textarea "le [DATE] @ à [PERSON_NAME] pour modif = en cours le [DATE] @ de [PERSON_NAME] …" at bounding box center [643, 272] width 350 height 101
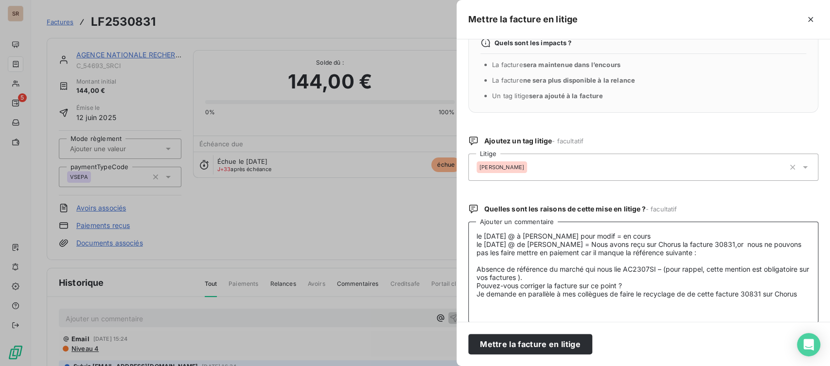
scroll to position [0, 0]
click at [481, 258] on textarea "le [DATE] @ à [PERSON_NAME] pour modif = en cours le [DATE] @ de [PERSON_NAME] …" at bounding box center [643, 272] width 350 height 101
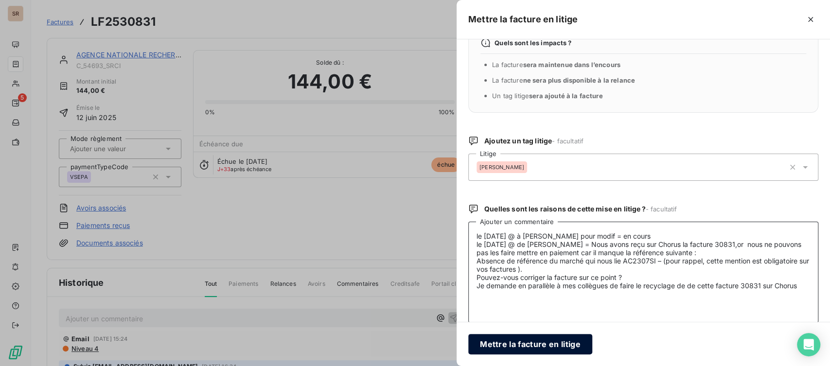
type textarea "le [DATE] @ à [PERSON_NAME] pour modif = en cours le [DATE] @ de [PERSON_NAME] …"
click at [550, 350] on button "Mettre la facture en litige" at bounding box center [530, 344] width 124 height 20
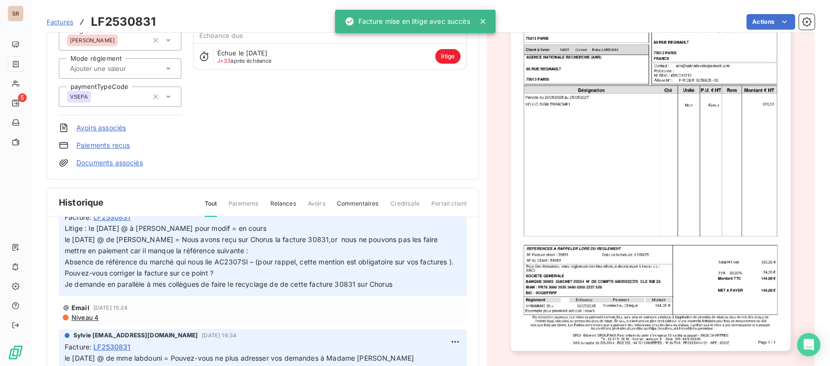
scroll to position [54, 0]
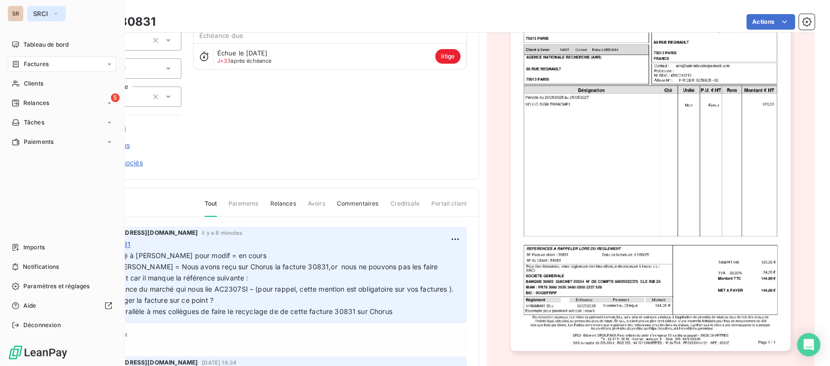
click at [54, 14] on icon "button" at bounding box center [56, 14] width 8 height 10
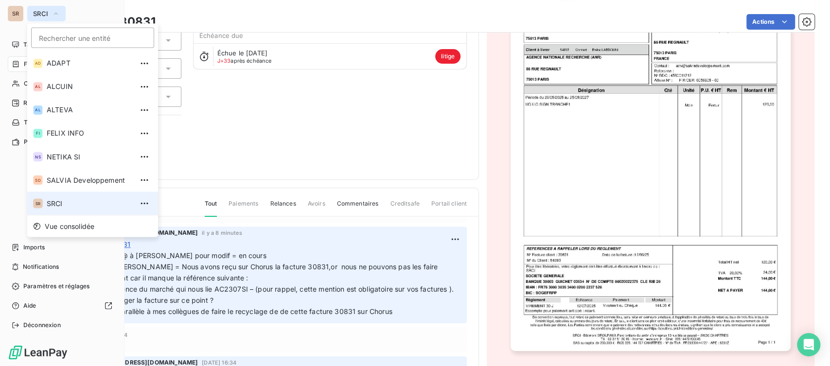
click at [56, 201] on span "SRCI" at bounding box center [90, 203] width 86 height 10
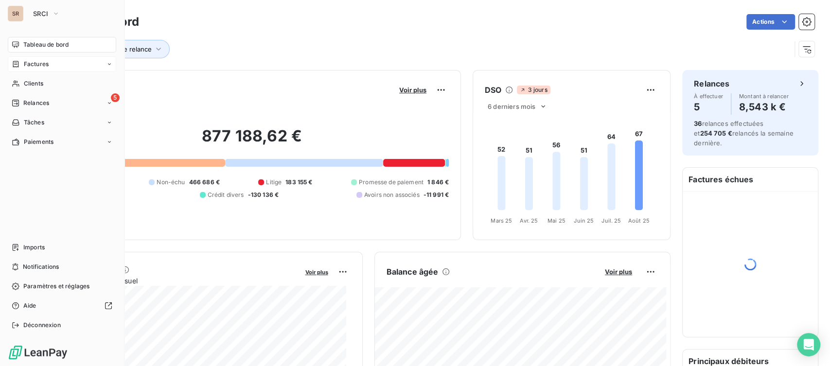
click at [25, 65] on span "Factures" at bounding box center [36, 64] width 25 height 9
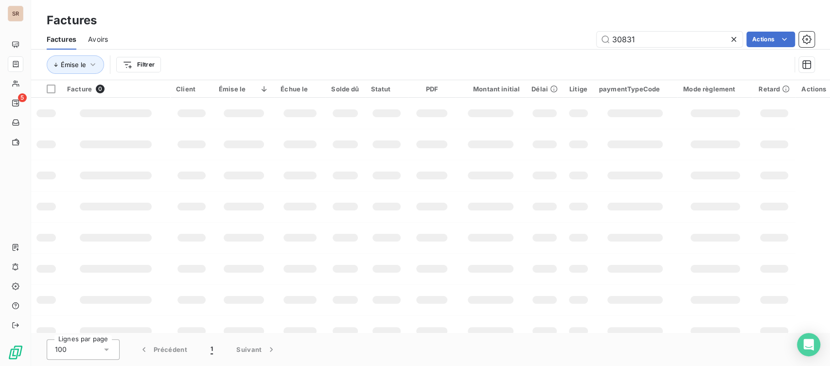
click at [735, 37] on icon at bounding box center [734, 40] width 10 height 10
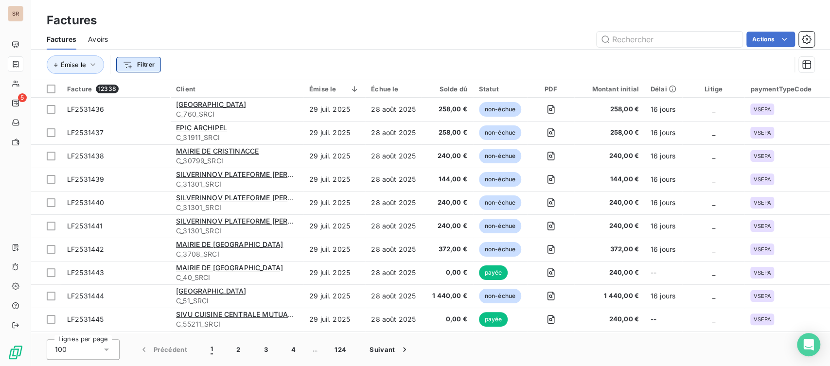
click at [136, 67] on html "SR 5 Factures Factures Avoirs Actions Émise le Filtrer Facture 12338 Client Émi…" at bounding box center [415, 183] width 830 height 366
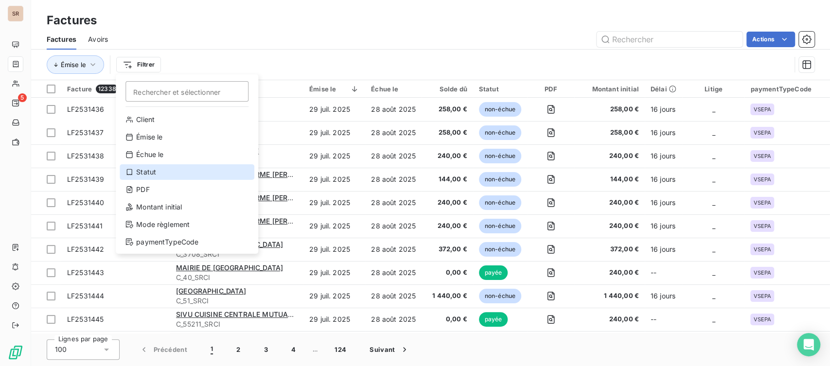
click at [137, 175] on div "Statut" at bounding box center [187, 172] width 135 height 16
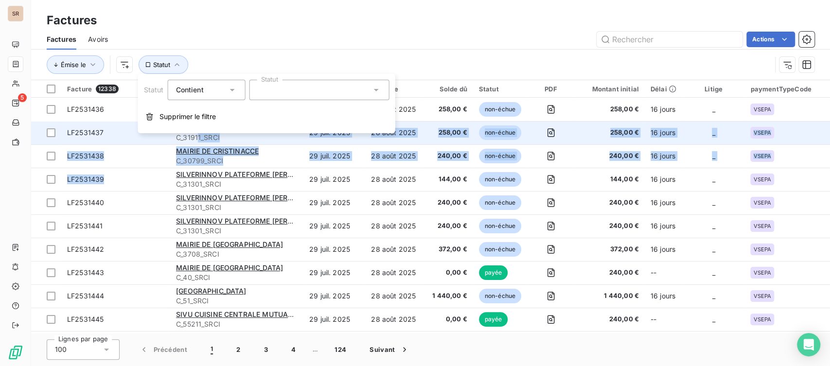
drag, startPoint x: 137, startPoint y: 175, endPoint x: 198, endPoint y: 143, distance: 69.6
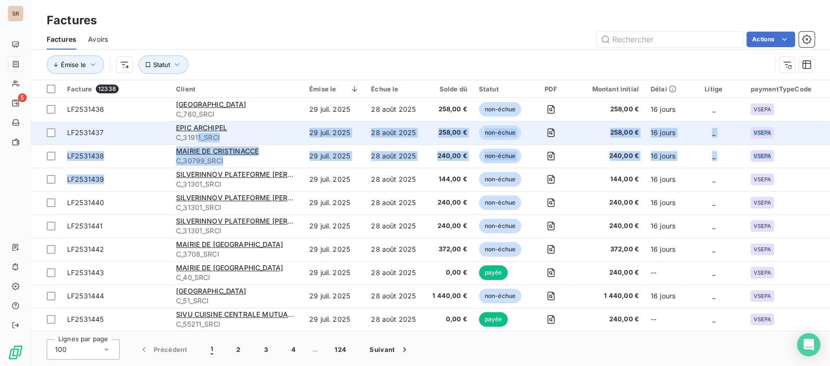
click at [198, 143] on td "EPIC ARCHIPEL C_31911_SRCI" at bounding box center [236, 132] width 133 height 23
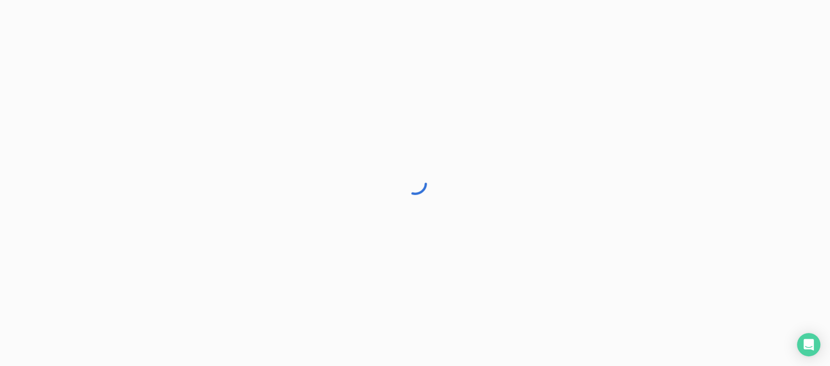
click at [248, 139] on div at bounding box center [415, 183] width 830 height 366
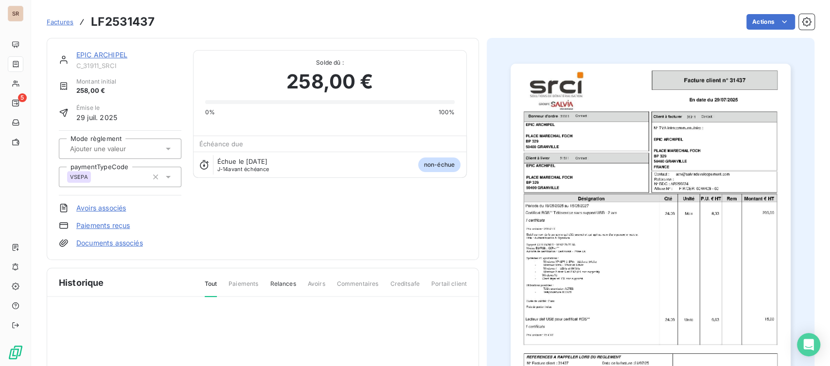
click at [248, 139] on div "Échéance due" at bounding box center [329, 144] width 273 height 16
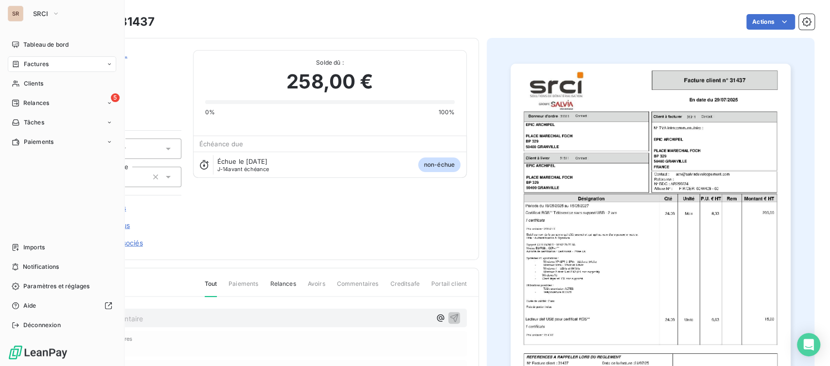
click at [40, 65] on span "Factures" at bounding box center [36, 64] width 25 height 9
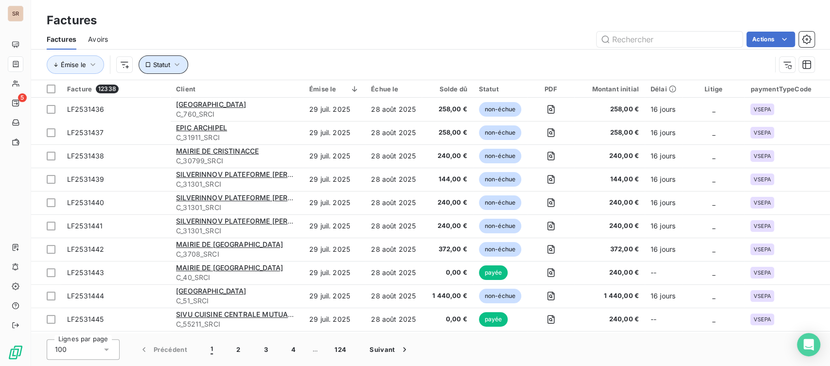
click at [182, 64] on button "Statut" at bounding box center [164, 64] width 50 height 18
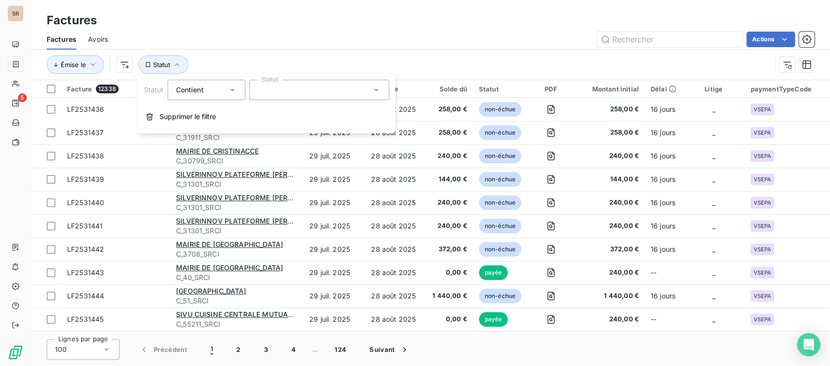
click at [376, 92] on icon at bounding box center [376, 90] width 10 height 10
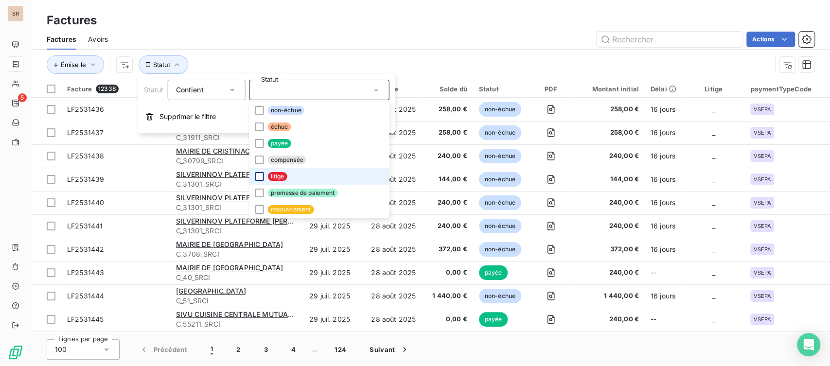
click at [257, 175] on div at bounding box center [259, 176] width 9 height 9
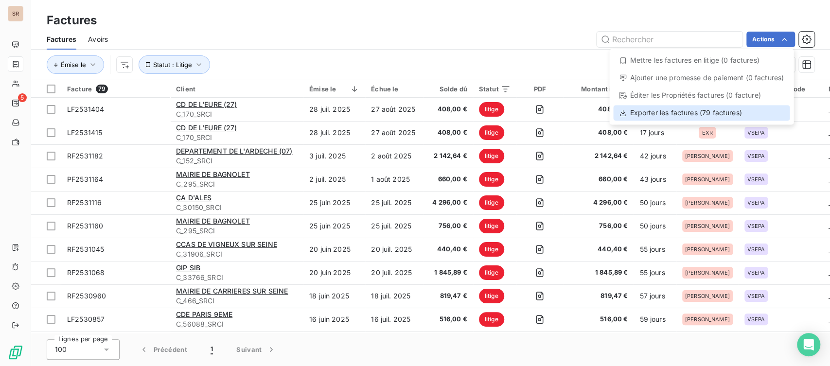
click at [667, 116] on div "Exporter les factures (79 factures)" at bounding box center [701, 113] width 176 height 16
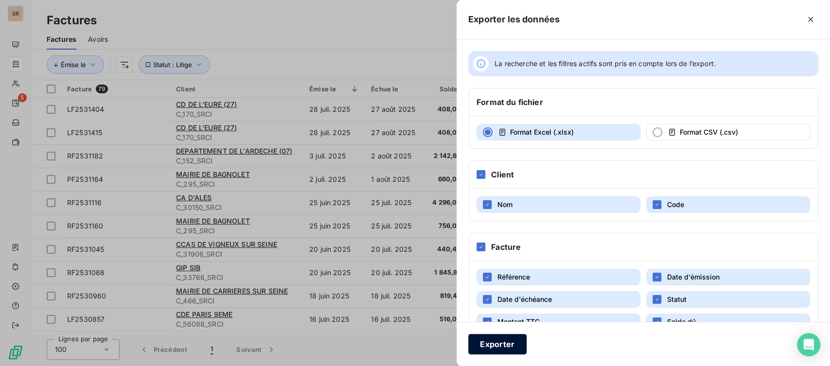
click at [508, 345] on button "Exporter" at bounding box center [497, 344] width 58 height 20
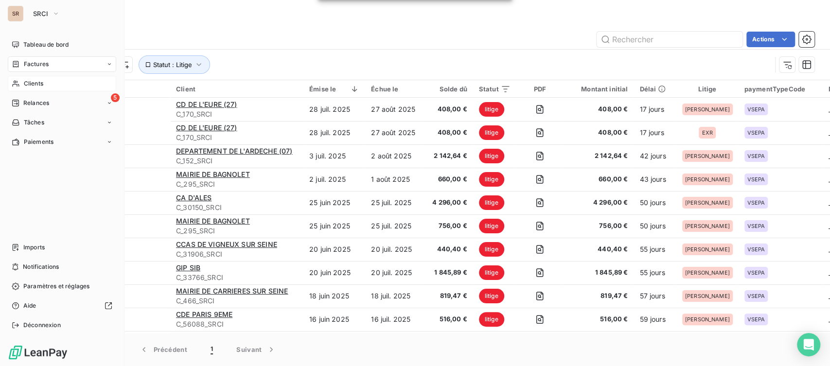
click at [28, 83] on span "Clients" at bounding box center [33, 83] width 19 height 9
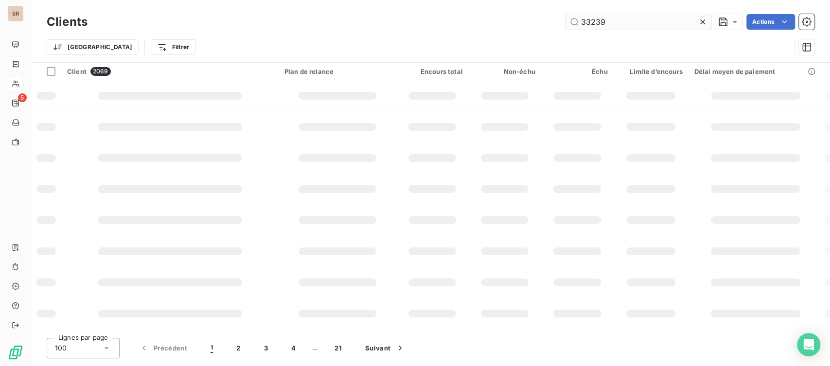
type input "33239"
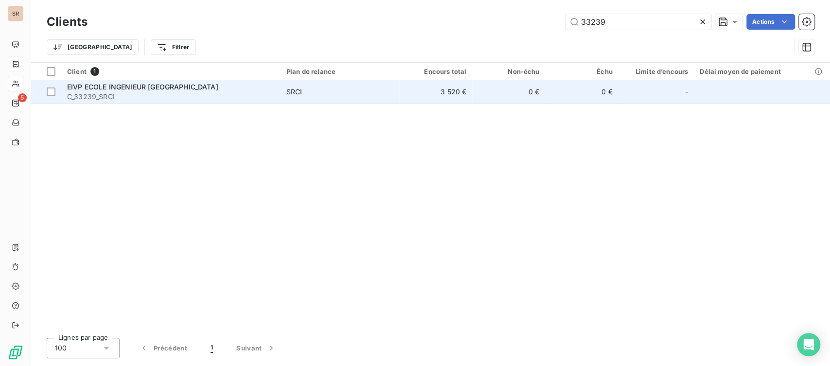
click at [104, 87] on span "EIVP ECOLE INGENIEUR [GEOGRAPHIC_DATA]" at bounding box center [142, 87] width 151 height 8
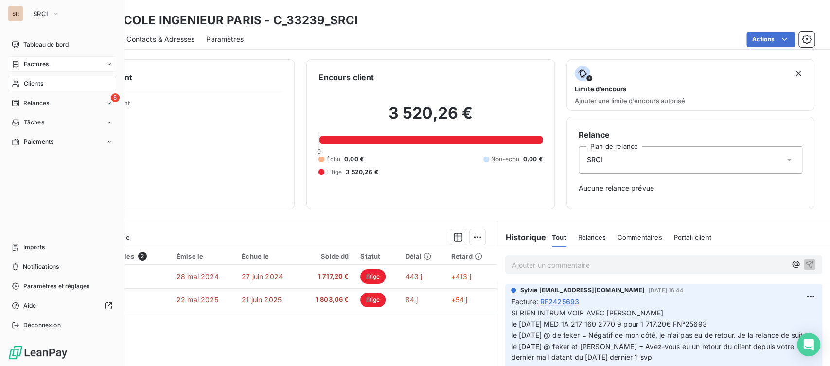
click at [29, 84] on span "Clients" at bounding box center [33, 83] width 19 height 9
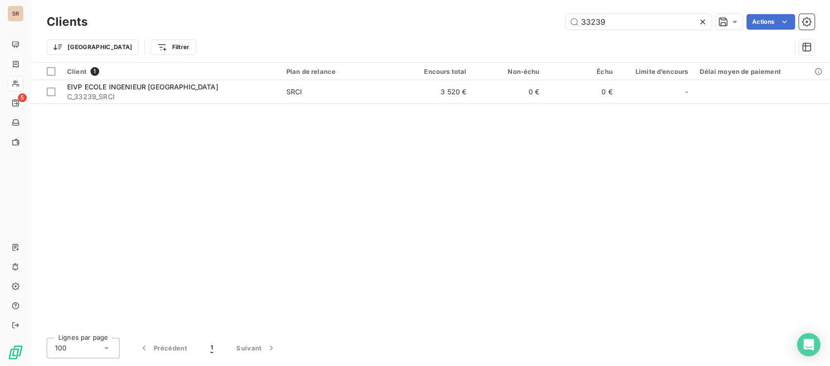
drag, startPoint x: 607, startPoint y: 18, endPoint x: 516, endPoint y: 35, distance: 92.4
click at [516, 35] on div "Clients 33239 Actions Trier Filtrer" at bounding box center [431, 37] width 768 height 51
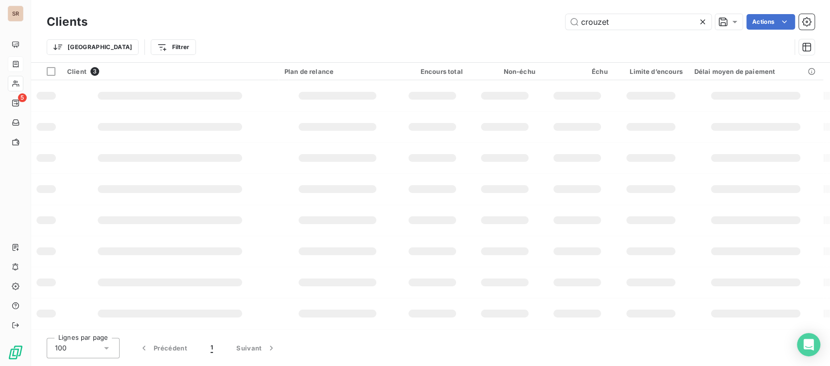
type input "crouzet"
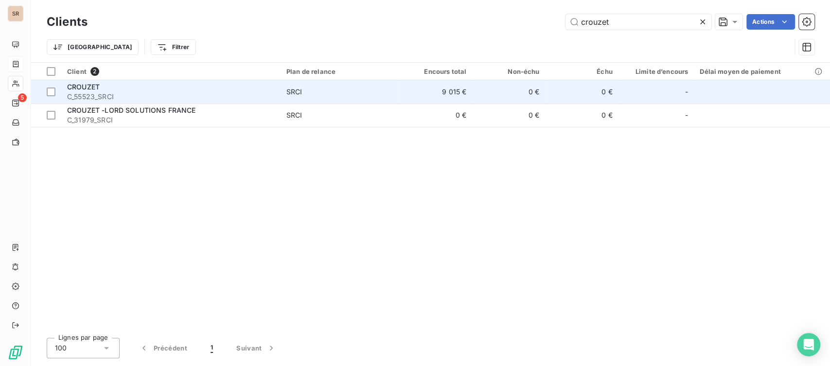
click at [82, 86] on span "CROUZET" at bounding box center [83, 87] width 33 height 8
